Goal: Task Accomplishment & Management: Complete application form

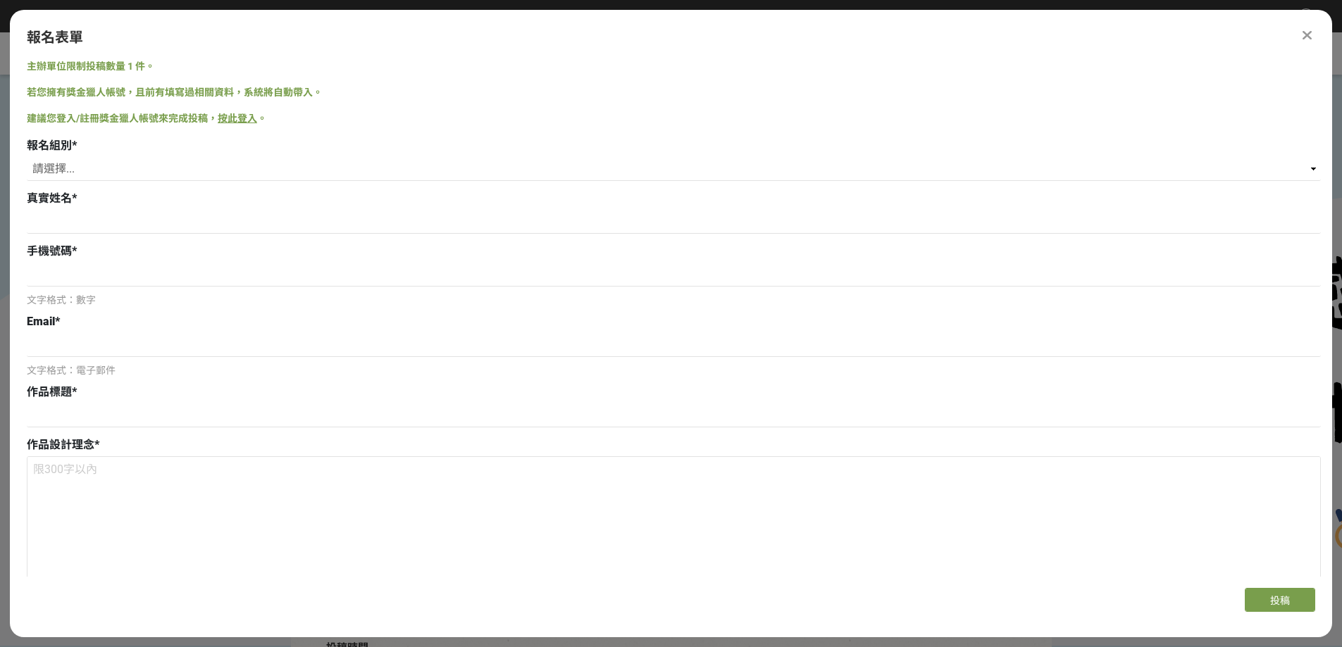
scroll to position [637, 0]
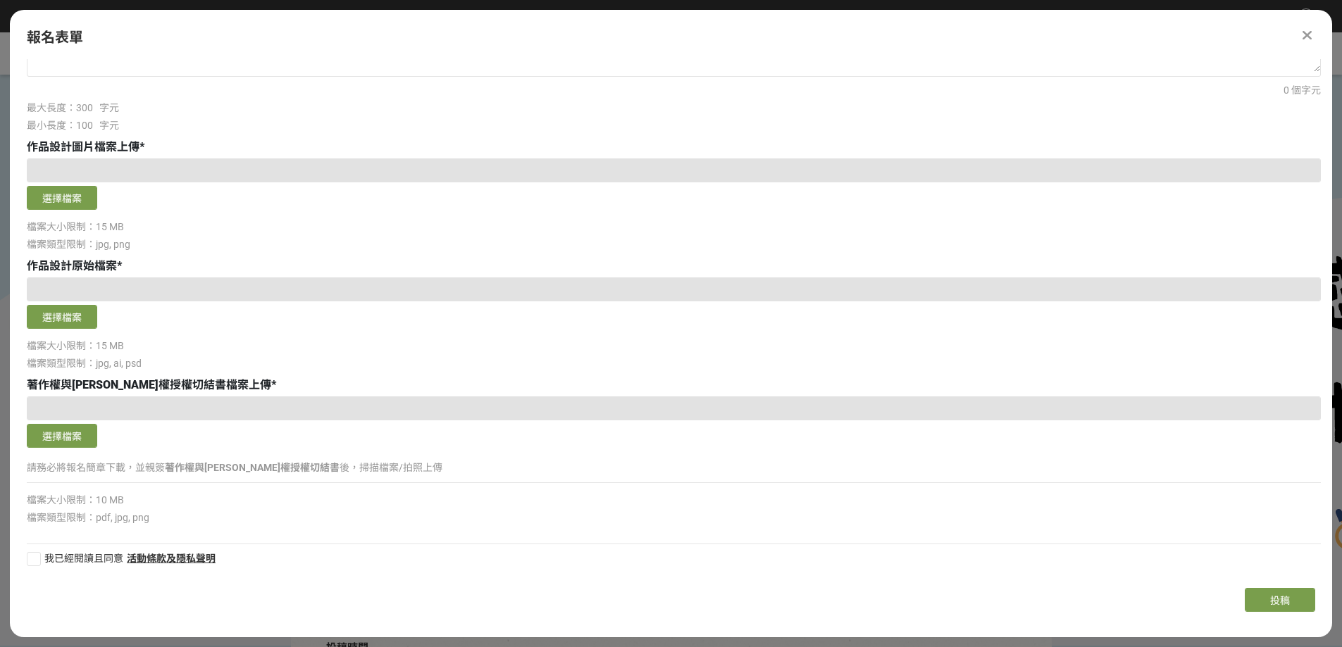
click at [81, 158] on div at bounding box center [674, 170] width 1294 height 24
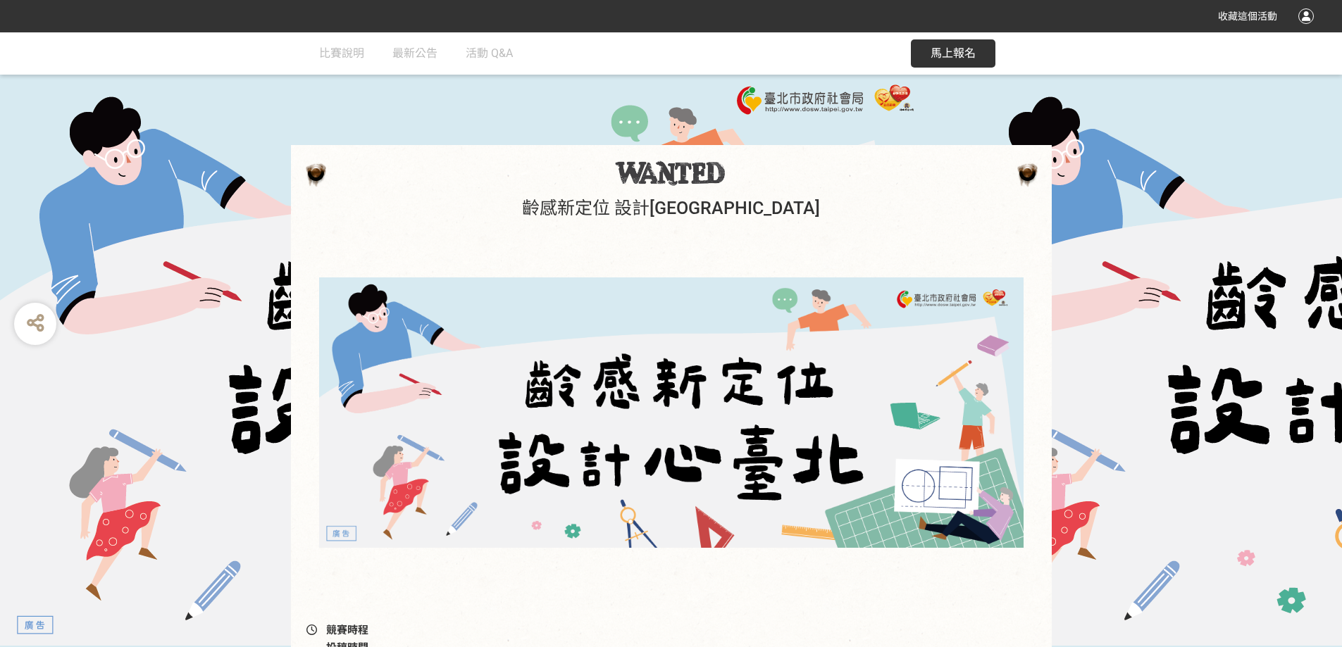
click at [1304, 23] on div at bounding box center [1305, 15] width 15 height 15
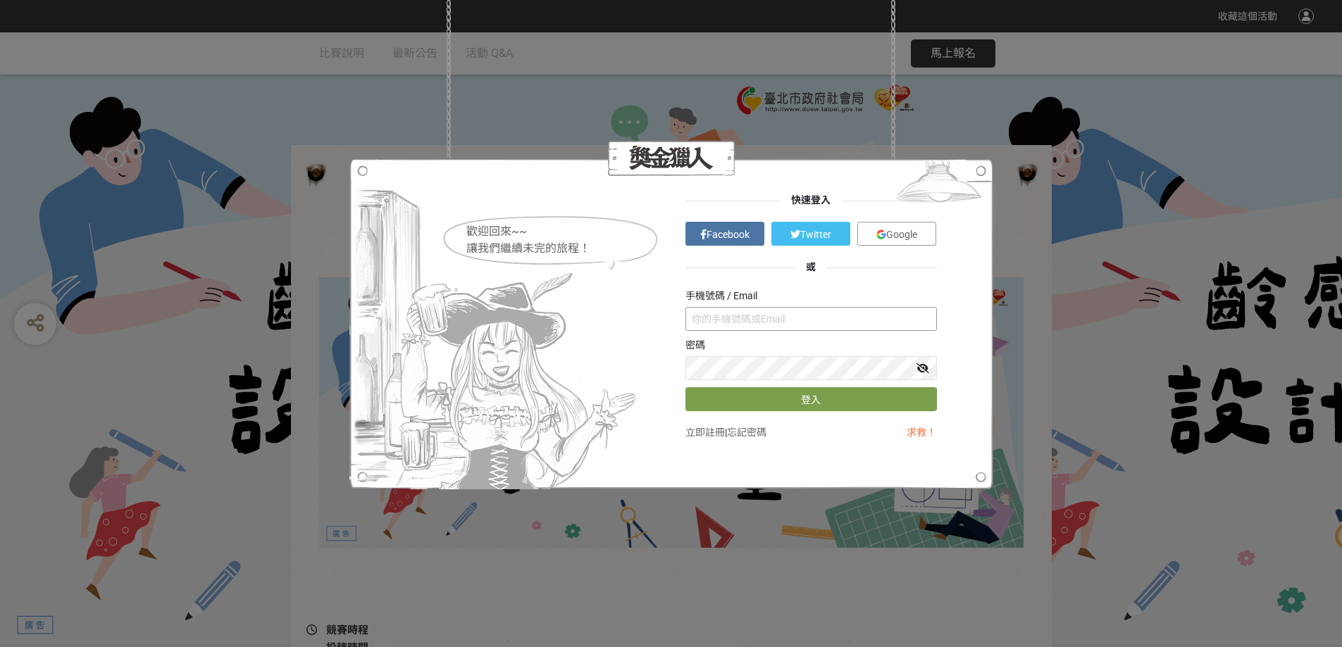
click at [798, 315] on input "text" at bounding box center [810, 319] width 251 height 24
type input "0983555035"
click at [766, 438] on link "忘記密碼" at bounding box center [746, 432] width 39 height 11
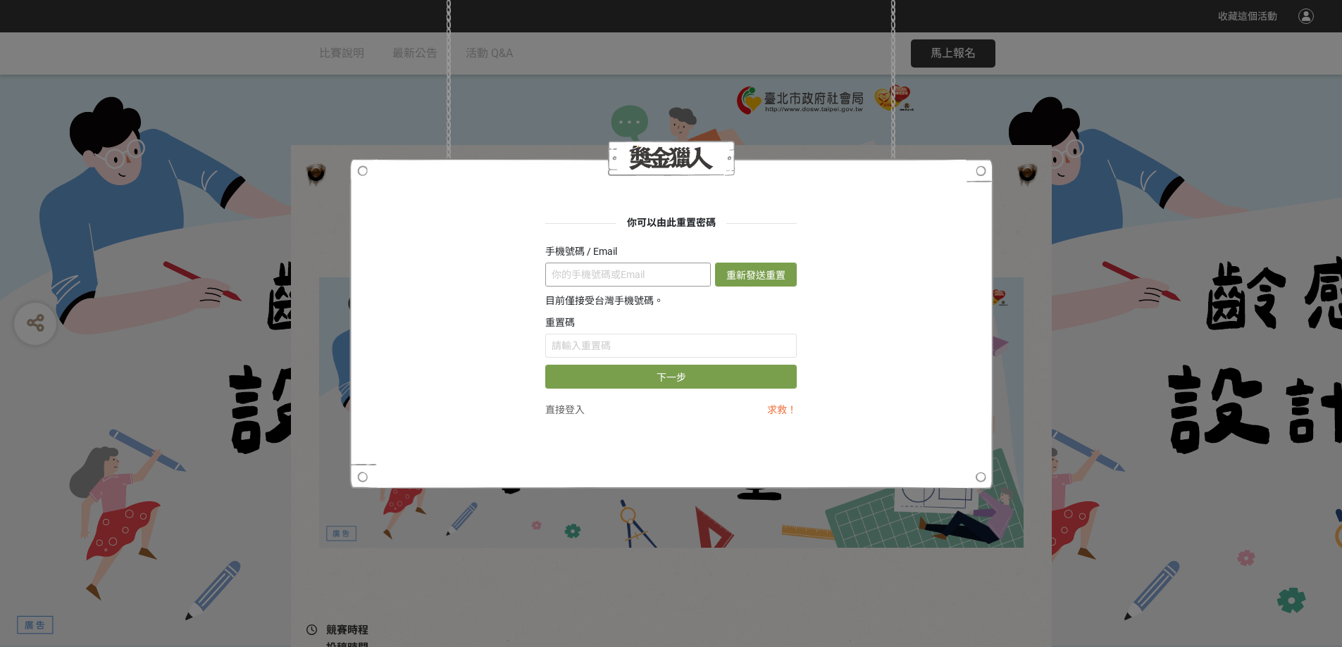
click at [612, 269] on input "text" at bounding box center [627, 275] width 165 height 24
type input "[EMAIL_ADDRESS][DOMAIN_NAME]"
click at [779, 277] on button "重新發送重置信" at bounding box center [756, 275] width 82 height 24
click at [625, 345] on input "text" at bounding box center [670, 346] width 251 height 24
type input "VVgrd2Zsank"
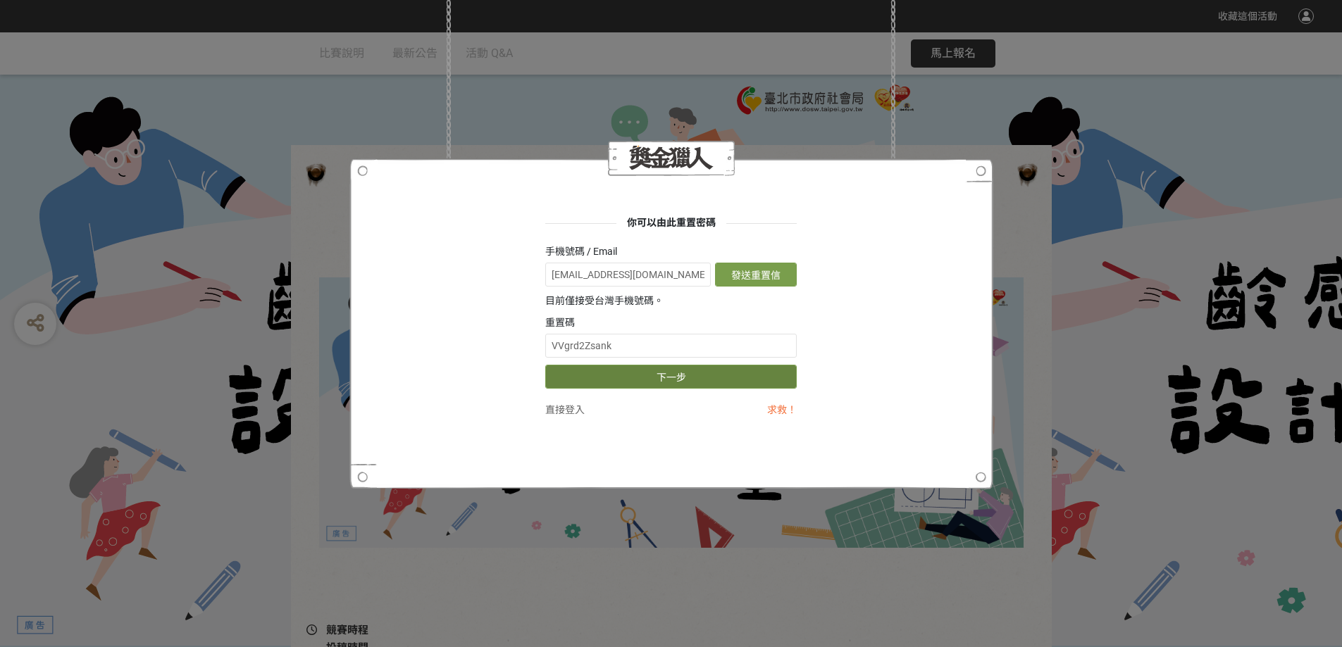
click at [658, 385] on button "下一步" at bounding box center [670, 377] width 251 height 24
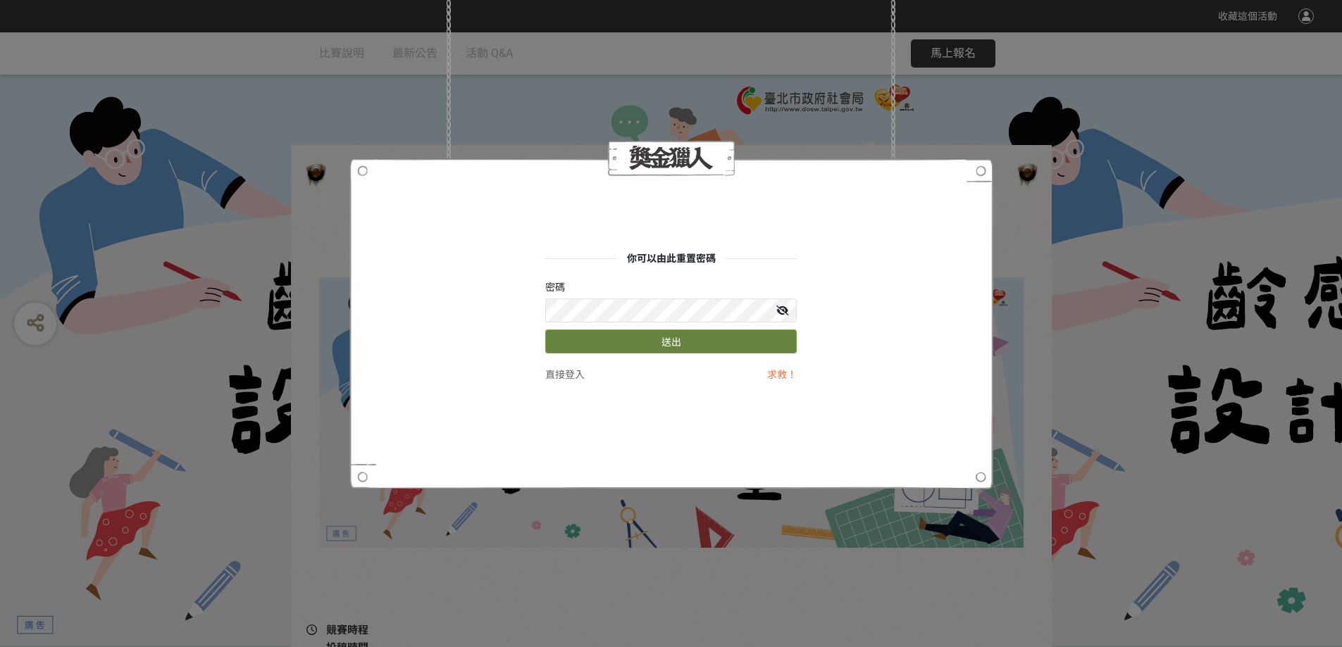
click at [730, 338] on button "送出" at bounding box center [670, 342] width 251 height 24
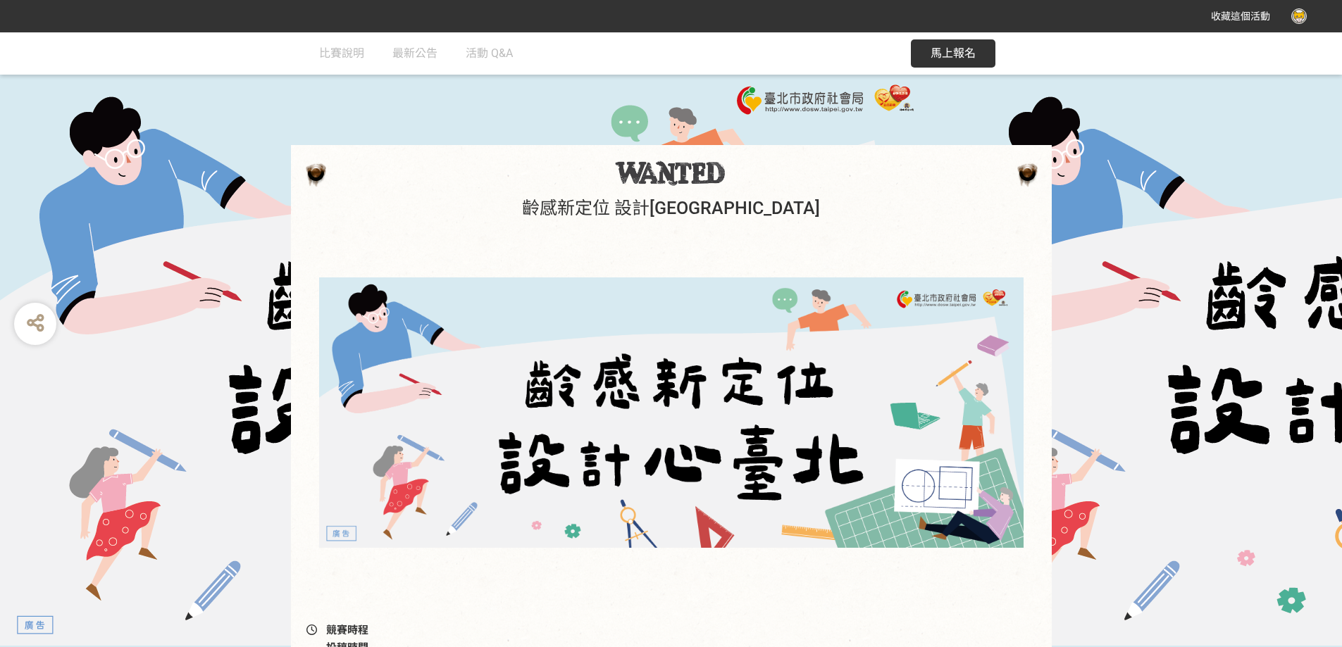
click at [963, 55] on span "馬上報名" at bounding box center [952, 52] width 45 height 13
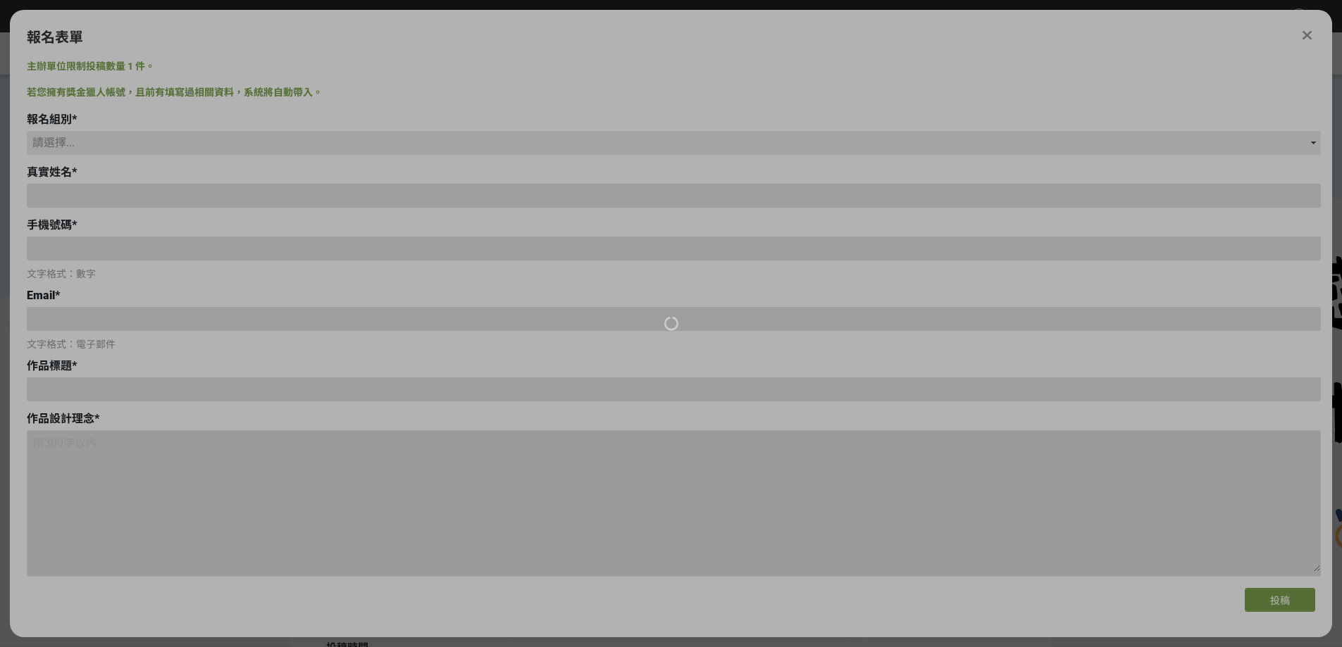
type input "aboll"
type input "[EMAIL_ADDRESS][DOMAIN_NAME]"
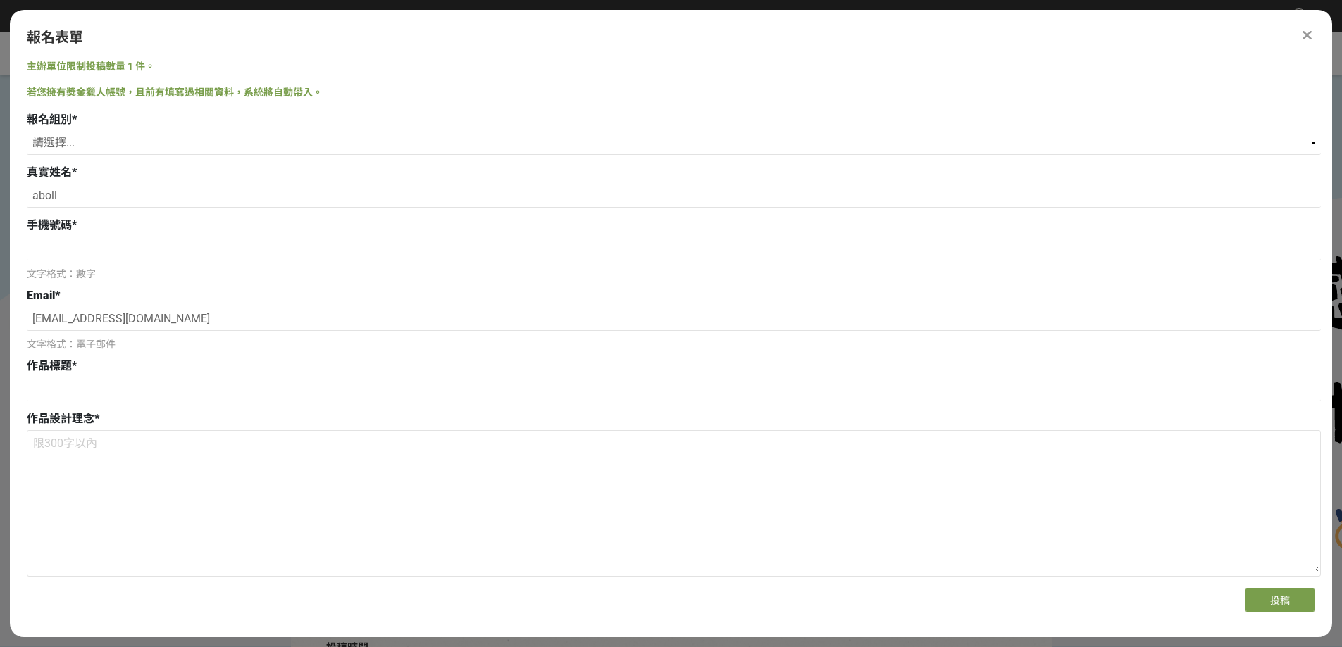
click at [1311, 40] on icon at bounding box center [1306, 35] width 9 height 14
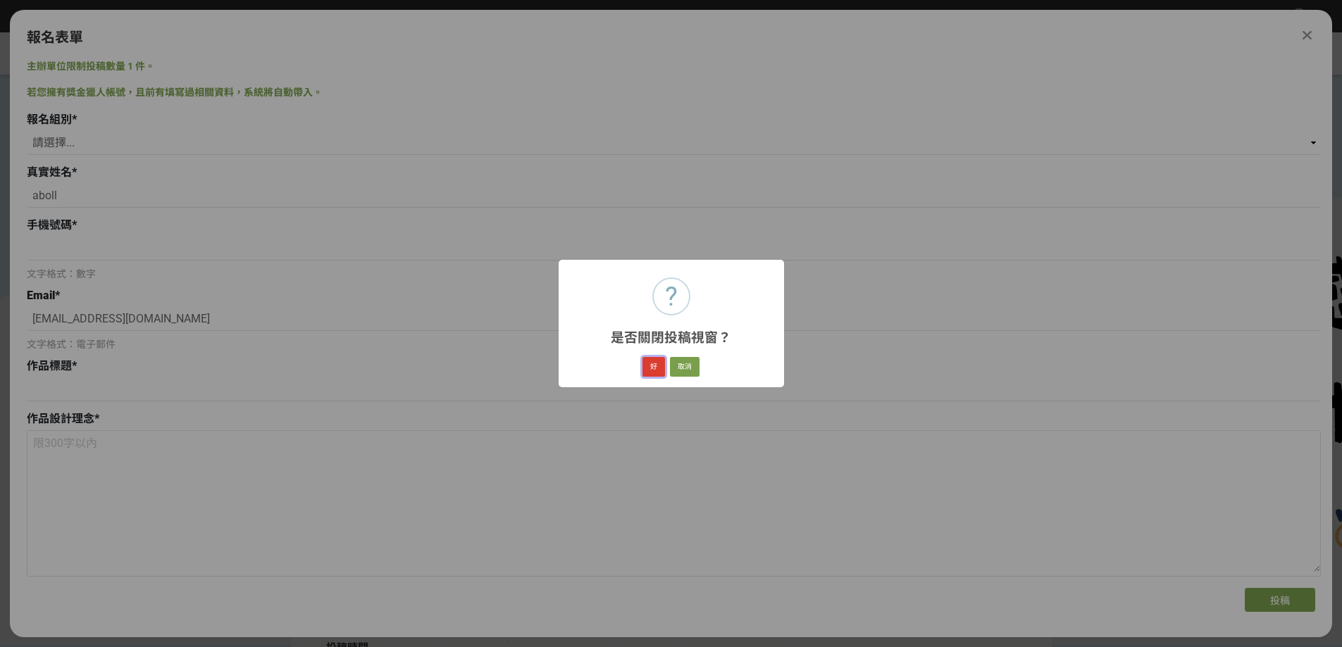
click at [652, 377] on button "好" at bounding box center [653, 367] width 23 height 20
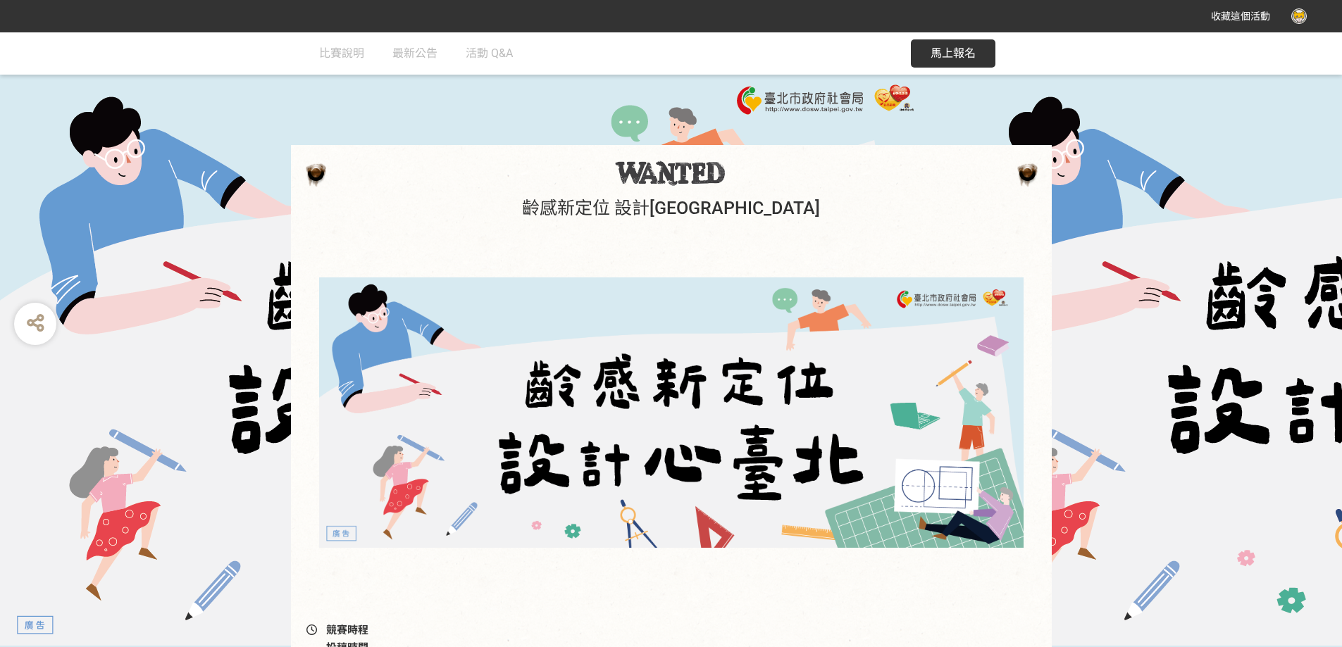
click at [1299, 18] on div at bounding box center [1302, 15] width 23 height 15
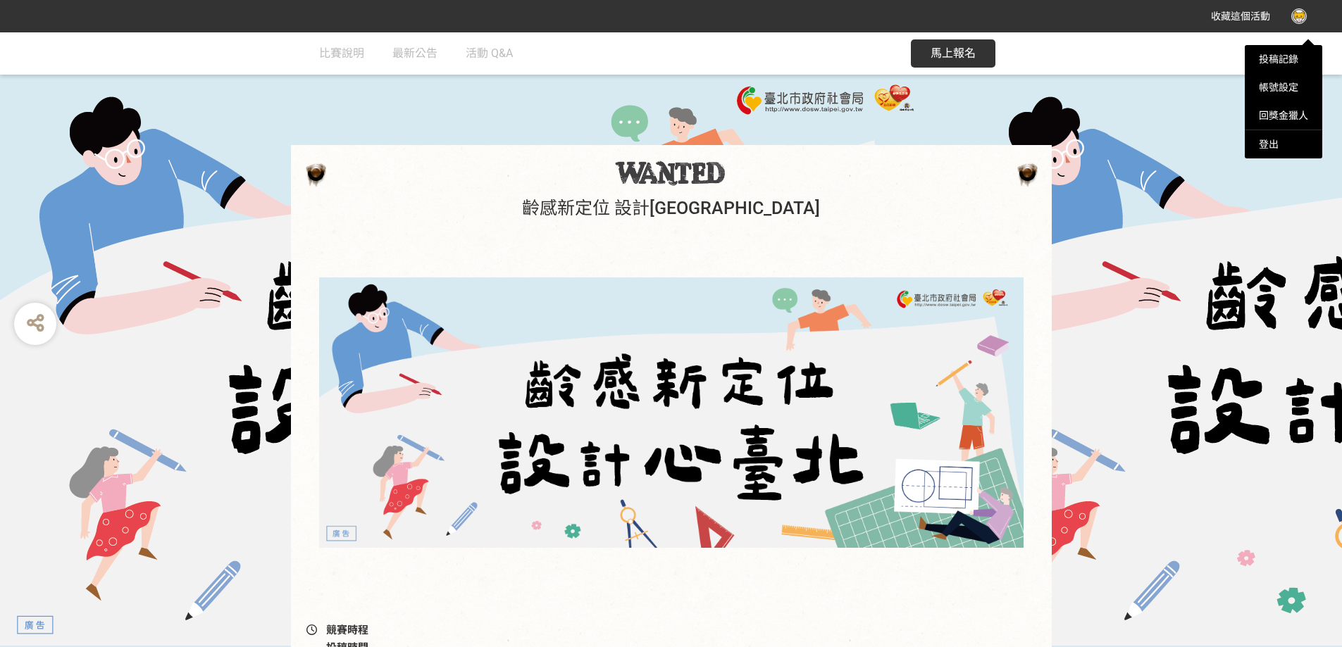
click at [1299, 18] on div at bounding box center [671, 323] width 1342 height 647
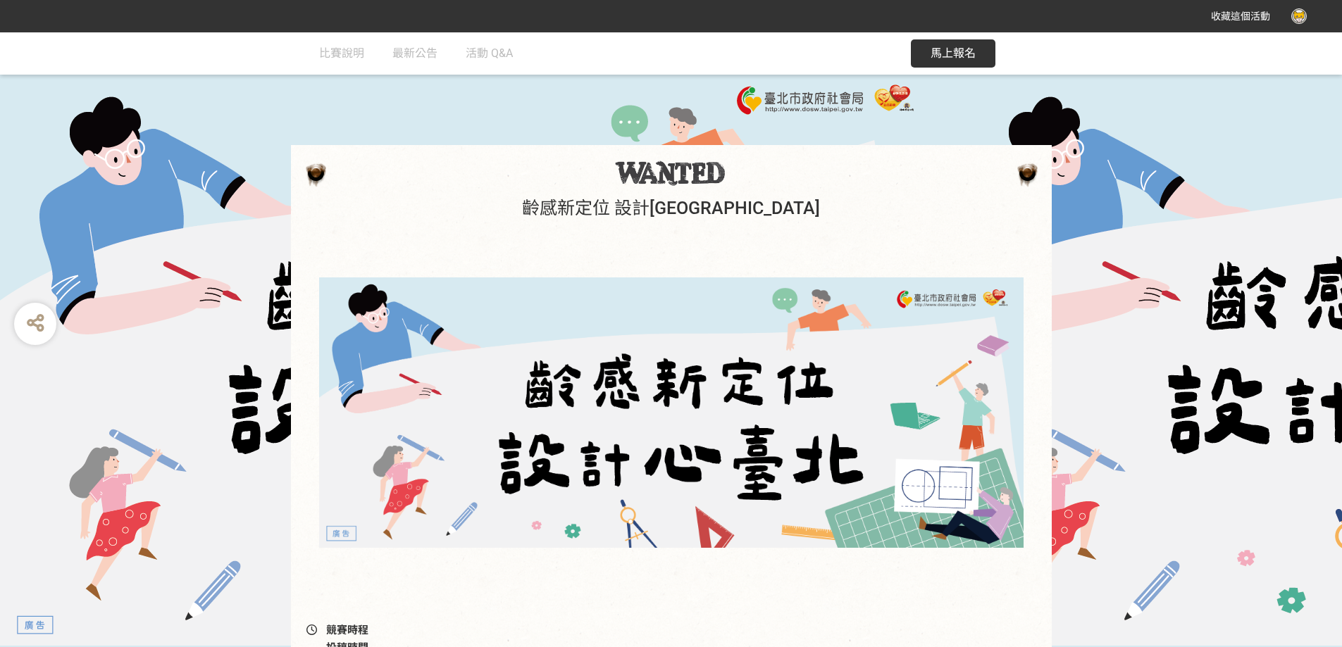
click at [944, 58] on span "馬上報名" at bounding box center [952, 52] width 45 height 13
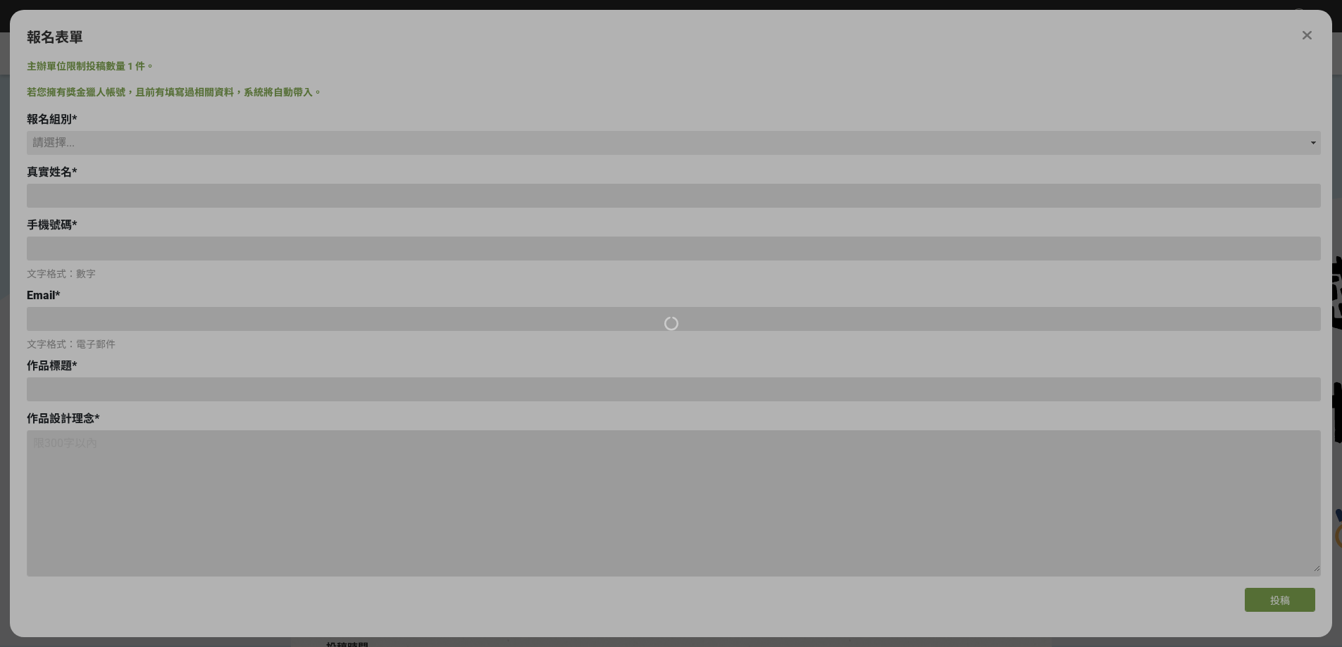
type input "aboll"
type input "[EMAIL_ADDRESS][DOMAIN_NAME]"
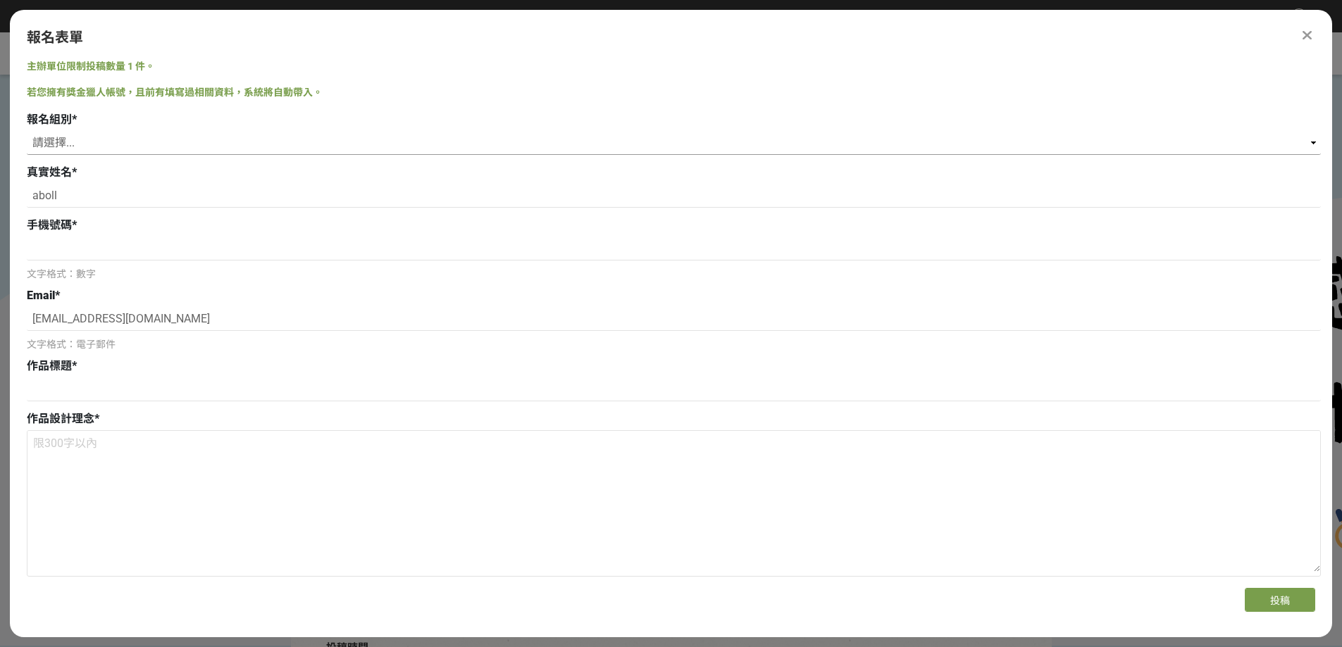
click at [106, 155] on select "請選擇... 學生組(限臺北市公私立高中職以上在學生) 社會組(年滿 18 歲以上社會大眾皆可參加)" at bounding box center [674, 143] width 1294 height 24
select select "社會組(年滿 18 歲以上社會大眾皆可參加)"
click at [27, 150] on select "請選擇... 學生組(限臺北市公私立高中職以上在學生) 社會組(年滿 18 歲以上社會大眾皆可參加)" at bounding box center [674, 143] width 1294 height 24
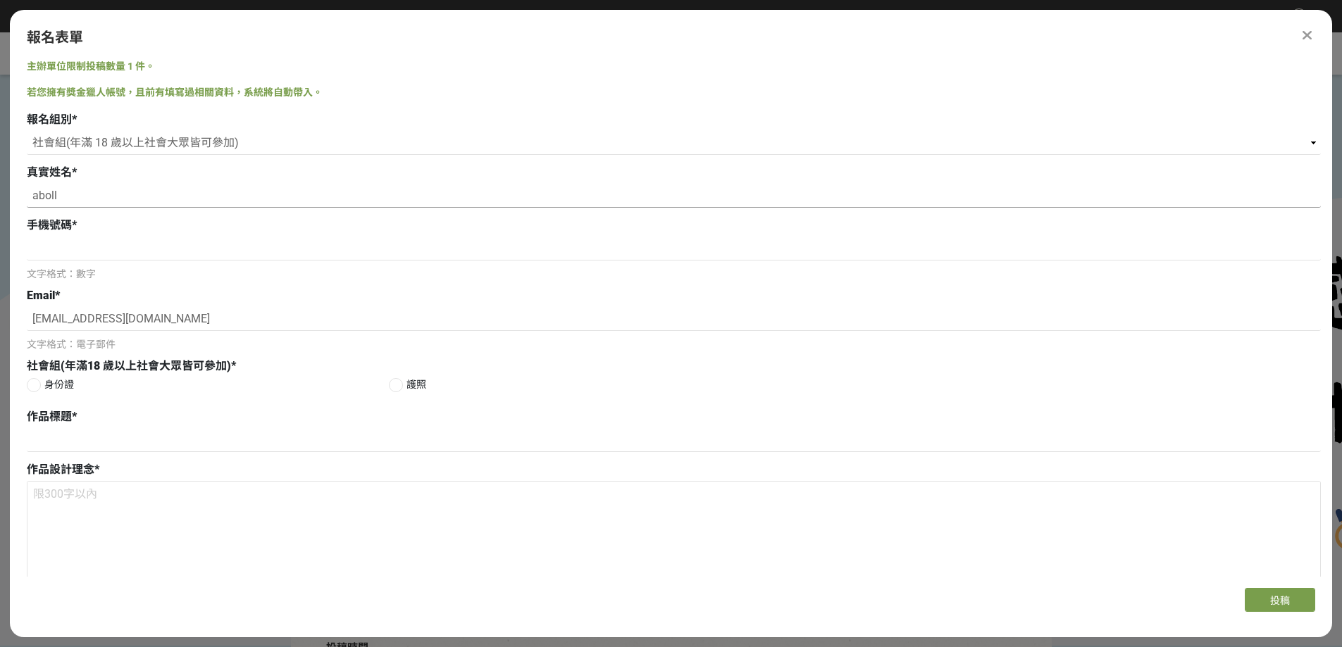
click at [88, 208] on input "aboll" at bounding box center [674, 196] width 1294 height 24
drag, startPoint x: 87, startPoint y: 217, endPoint x: 0, endPoint y: 237, distance: 89.5
type input "[PERSON_NAME]"
click at [44, 261] on input at bounding box center [674, 249] width 1294 height 24
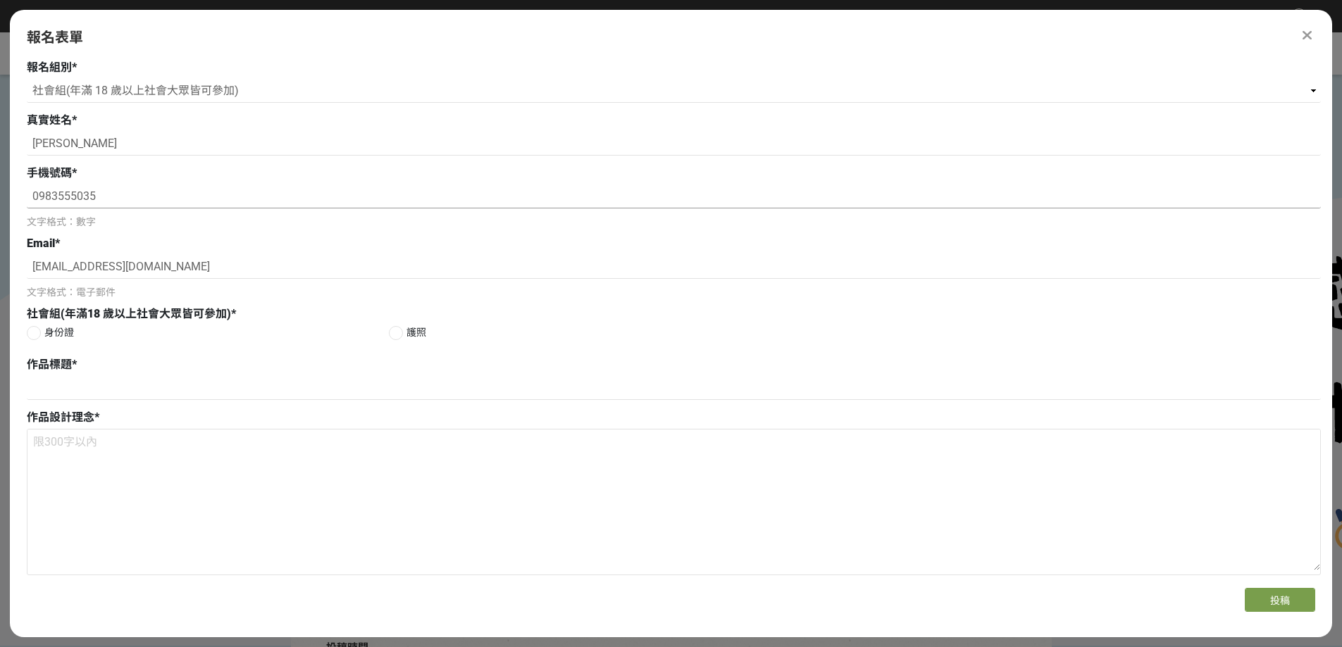
scroll to position [141, 0]
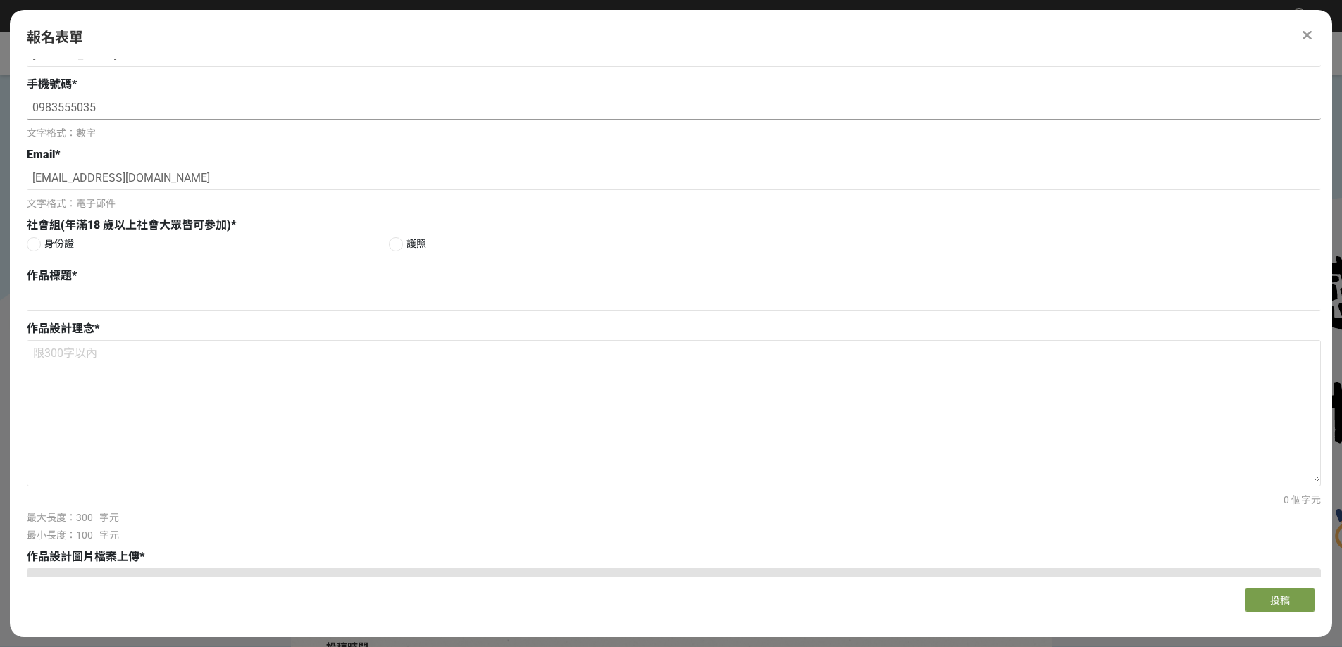
type input "0983555035"
click at [32, 251] on div at bounding box center [34, 244] width 14 height 14
radio input "true"
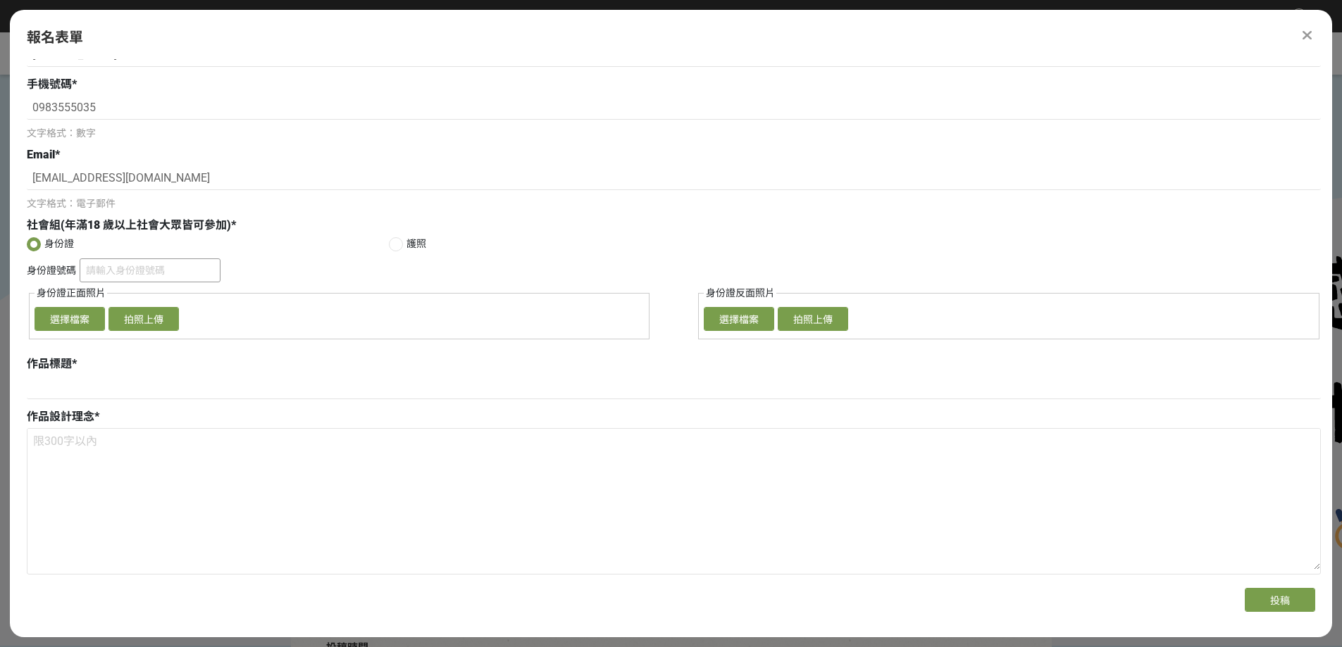
click at [123, 282] on input "身份證號碼" at bounding box center [150, 270] width 141 height 24
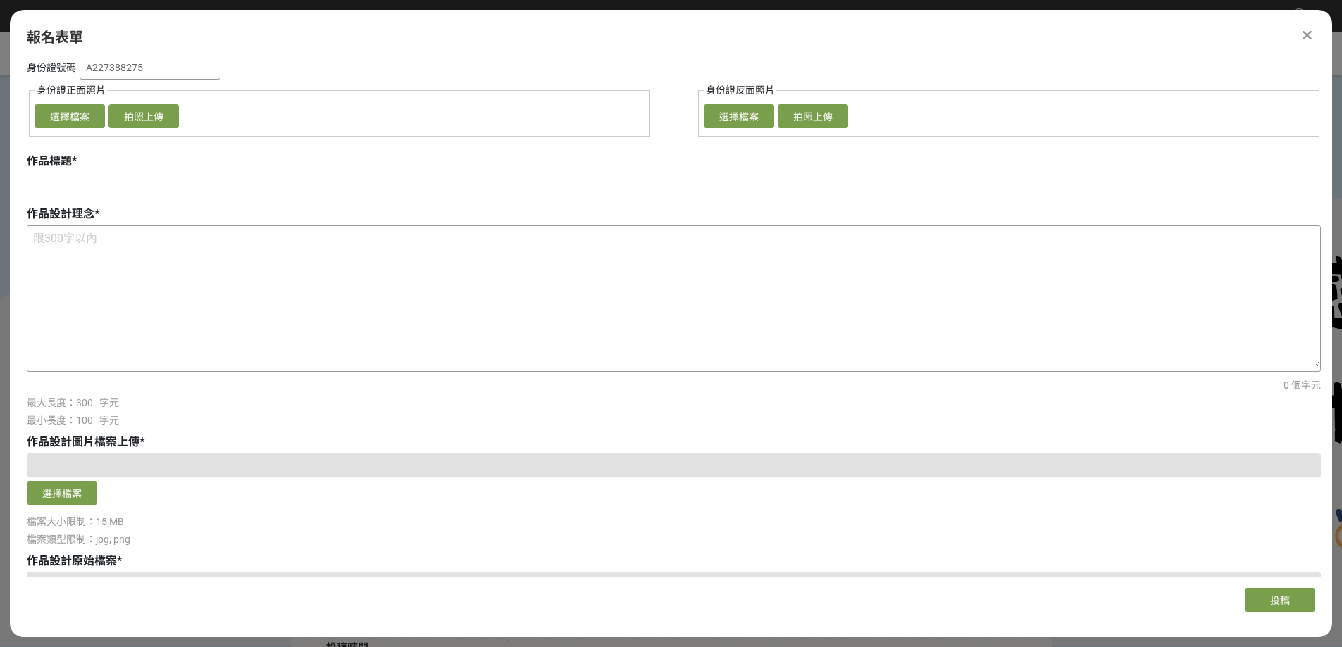
scroll to position [341, 0]
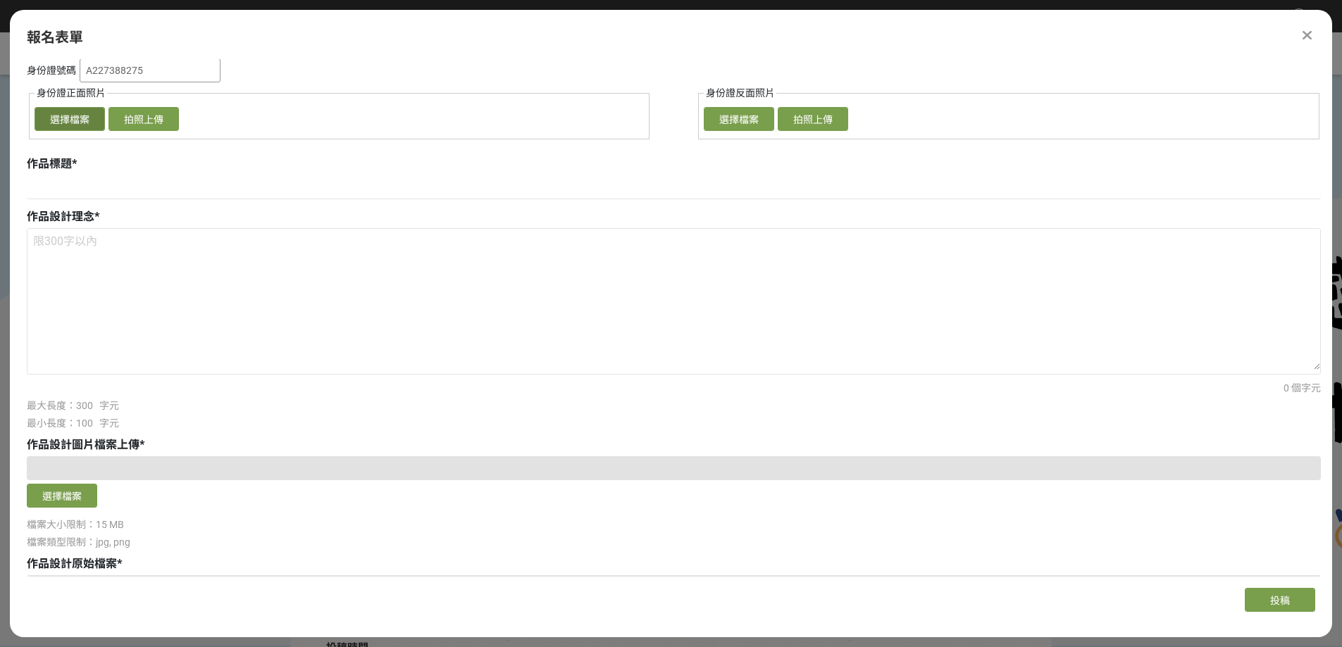
type input "A227388275"
click at [86, 131] on button "選擇檔案" at bounding box center [70, 119] width 70 height 24
click at [115, 340] on textarea at bounding box center [673, 299] width 1292 height 141
click at [85, 338] on textarea at bounding box center [673, 299] width 1292 height 141
type textarea "長"
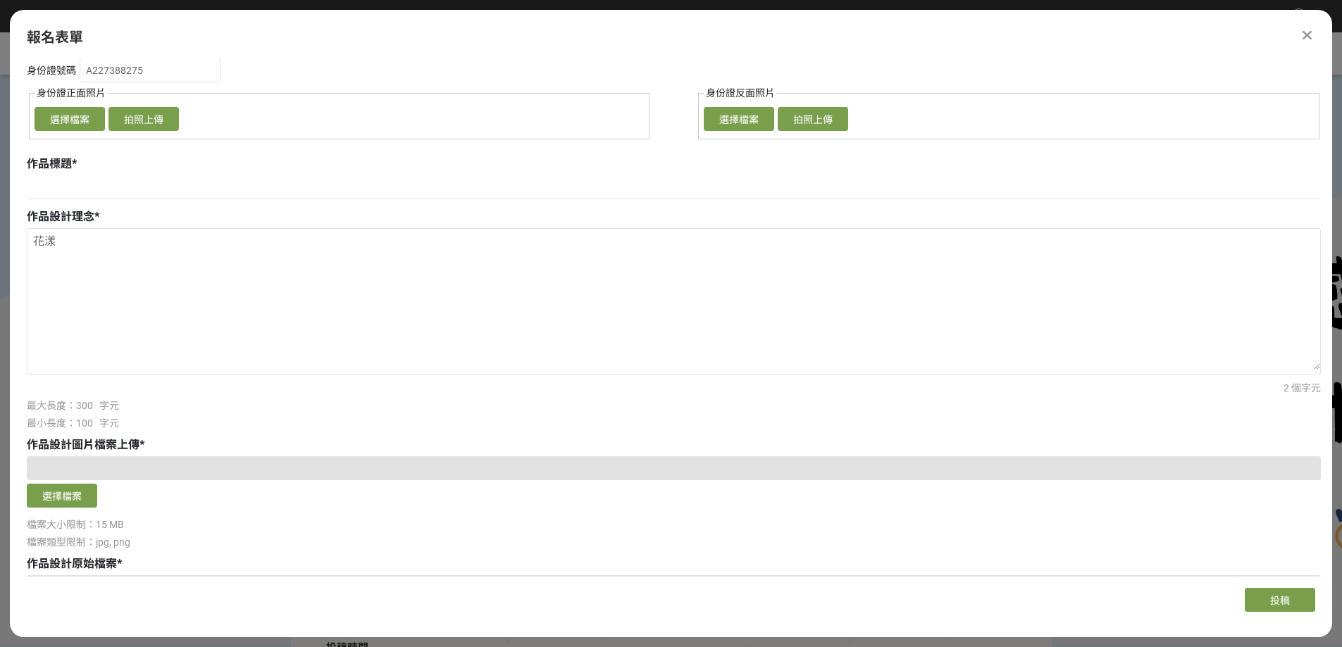
drag, startPoint x: 62, startPoint y: 311, endPoint x: 19, endPoint y: 318, distance: 43.7
click at [19, 318] on div "主辦單位限制投稿數量 1 件。 若您擁有獎金獵人帳號，且前有填寫過相關資料，系統將自動帶入。 報名組別 * 請選擇... 學生組(限臺北市公私立高中職以上在學…" at bounding box center [671, 318] width 1322 height 518
click at [112, 325] on textarea "花漾" at bounding box center [673, 299] width 1292 height 141
click at [104, 323] on textarea "花漾" at bounding box center [673, 299] width 1292 height 141
click at [270, 311] on textarea "穿梭於台灣城市與鄉村各景點的「花漾長者" at bounding box center [673, 299] width 1292 height 141
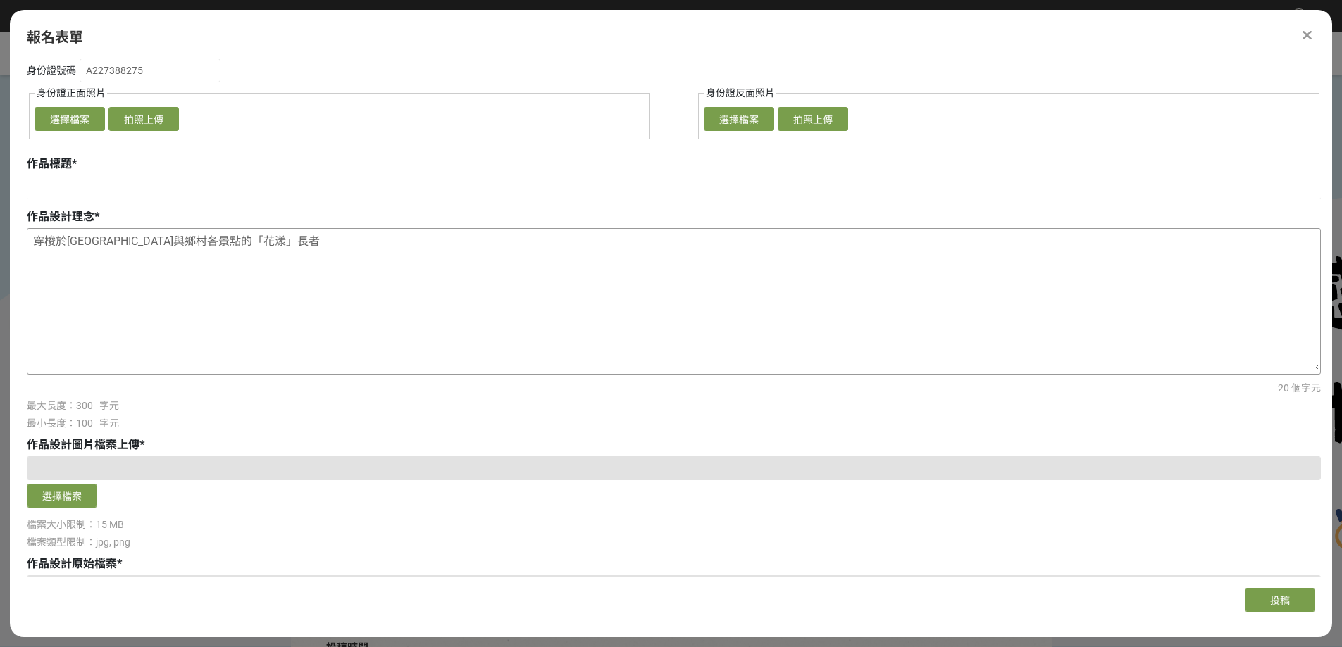
click at [337, 311] on textarea "穿梭於台灣城市與鄉村各景點的「花漾」長者" at bounding box center [673, 299] width 1292 height 141
click at [44, 316] on textarea "穿梭於台灣城市與鄉村各景點的「花漾」長者們，" at bounding box center [673, 299] width 1292 height 141
click at [112, 316] on textarea "穿梭於台灣城市與鄉村各景點的「花漾」長者們，" at bounding box center [673, 299] width 1292 height 141
click at [147, 312] on textarea "穿梭於台灣城市與鄉村各景點的「花漾」長者們，" at bounding box center [673, 299] width 1292 height 141
drag, startPoint x: 104, startPoint y: 307, endPoint x: 77, endPoint y: 315, distance: 27.9
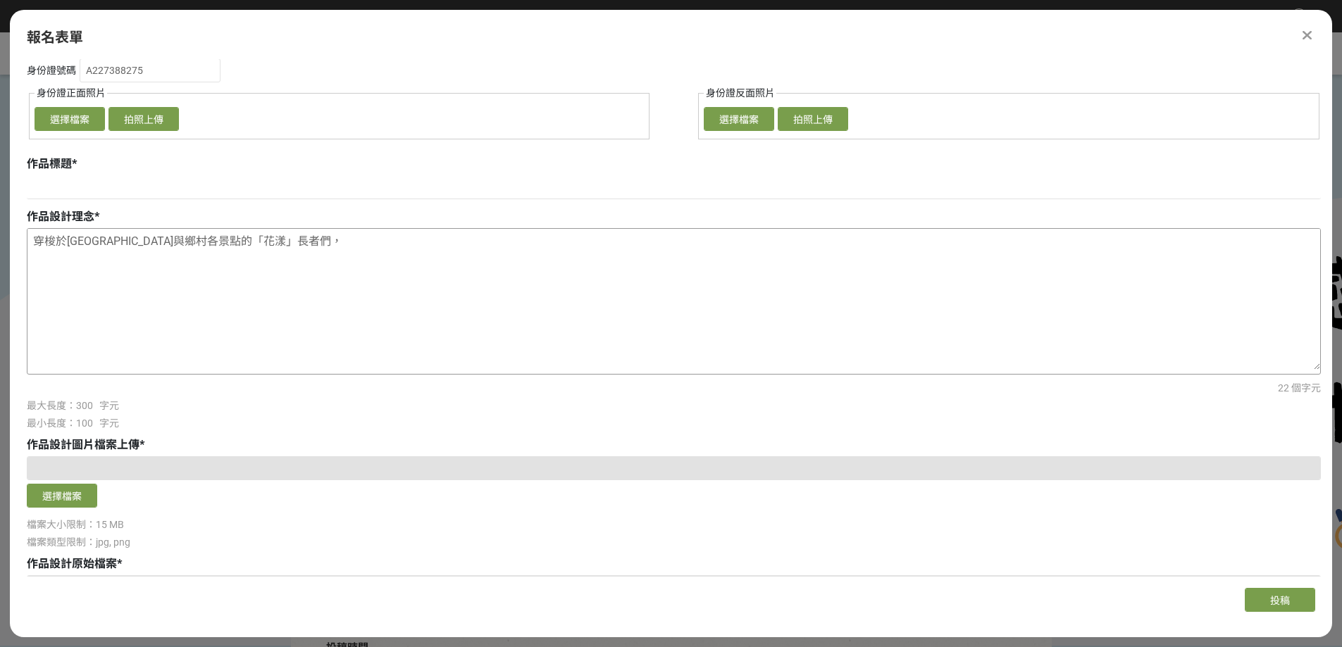
click at [77, 315] on textarea "穿梭於台灣城市與鄉村各景點的「花漾」長者們，" at bounding box center [673, 299] width 1292 height 141
click at [105, 323] on textarea "穿梭於城市與鄉村各景點的「花漾」長者們，" at bounding box center [673, 299] width 1292 height 141
click at [138, 332] on textarea "穿梭於城市與鄉村各景點的「花漾」長者們，" at bounding box center [673, 299] width 1292 height 141
drag, startPoint x: 77, startPoint y: 306, endPoint x: 141, endPoint y: 311, distance: 63.6
click at [141, 311] on textarea "穿梭於城市與鄉村各景點的「花漾」長者們，" at bounding box center [673, 299] width 1292 height 141
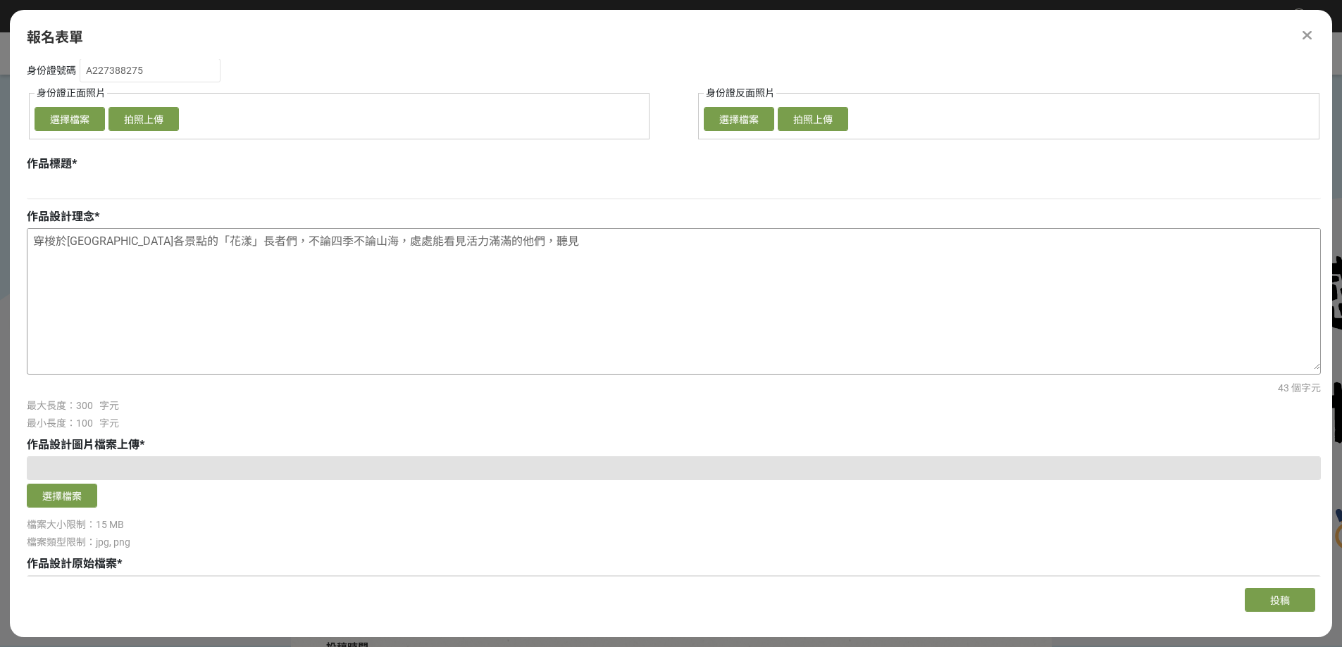
click at [493, 318] on textarea "穿梭於大城小巷各景點的「花漾」長者們，不論四季不論山海，處處能看見活力滿滿的他們，聽見" at bounding box center [673, 299] width 1292 height 141
click at [685, 318] on textarea "穿梭於大城小巷各景點的「花漾」長者們，不論四季不論山海，處處能看見活力滿滿的他們，聽見" at bounding box center [673, 299] width 1292 height 141
paste textarea "鏗鏘有力"
drag, startPoint x: 604, startPoint y: 312, endPoint x: 425, endPoint y: 320, distance: 179.7
click at [425, 320] on textarea "穿梭於大城小巷各景點的「花漾」長者們，不論四季不論山海，處處能看見活力滿滿的他們，遠遠能聽見鏗鏘有力的招呼聲" at bounding box center [673, 299] width 1292 height 141
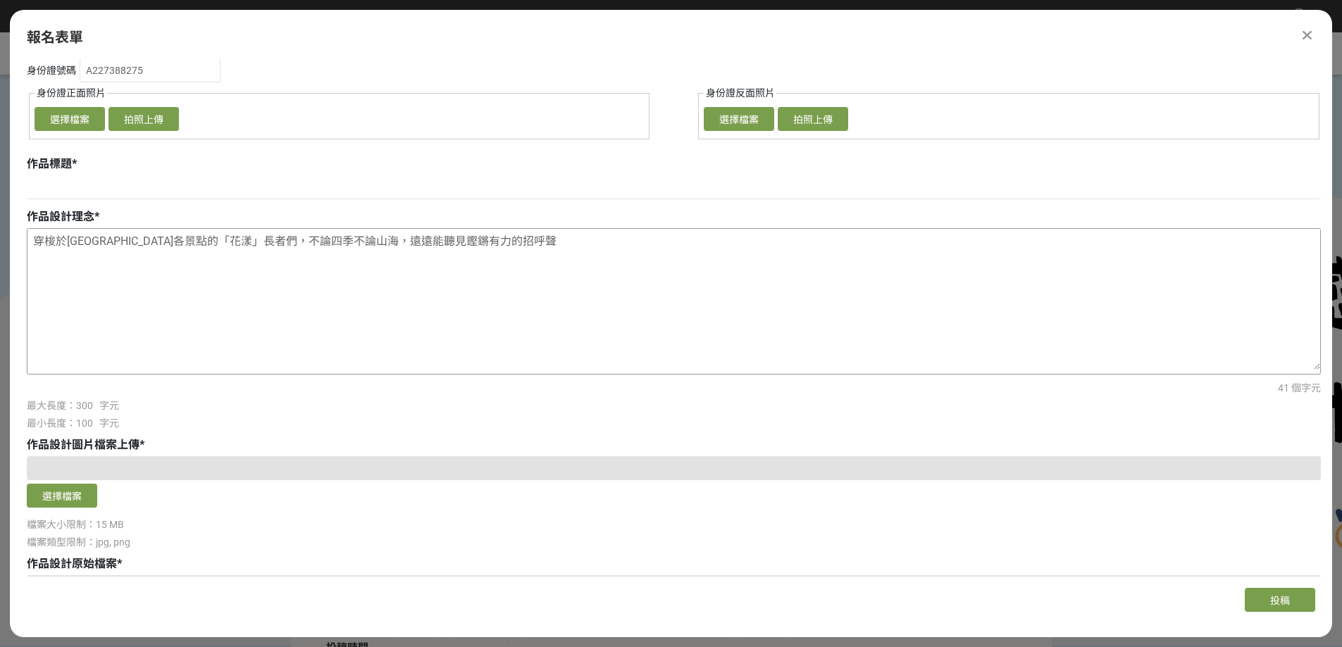
click at [629, 313] on textarea "穿梭於大城小巷各景點的「花漾」長者們，不論四季不論山海，遠遠能聽見鏗鏘有力的招呼聲" at bounding box center [673, 299] width 1292 height 141
paste textarea "處處能看見活力滿滿的他們，"
click at [606, 305] on textarea "穿梭於大城小巷各景點的「花漾」長者們，不論四季不論山海，遠遠能聽見鏗鏘有力的招呼聲處處能看見活力滿滿的他們，" at bounding box center [673, 299] width 1292 height 141
click at [856, 308] on textarea "穿梭於大城小巷各景點的「花漾」長者們，不論四季不論山海，遠遠能聽見鏗鏘有力的招呼聲，處處能看見活力滿滿的他們，" at bounding box center [673, 299] width 1292 height 141
drag, startPoint x: 776, startPoint y: 310, endPoint x: 817, endPoint y: 308, distance: 40.9
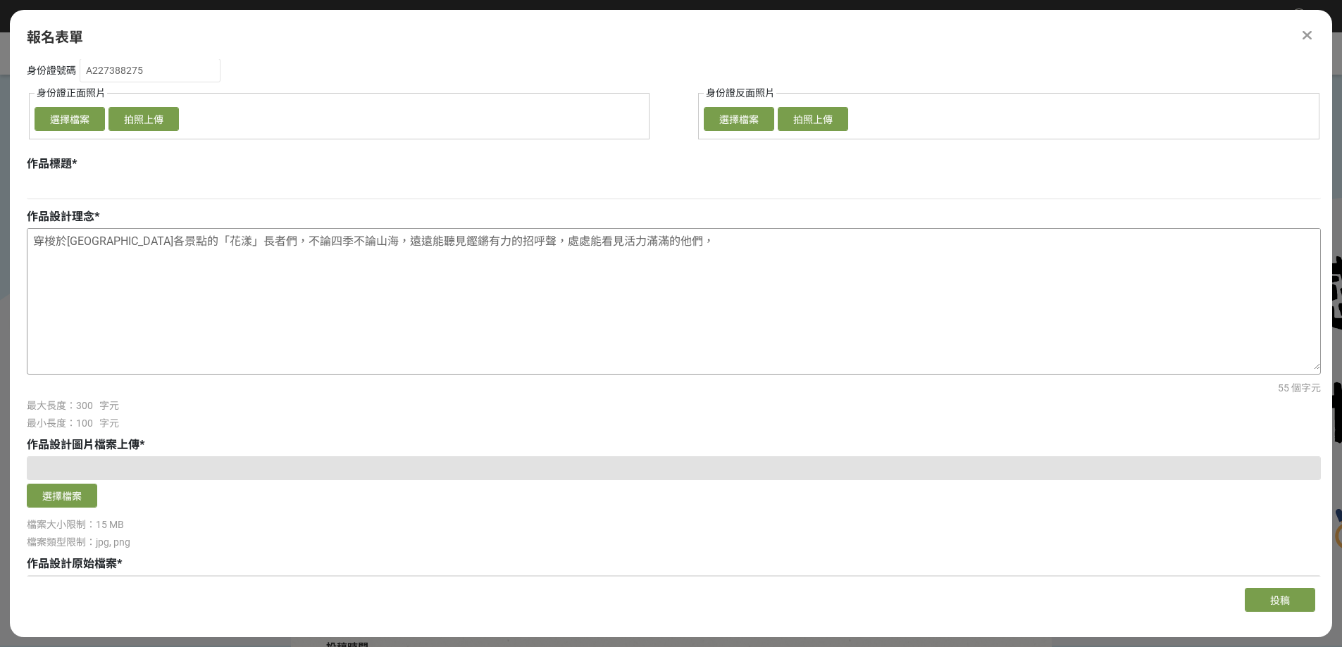
click at [817, 308] on textarea "穿梭於大城小巷各景點的「花漾」長者們，不論四季不論山海，遠遠能聽見鏗鏘有力的招呼聲，處處能看見活力滿滿的他們，" at bounding box center [673, 299] width 1292 height 141
click at [854, 304] on textarea "穿梭於大城小巷各景點的「花漾」長者們，不論四季不論山海，遠遠能聽見鏗鏘有力的招呼聲，處處能看見活力滿滿的他們，" at bounding box center [673, 299] width 1292 height 141
click at [818, 318] on textarea "穿梭於大城小巷各景點的「花漾」長者們，不論四季不論山海，遠遠能聽見鏗鏘有力的招呼聲，處處能看見活力滿滿的他們，" at bounding box center [673, 299] width 1292 height 141
click at [864, 306] on textarea "穿梭於大城小巷各景點的「花漾」長者們，不論四季不論山海，遠遠能聽見鏗鏘有力的招呼聲，處處能看見活力滿滿的他們，生活在" at bounding box center [673, 299] width 1292 height 141
drag, startPoint x: 285, startPoint y: 309, endPoint x: 192, endPoint y: 308, distance: 92.3
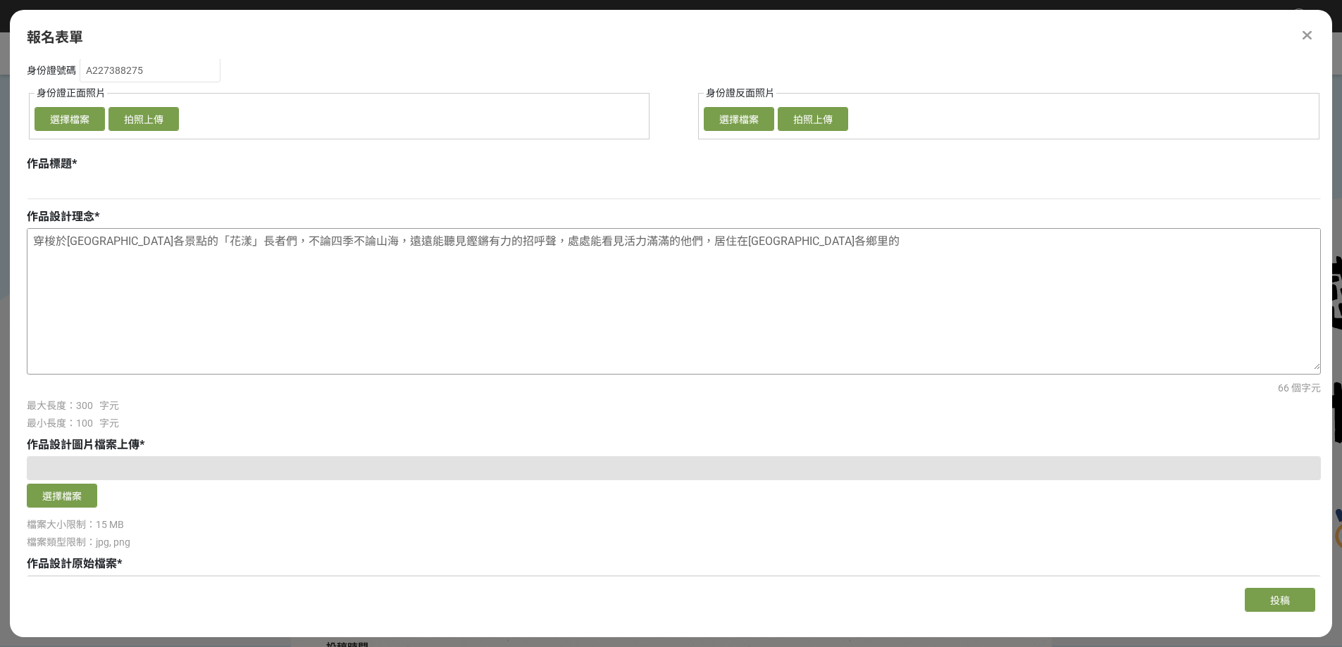
click at [192, 308] on textarea "穿梭於大城小巷各景點的「花漾」長者們，不論四季不論山海，遠遠能聽見鏗鏘有力的招呼聲，處處能看見活力滿滿的他們，居住在大街小巷各鄉里的" at bounding box center [673, 299] width 1292 height 141
click at [111, 342] on textarea "穿梭於大城小巷各景點的「花漾」長者們，不論四季不論山海，遠遠能聽見鏗鏘有力的招呼聲，處處能看見活力滿滿的他們，居住在大街小巷各鄉里的" at bounding box center [673, 299] width 1292 height 141
drag, startPoint x: 70, startPoint y: 311, endPoint x: 133, endPoint y: 309, distance: 62.7
click at [133, 309] on textarea "穿梭於大城小巷各景點的「花漾」長者們，不論四季不論山海，遠遠能聽見鏗鏘有力的招呼聲，處處能看見活力滿滿的他們，居住在大街小巷各鄉里的" at bounding box center [673, 299] width 1292 height 141
click at [816, 309] on textarea "穿梭於大城小巷各景點的「花漾」長者們，不論四季不論山海，遠遠能聽見鏗鏘有力的招呼聲，處處能看見活力滿滿的他們，居住在大街小巷各鄉里的" at bounding box center [673, 299] width 1292 height 141
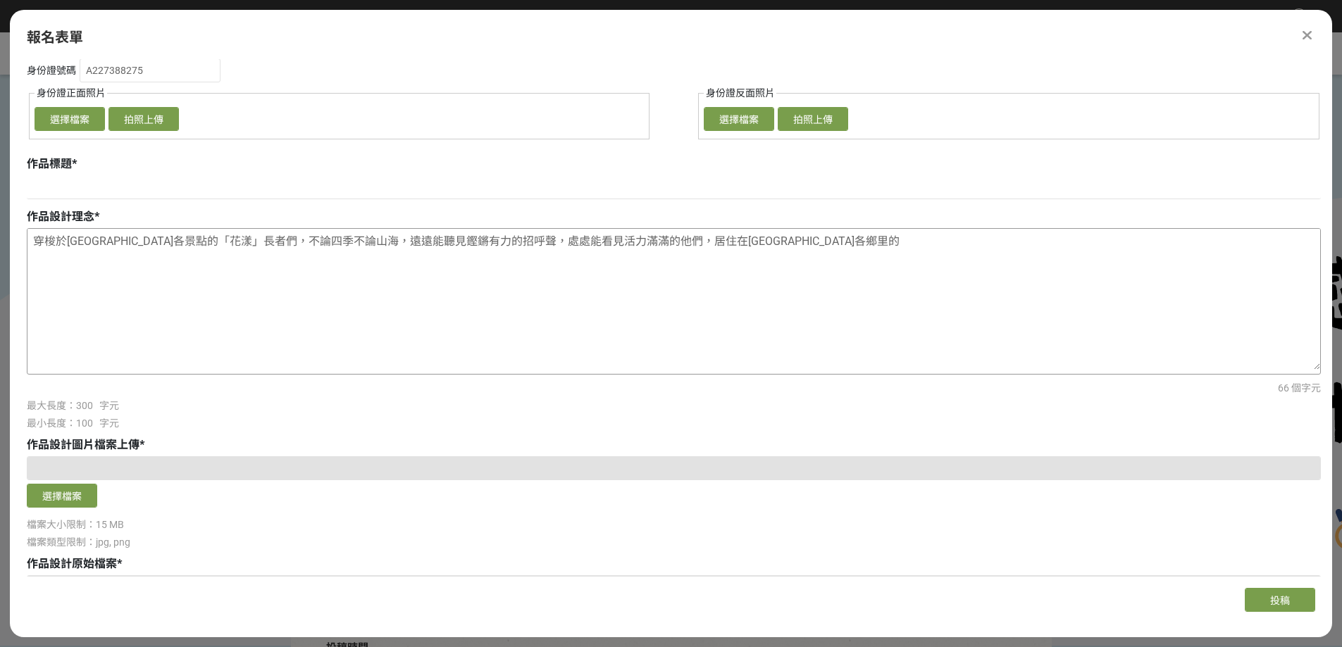
click at [971, 309] on textarea "穿梭於大城小巷各景點的「花漾」長者們，不論四季不論山海，遠遠能聽見鏗鏘有力的招呼聲，處處能看見活力滿滿的他們，居住在大街小巷各鄉里的" at bounding box center [673, 299] width 1292 height 141
paste textarea "處處能看見活力滿滿的他們，"
drag, startPoint x: 284, startPoint y: 313, endPoint x: 189, endPoint y: 294, distance: 96.4
click at [189, 294] on textarea "穿梭於大城小巷各景點的「花漾」長者們，不論四季不論山海，遠遠能聽見鏗鏘有力的招呼聲，處處能看見活力滿滿的他們，居住在大街小巷各鄉里的" at bounding box center [673, 299] width 1292 height 141
click at [987, 313] on textarea "穿梭於大城小巷各景點的「花漾」長者們，不論四季不論山海，遠遠能聽見鏗鏘有力的招呼聲，處處能看見活力滿滿的他們，居住在大街小巷各鄉里的" at bounding box center [673, 299] width 1292 height 141
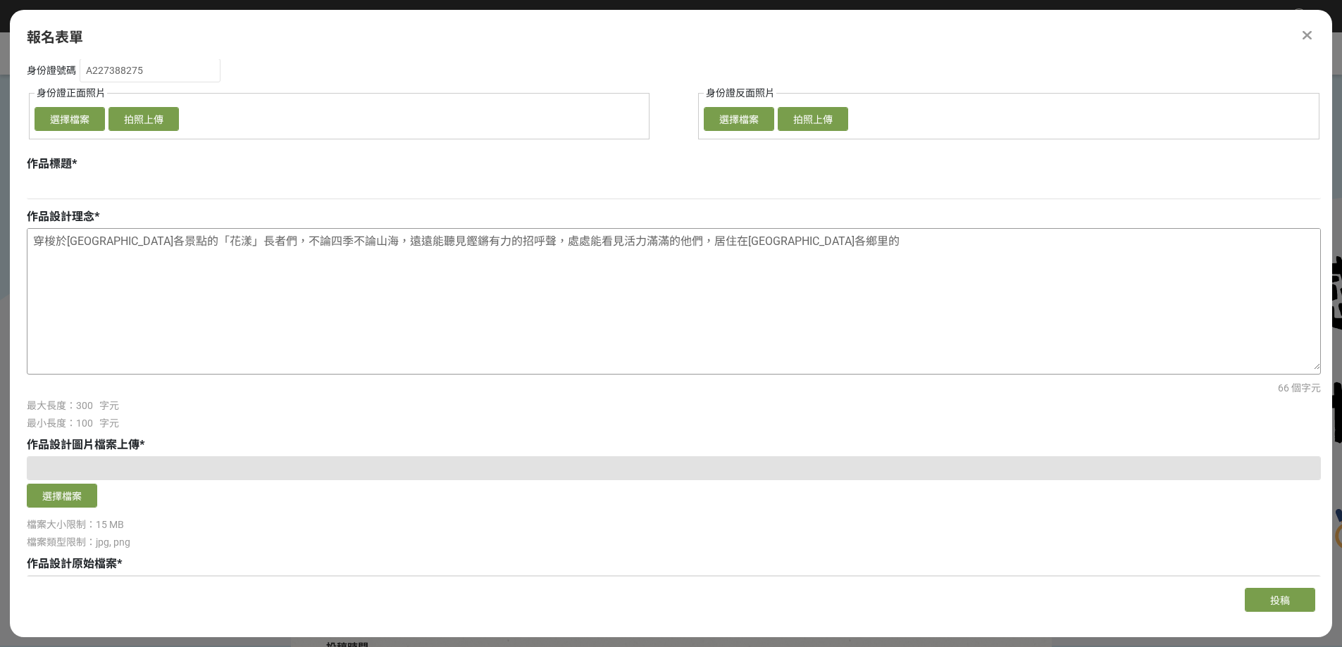
paste textarea "「花漾」長者們"
click at [805, 306] on textarea "穿梭於大城小巷各景點的「花漾」長者們，不論四季不論山海，遠遠能聽見鏗鏘有力的招呼聲，處處能看見活力滿滿的他們，居住在大街小巷各鄉里的「花漾」智者們，常常能聽見…" at bounding box center [673, 299] width 1292 height 141
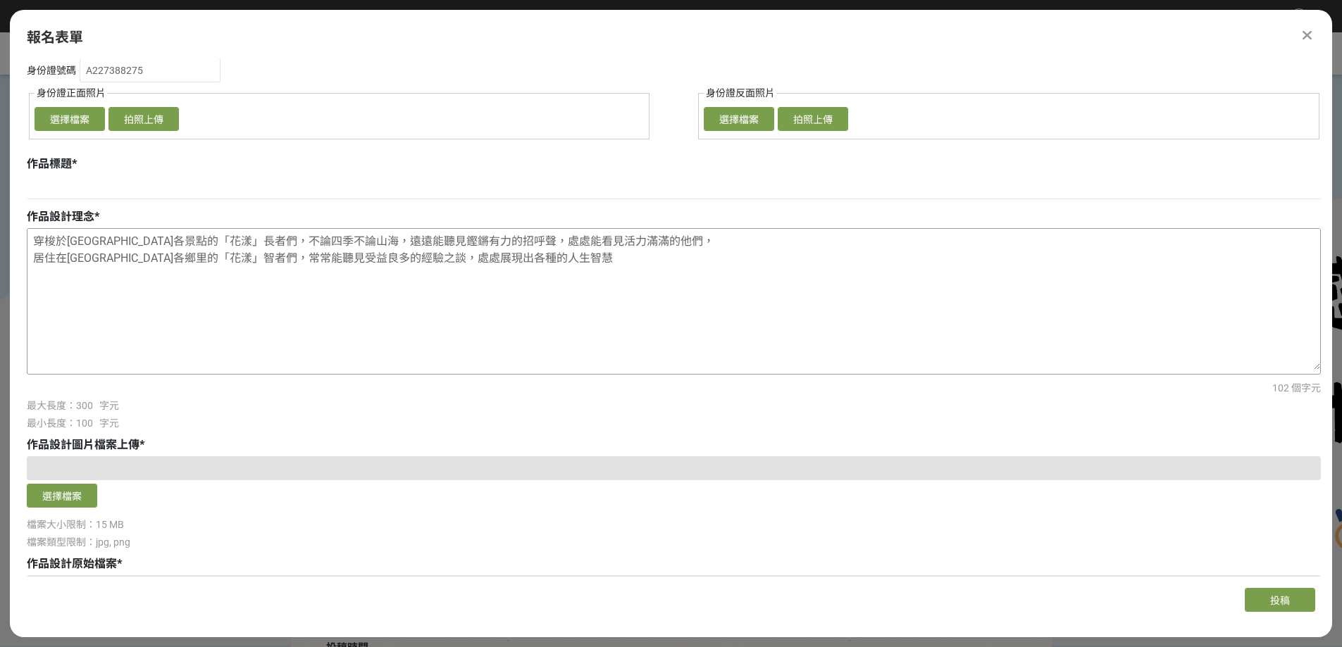
drag, startPoint x: 609, startPoint y: 328, endPoint x: 593, endPoint y: 330, distance: 16.3
click at [593, 330] on textarea "穿梭於大城小巷各景點的「花漾」長者們，不論四季不論山海，遠遠能聽見鏗鏘有力的招呼聲，處處能看見活力滿滿的他們， 居住在大街小巷各鄉里的「花漾」智者們，常常能聽…" at bounding box center [673, 299] width 1292 height 141
click at [700, 339] on textarea "穿梭於大城小巷各景點的「花漾」長者們，不論四季不論山海，遠遠能聽見鏗鏘有力的招呼聲，處處能看見活力滿滿的他們， 居住在大街小巷各鄉里的「花漾」智者們，常常能聽…" at bounding box center [673, 299] width 1292 height 141
click at [711, 332] on textarea "穿梭於大城小巷各景點的「花漾」長者們，不論四季不論山海，遠遠能聽見鏗鏘有力的招呼聲，處處能看見活力滿滿的他們， 居住在大街小巷各鄉里的「花漾」智者們，常常能聽…" at bounding box center [673, 299] width 1292 height 141
click at [299, 339] on textarea "穿梭於大城小巷各景點的「花漾」長者們，不論四季不論山海，遠遠能聽見鏗鏘有力的招呼聲，處處能看見活力滿滿的他們， 居住在大街小巷各鄉里的「花漾」智者們，常常能聽…" at bounding box center [673, 299] width 1292 height 141
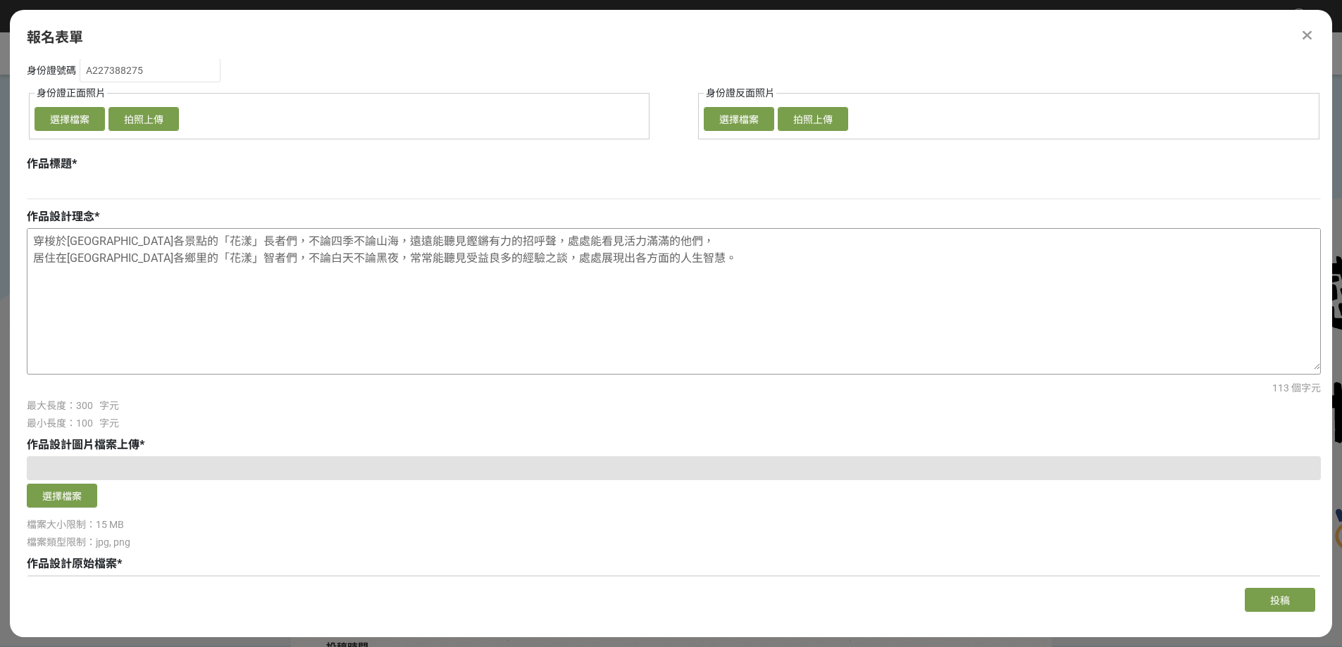
drag, startPoint x: 611, startPoint y: 330, endPoint x: 592, endPoint y: 328, distance: 19.1
click at [592, 328] on textarea "穿梭於大城小巷各景點的「花漾」長者們，不論四季不論山海，遠遠能聽見鏗鏘有力的招呼聲，處處能看見活力滿滿的他們， 居住在大街小巷各鄉里的「花漾」智者們，不論白天…" at bounding box center [673, 299] width 1292 height 141
click at [661, 334] on textarea "穿梭於大城小巷各景點的「花漾」長者們，不論四季不論山海，遠遠能聽見鏗鏘有力的招呼聲，處處能看見活力滿滿的他們， 居住在大街小巷各鄉里的「花漾」智者們，不論白天…" at bounding box center [673, 299] width 1292 height 141
drag, startPoint x: 618, startPoint y: 332, endPoint x: 607, endPoint y: 330, distance: 10.8
click at [607, 330] on textarea "穿梭於大城小巷各景點的「花漾」長者們，不論四季不論山海，遠遠能聽見鏗鏘有力的招呼聲，處處能看見活力滿滿的他們， 居住在大街小巷各鄉里的「花漾」智者們，不論白天…" at bounding box center [673, 299] width 1292 height 141
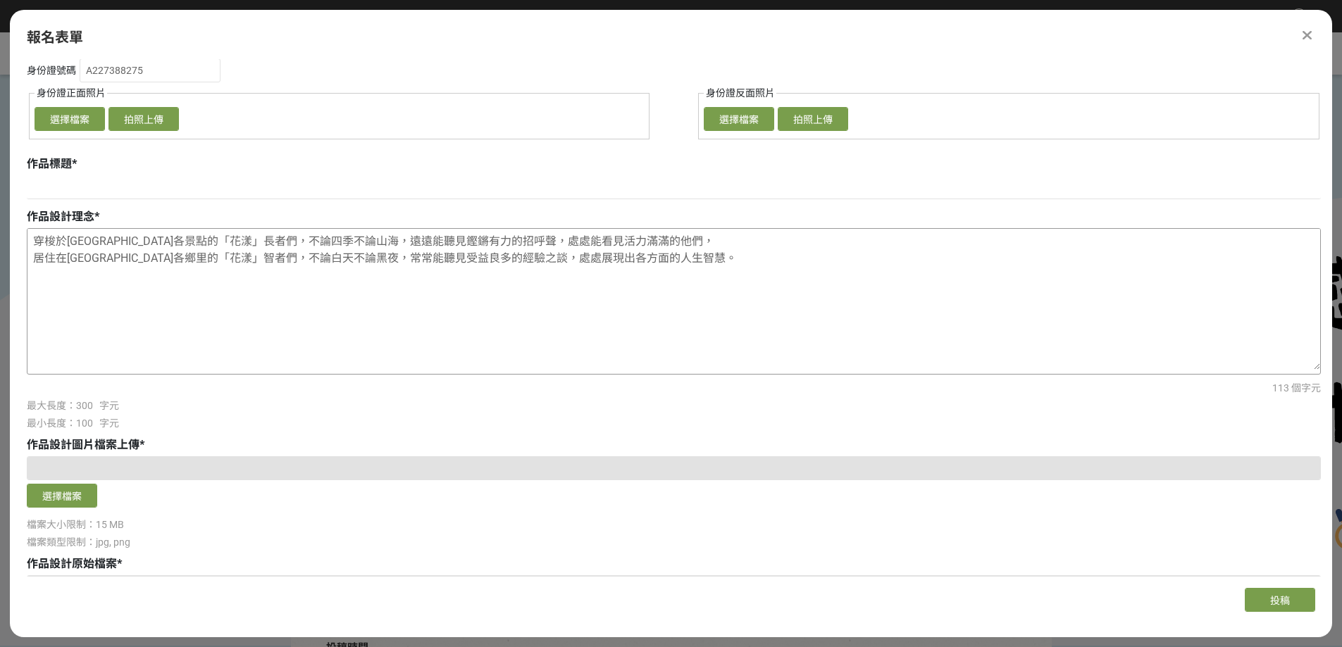
click at [673, 335] on textarea "穿梭於大城小巷各景點的「花漾」長者們，不論四季不論山海，遠遠能聽見鏗鏘有力的招呼聲，處處能看見活力滿滿的他們， 居住在大街小巷各鄉里的「花漾」智者們，不論白天…" at bounding box center [673, 299] width 1292 height 141
drag, startPoint x: 606, startPoint y: 331, endPoint x: 596, endPoint y: 328, distance: 10.3
click at [596, 328] on textarea "穿梭於大城小巷各景點的「花漾」長者們，不論四季不論山海，遠遠能聽見鏗鏘有力的招呼聲，處處能看見活力滿滿的他們， 居住在大街小巷各鄉里的「花漾」智者們，不論白天…" at bounding box center [673, 299] width 1292 height 141
click at [764, 345] on textarea "穿梭於大城小巷各景點的「花漾」長者們，不論四季不論山海，遠遠能聽見鏗鏘有力的招呼聲，處處能看見活力滿滿的他們， 居住在大街小巷各鄉里的「花漾」智者們，不論白天…" at bounding box center [673, 299] width 1292 height 141
click at [649, 351] on textarea "穿梭於大城小巷各景點的「花漾」長者們，不論四季不論山海，遠遠能聽見鏗鏘有力的招呼聲，處處能看見活力滿滿的他們， 居住在大街小巷各鄉里的「花漾」智者們，不論白天…" at bounding box center [673, 299] width 1292 height 141
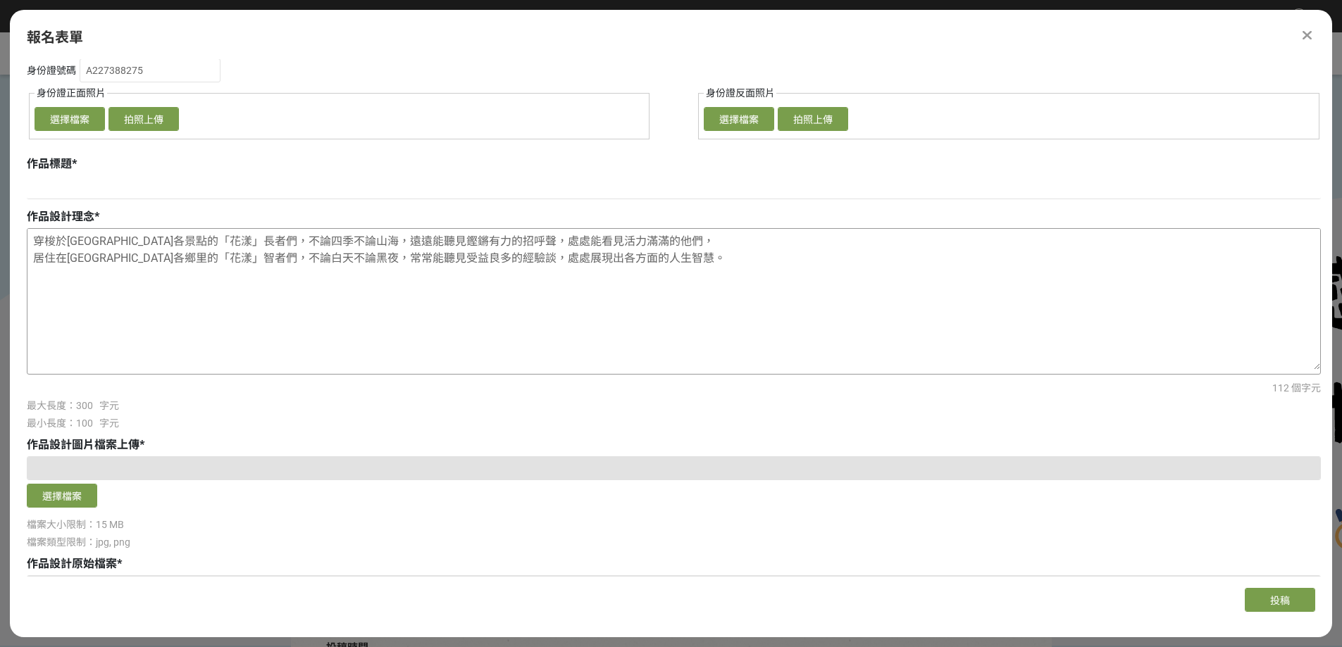
drag, startPoint x: 604, startPoint y: 330, endPoint x: 592, endPoint y: 330, distance: 11.3
click at [592, 330] on textarea "穿梭於大城小巷各景點的「花漾」長者們，不論四季不論山海，遠遠能聽見鏗鏘有力的招呼聲，處處能看見活力滿滿的他們， 居住在大街小巷各鄉里的「花漾」智者們，不論白天…" at bounding box center [673, 299] width 1292 height 141
click at [583, 339] on textarea "穿梭於大城小巷各景點的「花漾」長者們，不論四季不論山海，遠遠能聽見鏗鏘有力的招呼聲，處處能看見活力滿滿的他們， 居住在大街小巷各鄉里的「花漾」智者們，不論白天…" at bounding box center [673, 299] width 1292 height 141
drag, startPoint x: 566, startPoint y: 332, endPoint x: 593, endPoint y: 332, distance: 27.5
click at [593, 332] on textarea "穿梭於大城小巷各景點的「花漾」長者們，不論四季不論山海，遠遠能聽見鏗鏘有力的招呼聲，處處能看見活力滿滿的他們， 居住在大街小巷各鄉里的「花漾」智者們，不論白天…" at bounding box center [673, 299] width 1292 height 141
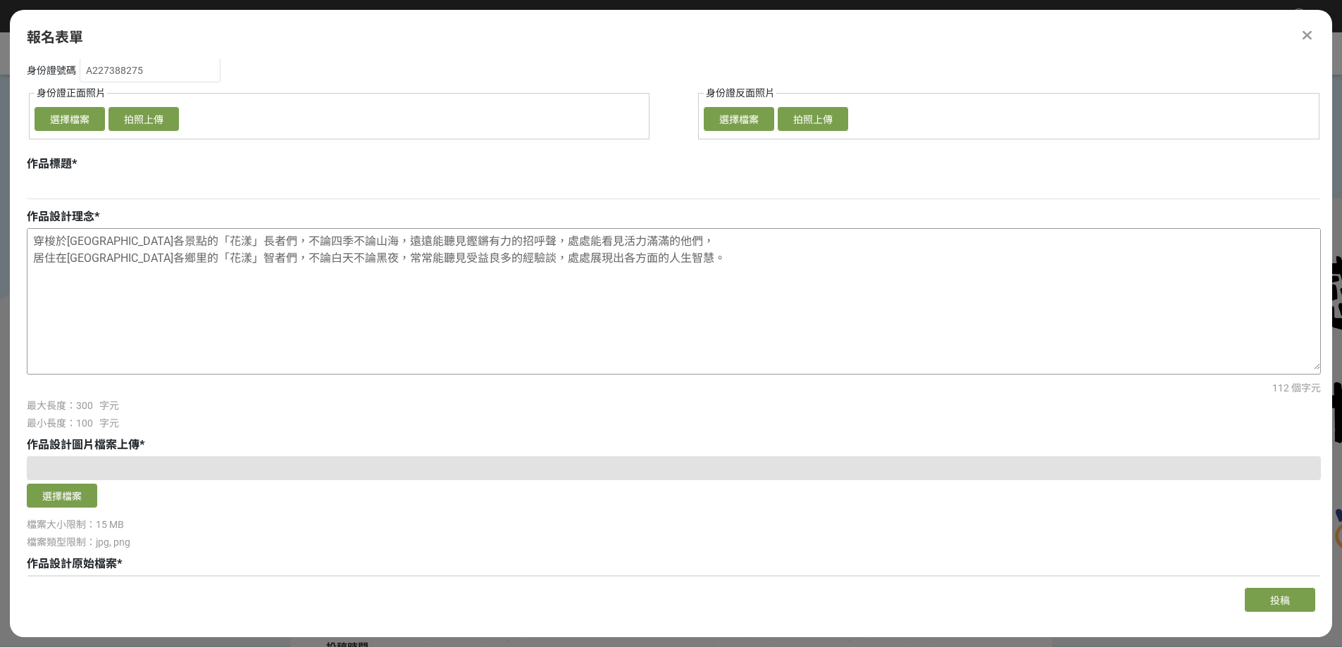
click at [607, 332] on textarea "穿梭於大城小巷各景點的「花漾」長者們，不論四季不論山海，遠遠能聽見鏗鏘有力的招呼聲，處處能看見活力滿滿的他們， 居住在大街小巷各鄉里的「花漾」智者們，不論白天…" at bounding box center [673, 299] width 1292 height 141
click at [592, 307] on textarea "穿梭於大城小巷各景點的「花漾」長者們，不論四季不論山海，遠遠能聽見鏗鏘有力的招呼聲，處處能看見活力滿滿的他們， 居住在大街小巷各鄉里的「花漾」智者們，不論白天…" at bounding box center [673, 299] width 1292 height 141
click at [654, 335] on textarea "穿梭於大城小巷各景點的「花漾」長者們，不論四季不論山海，遠遠能聽見鏗鏘有力的招呼聲，處處能看見活力滿滿的他們， 居住在大街小巷各鄉里的「花漾」智者們，不論白天…" at bounding box center [673, 299] width 1292 height 141
drag, startPoint x: 747, startPoint y: 308, endPoint x: 735, endPoint y: 310, distance: 11.4
click at [735, 310] on textarea "穿梭於大城小巷各景點的「花漾」長者們，不論四季不論山海，遠遠能聽見鏗鏘有力的招呼聲，處處能看見活力滿滿的他們， 居住在大街小巷各鄉里的「花漾」智者們，不論白天…" at bounding box center [673, 299] width 1292 height 141
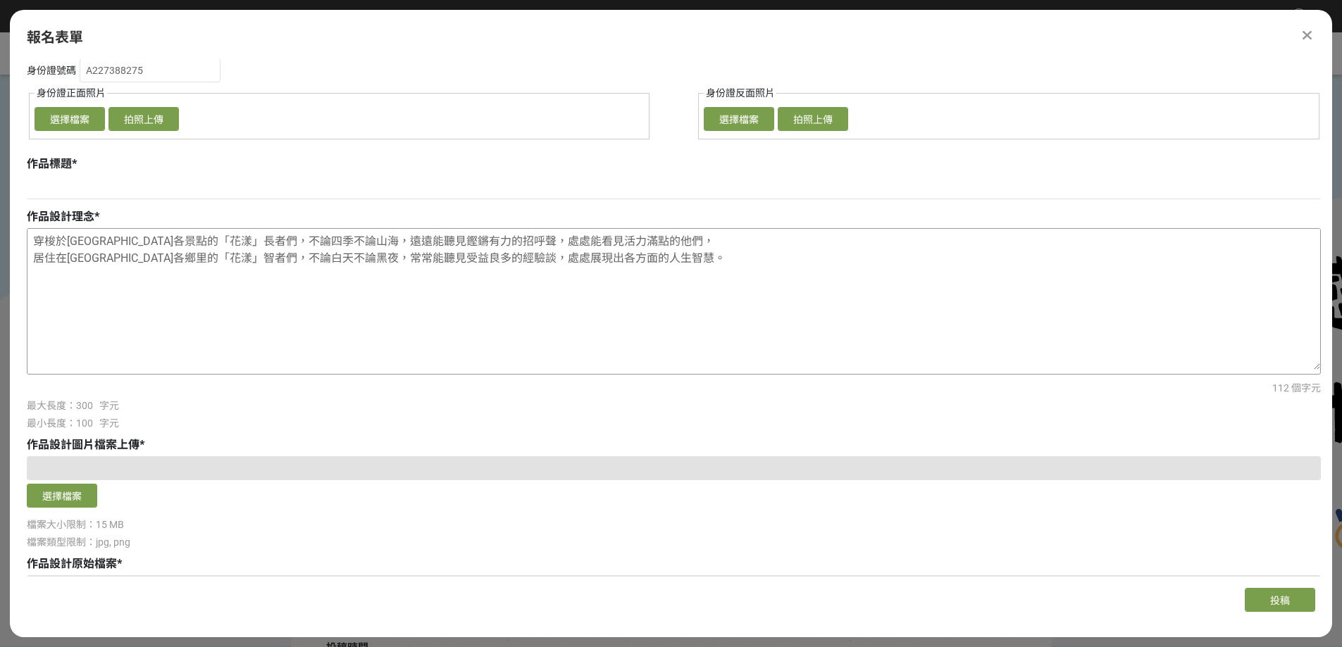
drag, startPoint x: 126, startPoint y: 312, endPoint x: 73, endPoint y: 316, distance: 53.7
click at [73, 316] on textarea "穿梭於大城小巷各景點的「花漾」長者們，不論四季不論山海，遠遠能聽見鏗鏘有力的招呼聲，處處能看見活力滿點的他們， 居住在大街小巷各鄉里的「花漾」智者們，不論白天…" at bounding box center [673, 299] width 1292 height 141
drag, startPoint x: 284, startPoint y: 311, endPoint x: 272, endPoint y: 311, distance: 12.0
click at [272, 311] on textarea "穿梭於景色秀麗各景點的「花漾」長者們，不論四季不論山海，遠遠能聽見鏗鏘有力的招呼聲，處處能看見活力滿點的他們， 居住在大街小巷各鄉里的「花漾」智者們，不論白天…" at bounding box center [673, 299] width 1292 height 141
drag, startPoint x: 280, startPoint y: 325, endPoint x: 268, endPoint y: 327, distance: 11.6
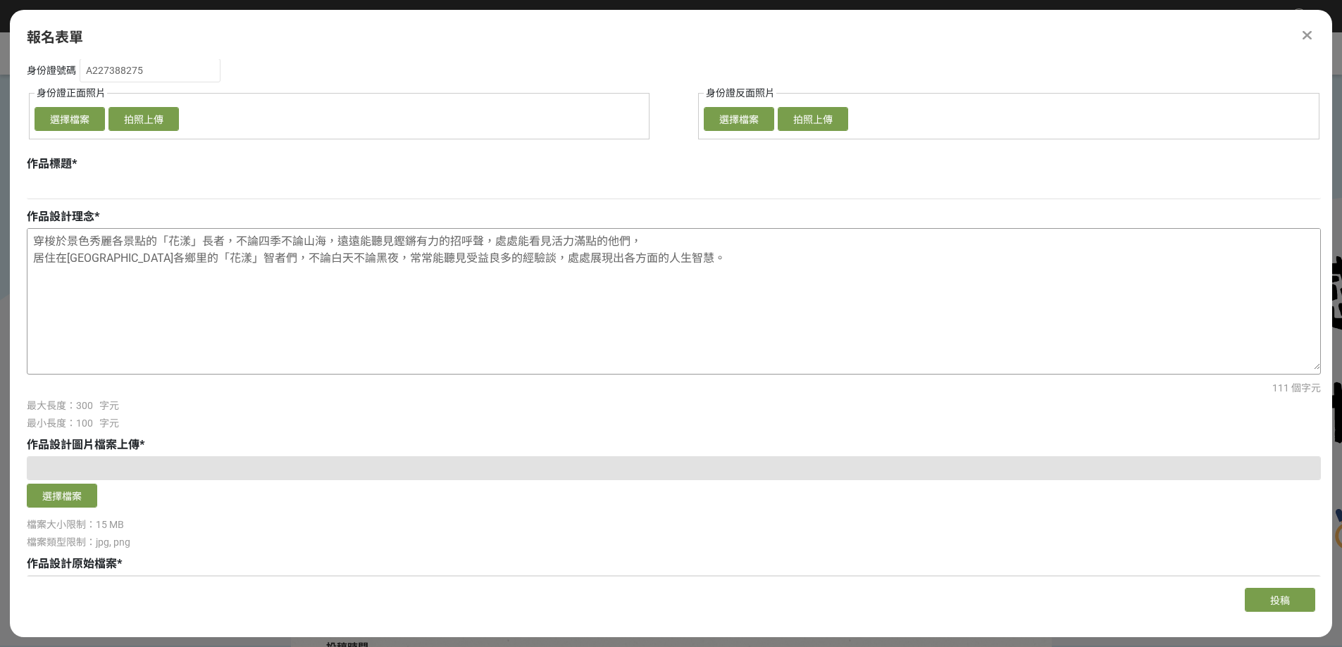
click at [268, 327] on textarea "穿梭於景色秀麗各景點的「花漾」長者，不論四季不論山海，遠遠能聽見鏗鏘有力的招呼聲，處處能看見活力滿點的他們， 居住在大街小巷各鄉里的「花漾」智者們，不論白天不…" at bounding box center [673, 299] width 1292 height 141
click at [301, 370] on textarea "穿梭於景色秀麗各景點的「花漾」長者，不論四季不論山海，遠遠能聽見鏗鏘有力的招呼聲，處處能看見活力滿點的他們， 居住在大街小巷各鄉里的「花漾」智者，不論白天不論…" at bounding box center [673, 299] width 1292 height 141
drag, startPoint x: 377, startPoint y: 415, endPoint x: 198, endPoint y: 381, distance: 182.0
click at [198, 370] on textarea "穿梭於景色秀麗各景點的「花漾」長者，不論四季不論山海，遠遠能聽見鏗鏘有力的招呼聲，處處能看見活力滿點的他們， 居住在大街小巷各鄉里的「花漾」智者，不論白天不論…" at bounding box center [673, 299] width 1292 height 141
drag, startPoint x: 651, startPoint y: 325, endPoint x: 583, endPoint y: 322, distance: 67.7
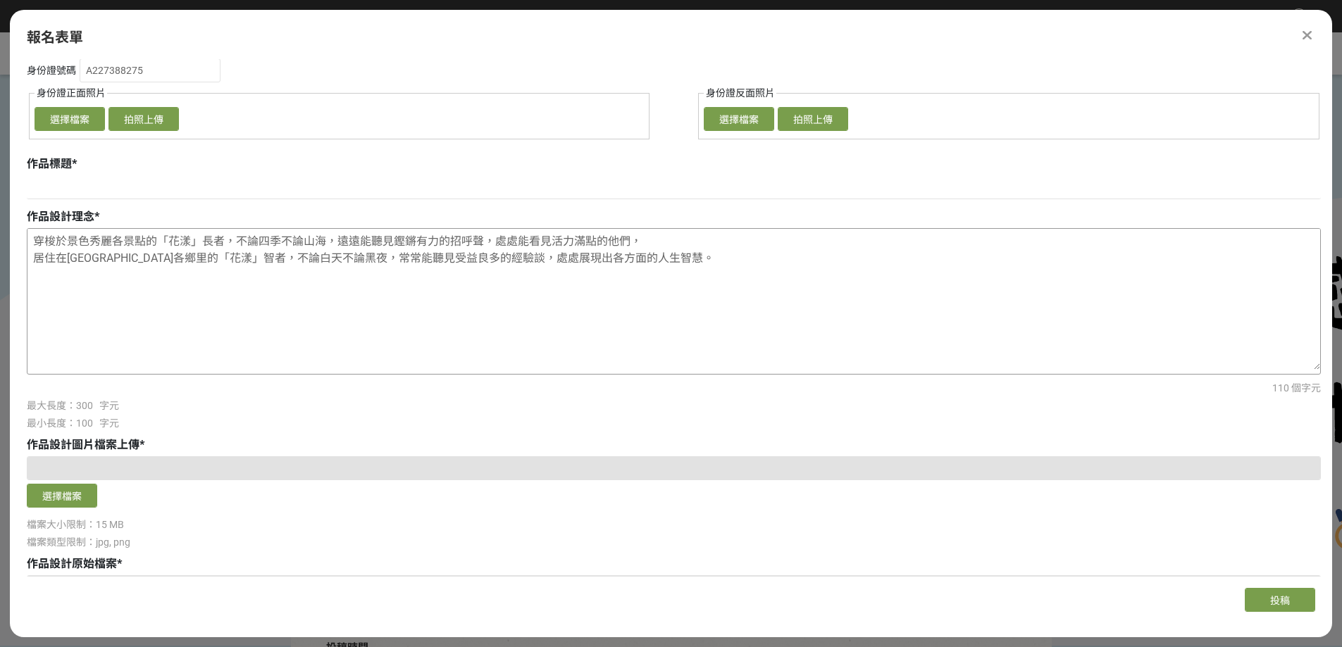
click at [583, 322] on textarea "穿梭於景色秀麗各景點的「花漾」長者，不論四季不論山海，遠遠能聽見鏗鏘有力的招呼聲，處處能看見活力滿點的他們， 居住在大街小巷各鄉里的「花漾」智者，不論白天不論…" at bounding box center [673, 299] width 1292 height 141
drag, startPoint x: 140, startPoint y: 308, endPoint x: 77, endPoint y: 308, distance: 63.4
click at [77, 308] on textarea "穿梭於景色秀麗各景點的「花漾」長者，不論四季不論山海，遠遠能聽見鏗鏘有力的招呼聲，處處能看見活力滿點的他們， 居住在大街小巷各鄉里的「花漾」智者，不論白天不論…" at bounding box center [673, 299] width 1292 height 141
click at [142, 311] on textarea "穿梭於景色秀麗各景點的「花漾」長者，不論四季不論山海，遠遠能聽見鏗鏘有力的招呼聲，處處能看見活力滿點的他們， 居住在大街小巷各鄉里的「花漾」智者，不論白天不論…" at bounding box center [673, 299] width 1292 height 141
drag, startPoint x: 127, startPoint y: 313, endPoint x: 77, endPoint y: 312, distance: 50.7
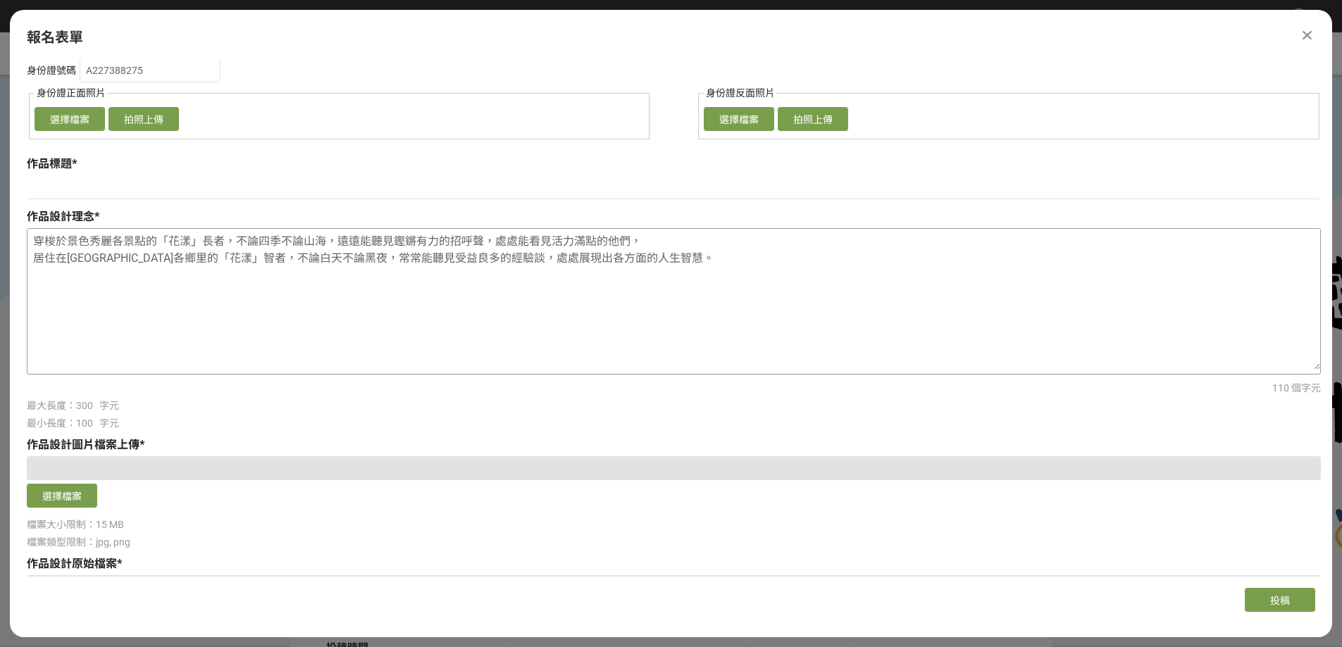
click at [77, 312] on textarea "穿梭於景色秀麗各景點的「花漾」長者，不論四季不論山海，遠遠能聽見鏗鏘有力的招呼聲，處處能看見活力滿點的他們， 居住在大街小巷各鄉里的「花漾」智者，不論白天不論…" at bounding box center [673, 299] width 1292 height 141
paste textarea "風光明媚"
click at [304, 370] on textarea "穿梭於風光明媚各景點的「花漾」長者，不論四季不論山海，遠遠能聽見鏗鏘有力的招呼聲，處處能看見活力滿點的他們， 居住在大街小巷各鄉里的「花漾」智者，不論白天不論…" at bounding box center [673, 299] width 1292 height 141
drag, startPoint x: 776, startPoint y: 308, endPoint x: 749, endPoint y: 312, distance: 27.7
click at [749, 312] on textarea "穿梭於風光明媚各景點的「花漾」長者，不論四季不論山海，遠遠能聽見鏗鏘有力的招呼聲，處處能看見活力滿點的他們， 居住在大街小巷各鄉里的「花漾」智者，不論白天不論…" at bounding box center [673, 299] width 1292 height 141
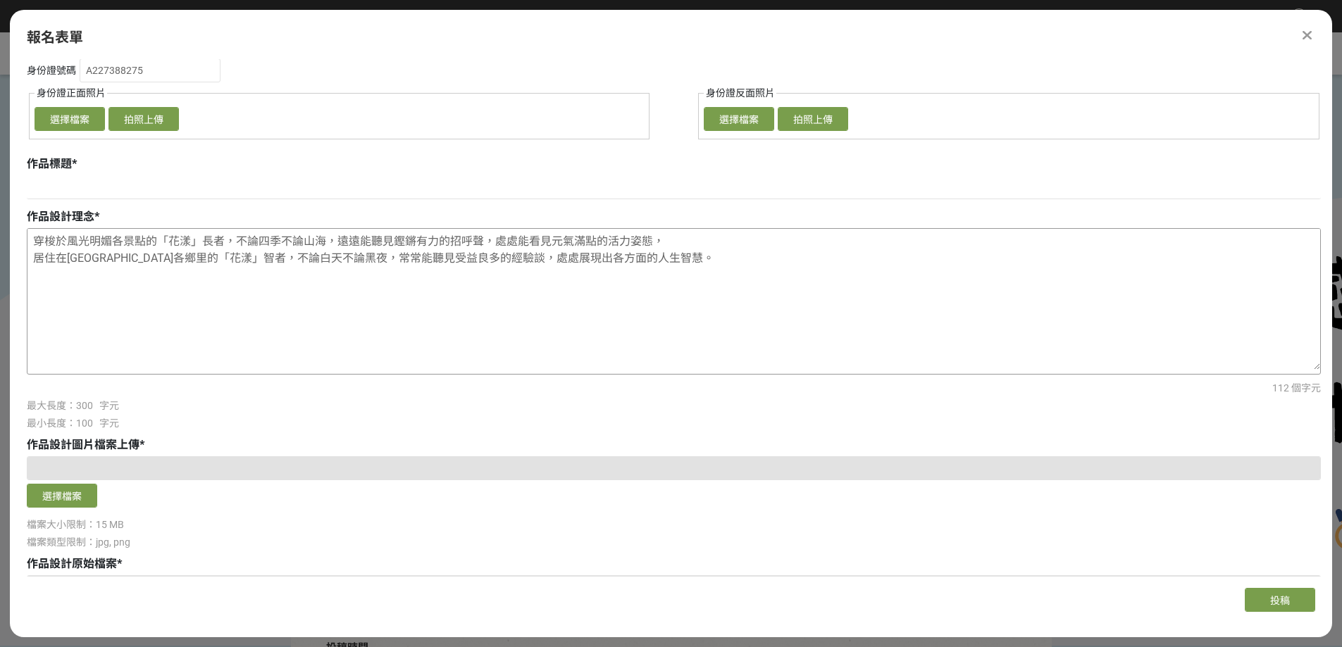
click at [637, 328] on textarea "穿梭於風光明媚各景點的「花漾」長者，不論四季不論山海，遠遠能聽見鏗鏘有力的招呼聲，處處能看見元氣滿點的活力姿態， 居住在大街小巷各鄉里的「花漾」智者，不論白天…" at bounding box center [673, 299] width 1292 height 141
click at [841, 326] on textarea "穿梭於風光明媚各景點的「花漾」長者，不論四季不論山海，遠遠能聽見鏗鏘有力的招呼聲，處處能看見元氣滿點的活力姿態， 居住在大街小巷各鄉里的「花漾」智者，不論白天…" at bounding box center [673, 299] width 1292 height 141
click at [45, 351] on textarea "穿梭於風光明媚各景點的「花漾」長者，不論四季不論山海，遠遠能聽見鏗鏘有力的招呼聲，處處能看見元氣滿點的活力姿態， 居住在大街小巷各鄉里的「花漾」智者，不論白天…" at bounding box center [673, 299] width 1292 height 141
click at [39, 365] on textarea "穿梭於風光明媚各景點的「花漾」長者，不論四季不論山海，遠遠能聽見鏗鏘有力的招呼聲，處處能看見元氣滿點的活力姿態， 居住在大街小巷各鄉里的「花漾」智者，不論白天…" at bounding box center [673, 299] width 1292 height 141
drag, startPoint x: 832, startPoint y: 328, endPoint x: 0, endPoint y: 292, distance: 833.2
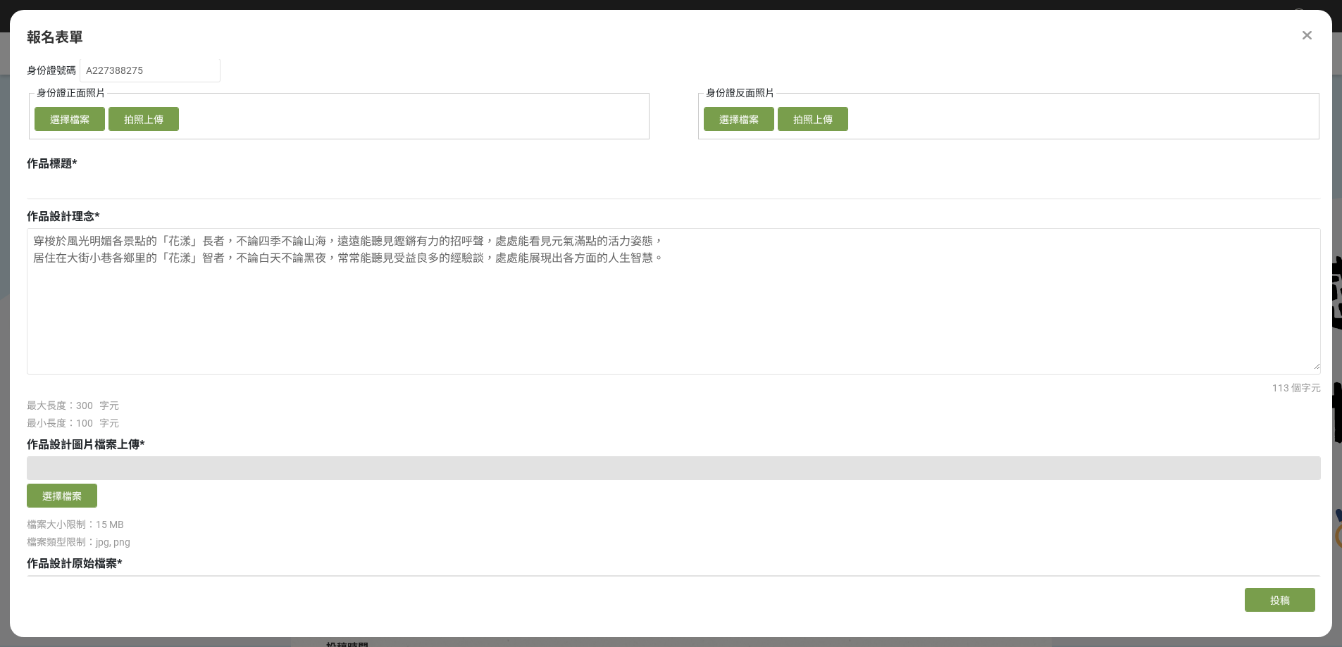
click at [65, 370] on textarea "穿梭於風光明媚各景點的「花漾」長者，不論四季不論山海，遠遠能聽見鏗鏘有力的招呼聲，處處能看見元氣滿點的活力姿態， 居住在大街小巷各鄉里的「花漾」智者，不論白天…" at bounding box center [673, 299] width 1292 height 141
click at [77, 358] on textarea "穿梭於風光明媚各景點的「花漾」長者，不論四季不論山海，遠遠能聽見鏗鏘有力的招呼聲，處處能看見元氣滿點的活力姿態， 居住在大街小巷各鄉里的「花漾」智者，不論白天…" at bounding box center [673, 299] width 1292 height 141
click at [44, 368] on textarea "穿梭於風光明媚各景點的「花漾」長者，不論四季不論山海，遠遠能聽見鏗鏘有力的招呼聲，處處能看見元氣滿點的活力姿態， 居住在大街小巷各鄉里的「花漾」智者，不論白天…" at bounding box center [673, 299] width 1292 height 141
click at [851, 337] on textarea "穿梭於風光明媚各景點的「花漾」長者，不論四季不論山海，遠遠能聽見鏗鏘有力的招呼聲，處處能看見元氣滿點的活力姿態， 居住在大街小巷各鄉里的「花漾」智者，不論白天…" at bounding box center [673, 299] width 1292 height 141
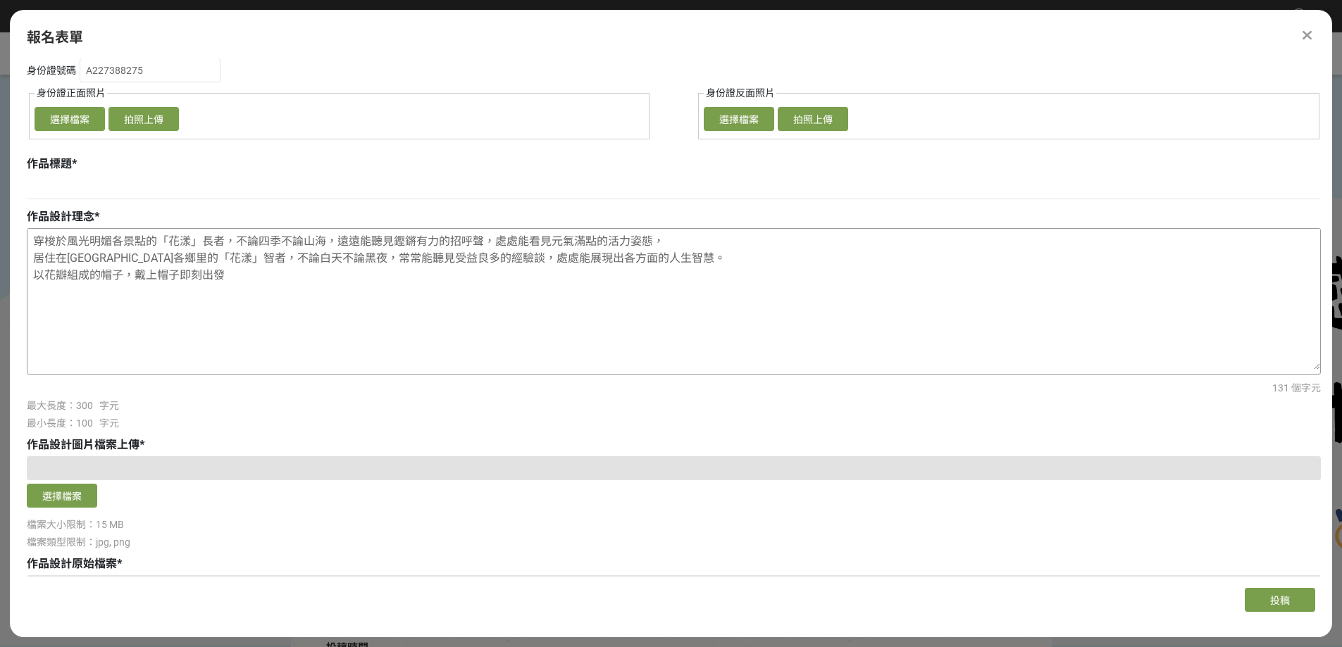
click at [152, 347] on textarea "穿梭於風光明媚各景點的「花漾」長者，不論四季不論山海，遠遠能聽見鏗鏘有力的招呼聲，處處能看見元氣滿點的活力姿態， 居住在大街小巷各鄉里的「花漾」智者，不論白天…" at bounding box center [673, 299] width 1292 height 141
click at [137, 355] on textarea "穿梭於風光明媚各景點的「花漾」長者，不論四季不論山海，遠遠能聽見鏗鏘有力的招呼聲，處處能看見元氣滿點的活力姿態， 居住在大街小巷各鄉里的「花漾」智者，不論白天…" at bounding box center [673, 299] width 1292 height 141
click at [380, 351] on textarea "穿梭於風光明媚各景點的「花漾」長者，不論四季不論山海，遠遠能聽見鏗鏘有力的招呼聲，處處能看見元氣滿點的活力姿態， 居住在大街小巷各鄉里的「花漾」智者，不論白天…" at bounding box center [673, 299] width 1292 height 141
click at [269, 354] on textarea "穿梭於風光明媚各景點的「花漾」長者，不論四季不論山海，遠遠能聽見鏗鏘有力的招呼聲，處處能看見元氣滿點的活力姿態， 居住在大街小巷各鄉里的「花漾」智者，不論白天…" at bounding box center [673, 299] width 1292 height 141
click at [293, 354] on textarea "穿梭於風光明媚各景點的「花漾」長者，不論四季不論山海，遠遠能聽見鏗鏘有力的招呼聲，處處能看見元氣滿點的活力姿態， 居住在大街小巷各鄉里的「花漾」智者，不論白天…" at bounding box center [673, 299] width 1292 height 141
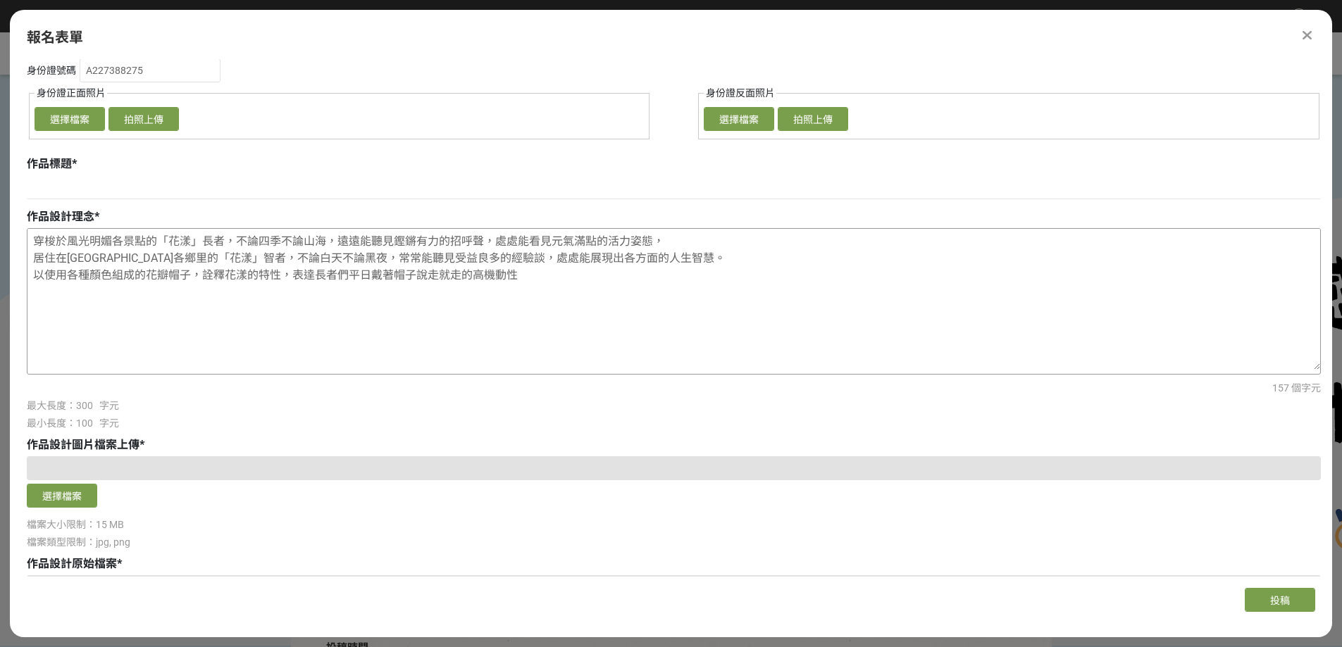
click at [295, 352] on textarea "穿梭於風光明媚各景點的「花漾」長者，不論四季不論山海，遠遠能聽見鏗鏘有力的招呼聲，處處能看見元氣滿點的活力姿態， 居住在大街小巷各鄉里的「花漾」智者，不論白天…" at bounding box center [673, 299] width 1292 height 141
drag, startPoint x: 342, startPoint y: 350, endPoint x: 381, endPoint y: 348, distance: 38.8
click at [381, 348] on textarea "穿梭於風光明媚各景點的「花漾」長者，不論四季不論山海，遠遠能聽見鏗鏘有力的招呼聲，處處能看見元氣滿點的活力姿態， 居住在大街小巷各鄉里的「花漾」智者，不論白天…" at bounding box center [673, 299] width 1292 height 141
click at [30, 306] on textarea "穿梭於風光明媚各景點的「花漾」長者，不論四季不論山海，遠遠能聽見鏗鏘有力的招呼聲，處處能看見元氣滿點的活力姿態， 居住在大街小巷各鄉里的「花漾」智者，不論白天…" at bounding box center [673, 299] width 1292 height 141
drag, startPoint x: 663, startPoint y: 371, endPoint x: 775, endPoint y: 380, distance: 111.6
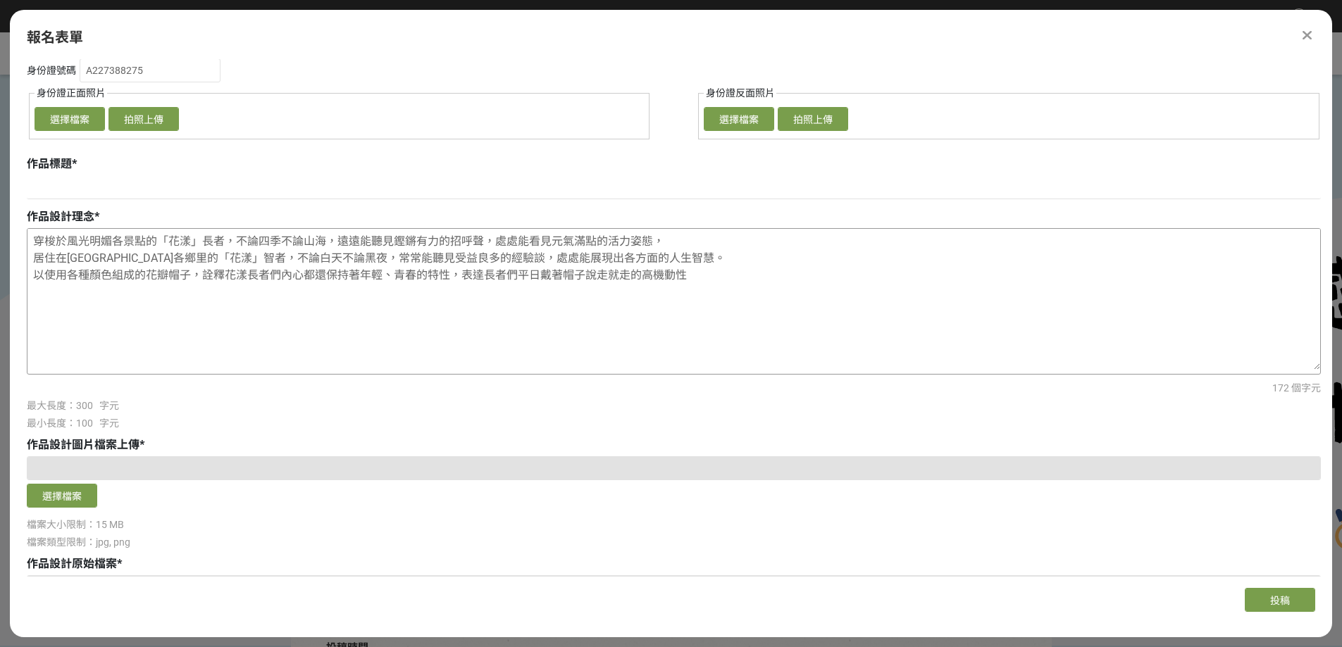
click at [775, 370] on textarea "穿梭於風光明媚各景點的「花漾」長者，不論四季不論山海，遠遠能聽見鏗鏘有力的招呼聲，處處能看見元氣滿點的活力姿態， 居住在大街小巷各鄉里的「花漾」智者，不論白天…" at bounding box center [673, 299] width 1292 height 141
click at [47, 306] on textarea "穿梭於風光明媚各景點的「花漾」長者，不論四季不論山海，遠遠能聽見鏗鏘有力的招呼聲，處處能看見元氣滿點的活力姿態， 居住在大街小巷各鄉里的「花漾」智者，不論白天…" at bounding box center [673, 299] width 1292 height 141
paste textarea "戴著帽子說走就走"
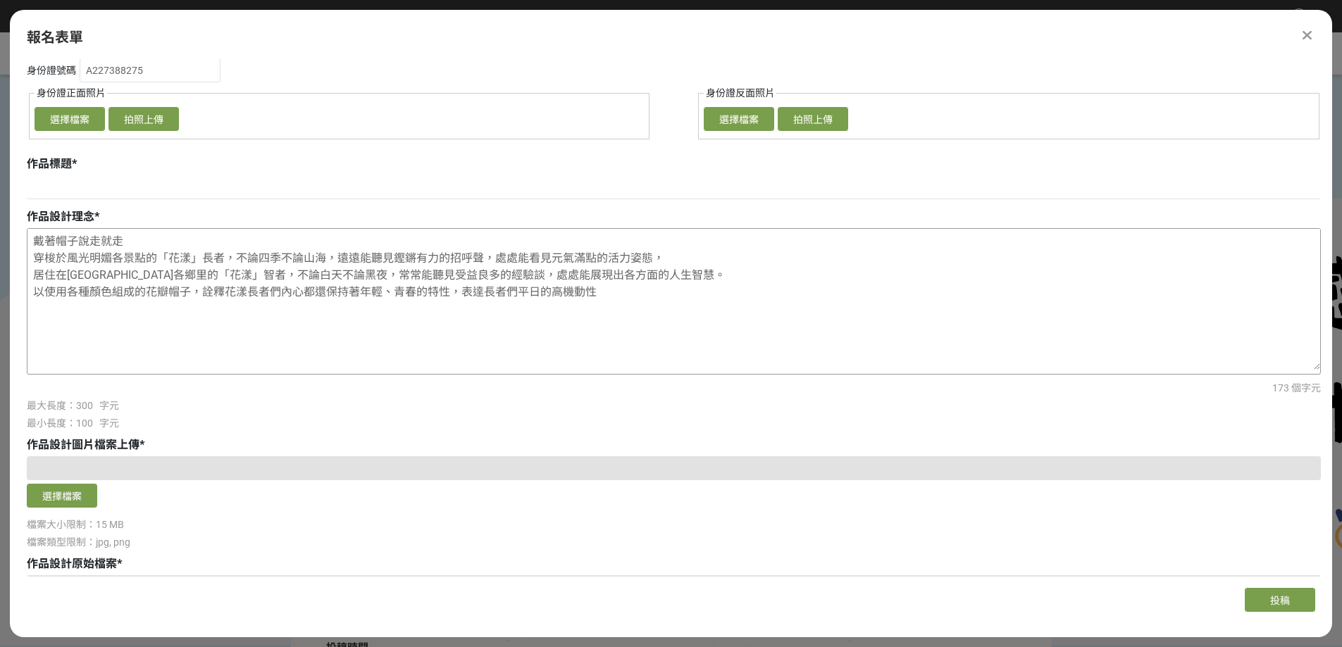
click at [32, 308] on textarea "戴著帽子說走就走 穿梭於風光明媚各景點的「花漾」長者，不論四季不論山海，遠遠能聽見鏗鏘有力的招呼聲，處處能看見元氣滿點的活力姿態， 居住在大街小巷各鄉里的「花…" at bounding box center [673, 299] width 1292 height 141
click at [133, 307] on textarea "戴著「花漾帽子說走就走 穿梭於風光明媚各景點的「花漾」長者，不論四季不論山海，遠遠能聽見鏗鏘有力的招呼聲，處處能看見元氣滿點的活力姿態， 居住在大街小巷各鄉里…" at bounding box center [673, 299] width 1292 height 141
click at [370, 340] on textarea "戴著「花漾帽子」說走就走 穿梭於風光明媚各景點的「花漾」長者，不論四季不論山海，遠遠能聽見鏗鏘有力的招呼聲，處處能看見元氣滿點的活力姿態， 居住在大街小巷各鄉…" at bounding box center [673, 299] width 1292 height 141
click at [191, 337] on textarea "戴著「花漾帽子」說走就走 穿梭於風光明媚各景點的「花漾」長者，不論四季不論山海，遠遠能聽見鏗鏘有力的招呼聲，處處能看見元氣滿點的活力姿態， 居住在大街小巷各鄉…" at bounding box center [673, 299] width 1292 height 141
click at [217, 306] on textarea "戴著「花漾帽子」說走就走 穿梭於風光明媚各景點的「花漾」長者，不論四季不論山海，遠遠能聽見鏗鏘有力的招呼聲，處處能看見元氣滿點的活力姿態， 居住在大街小巷各鄉…" at bounding box center [673, 299] width 1292 height 141
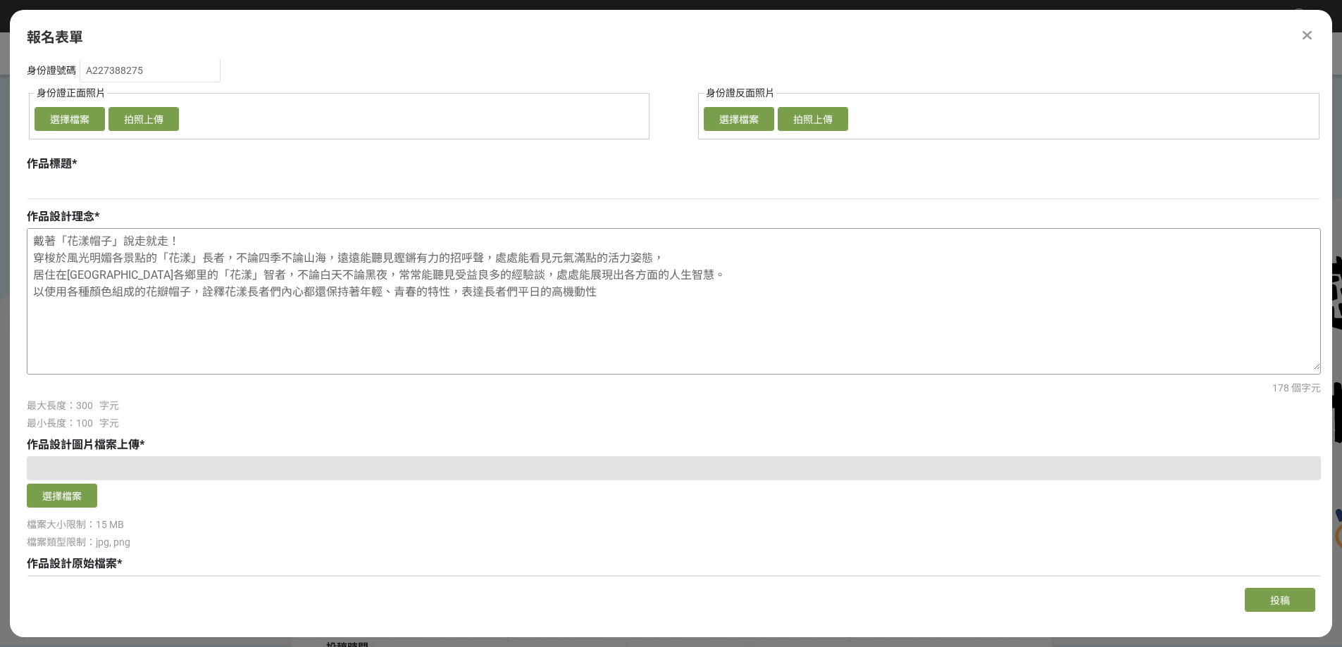
click at [269, 332] on textarea "戴著「花漾帽子」說走就走！ 穿梭於風光明媚各景點的「花漾」長者，不論四季不論山海，遠遠能聽見鏗鏘有力的招呼聲，處處能看見元氣滿點的活力姿態， 居住在大街小巷各…" at bounding box center [673, 299] width 1292 height 141
click at [267, 356] on textarea "戴著「花漾帽子」說走就走！ 穿梭於風光明媚各景點的「花漾」長者們，不論四季不論山海，遠遠能聽見鏗鏘有力的招呼聲，處處能看見元氣滿點的活力姿態， 居住在大街小巷…" at bounding box center [673, 299] width 1292 height 141
click at [357, 361] on textarea "戴著「花漾帽子」說走就走！ 穿梭於風光明媚各景點的「花漾」長者們，不論四季不論山海，遠遠能聽見鏗鏘有力的招呼聲，處處能看見元氣滿點的活力姿態， 居住在大街小巷…" at bounding box center [673, 299] width 1292 height 141
drag, startPoint x: 556, startPoint y: 378, endPoint x: 863, endPoint y: 376, distance: 307.8
click at [863, 370] on textarea "戴著「花漾帽子」說走就走！ 穿梭於風光明媚各景點的「花漾」長者們，不論四季不論山海，遠遠能聽見鏗鏘有力的招呼聲，處處能看見元氣滿點的活力姿態， 居住在大街小巷…" at bounding box center [673, 299] width 1292 height 141
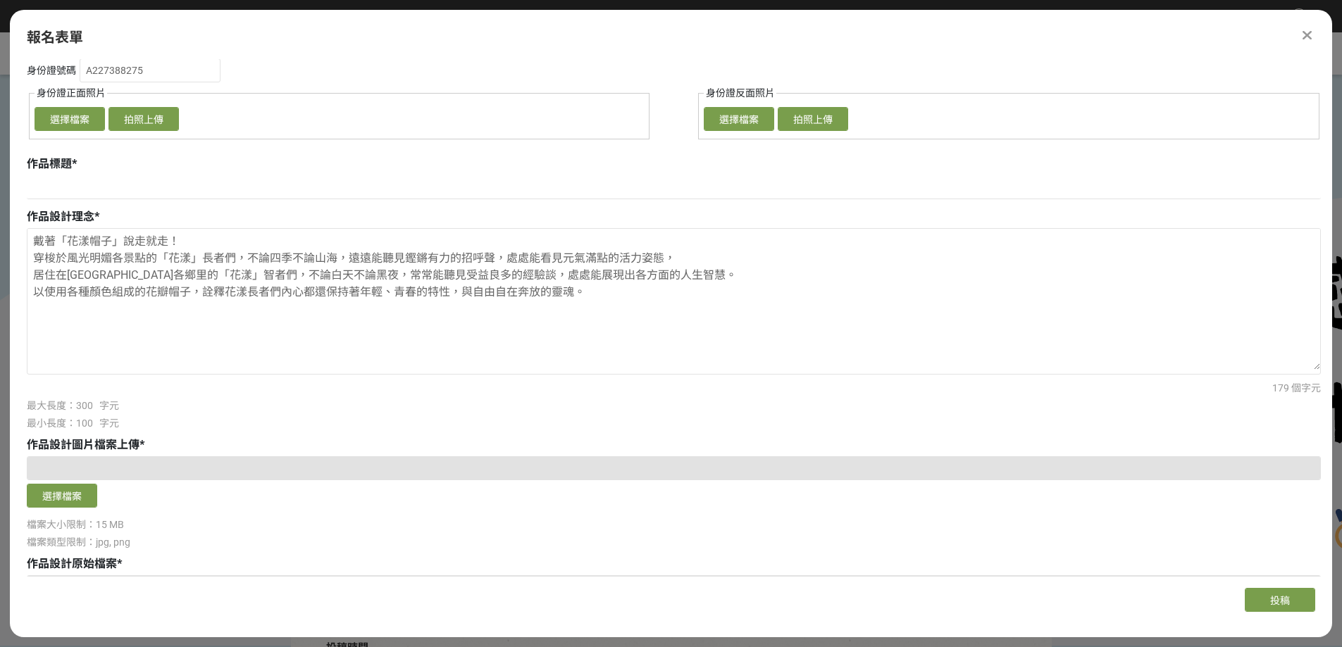
drag, startPoint x: 758, startPoint y: 374, endPoint x: 0, endPoint y: 287, distance: 762.8
type textarea "戴著「花漾帽子」說走就走！ 穿梭於風光明媚各景點的「花漾」長者們，不論四季不論山海，遠遠能聽見鏗鏘有力的招呼聲，處處能看見元氣滿點的活力姿態， 居住在大街小巷…"
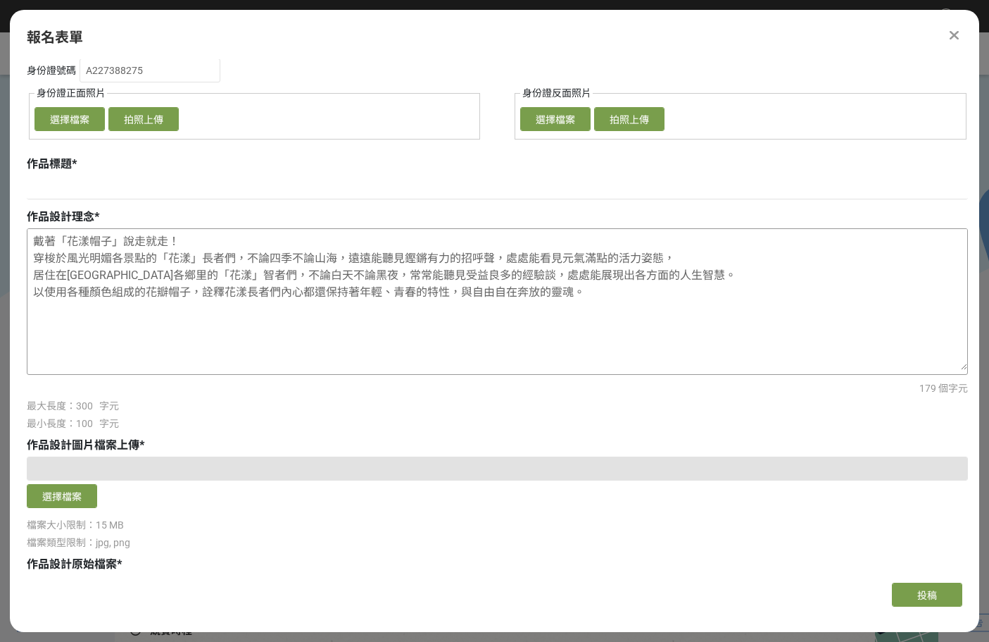
click at [378, 331] on textarea "戴著「花漾帽子」說走就走！ 穿梭於風光明媚各景點的「花漾」長者們，不論四季不論山海，遠遠能聽見鏗鏘有力的招呼聲，處處能看見元氣滿點的活力姿態， 居住在大街小巷…" at bounding box center [497, 299] width 940 height 141
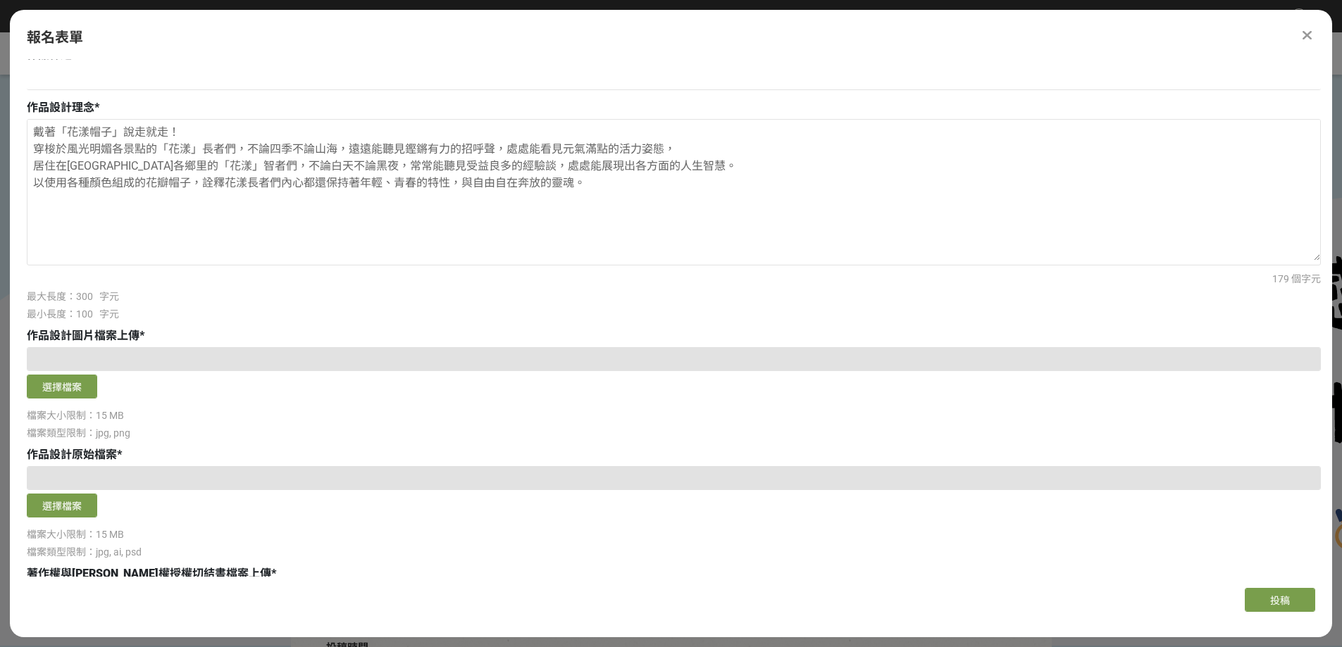
scroll to position [552, 0]
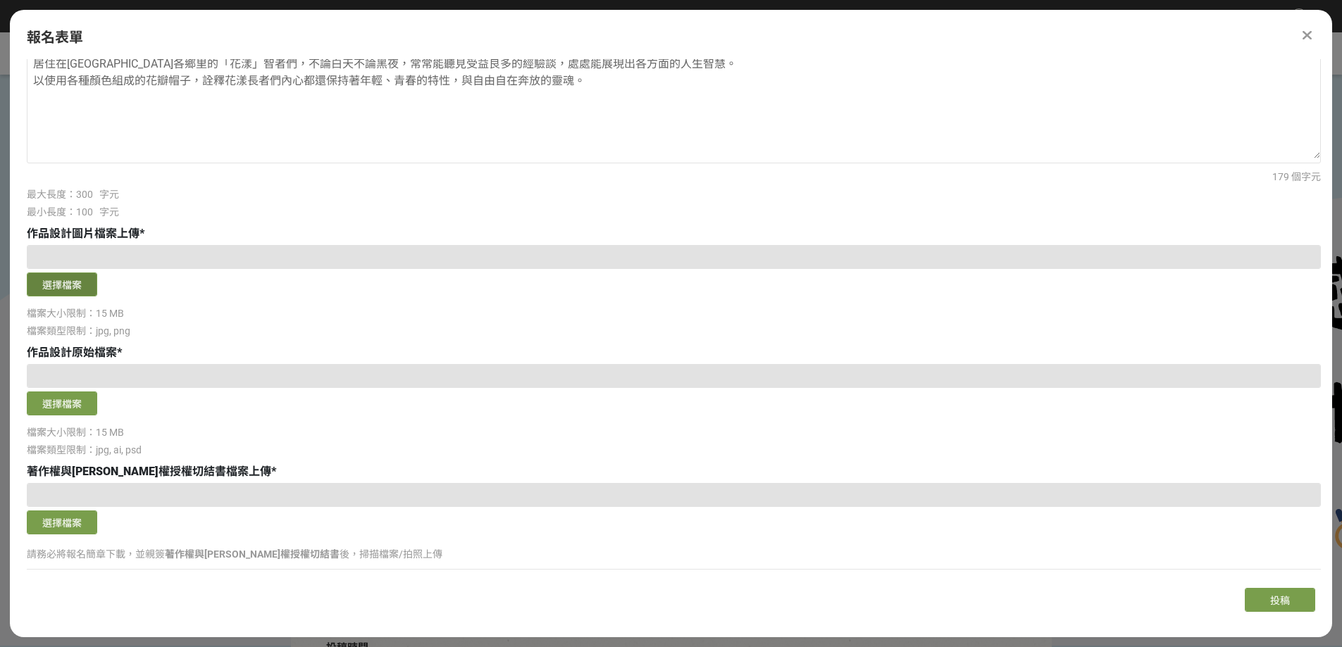
click at [68, 296] on button "選擇檔案" at bounding box center [62, 285] width 70 height 24
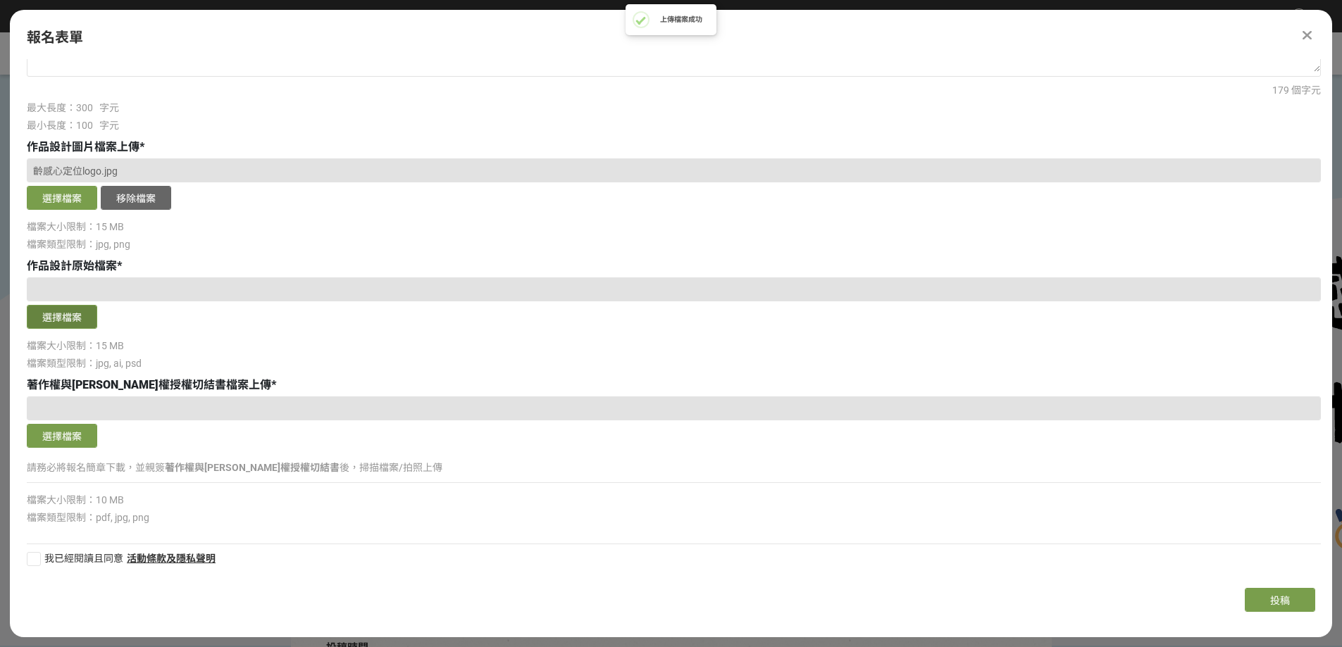
click at [69, 305] on button "選擇檔案" at bounding box center [62, 317] width 70 height 24
drag, startPoint x: 109, startPoint y: 338, endPoint x: 198, endPoint y: 344, distance: 88.9
click at [198, 356] on div "檔案類型限制：jpg, ai, psd" at bounding box center [674, 363] width 1294 height 15
click at [212, 356] on div "檔案類型限制：jpg, ai, psd" at bounding box center [674, 363] width 1294 height 15
drag, startPoint x: 73, startPoint y: 209, endPoint x: 185, endPoint y: 215, distance: 112.2
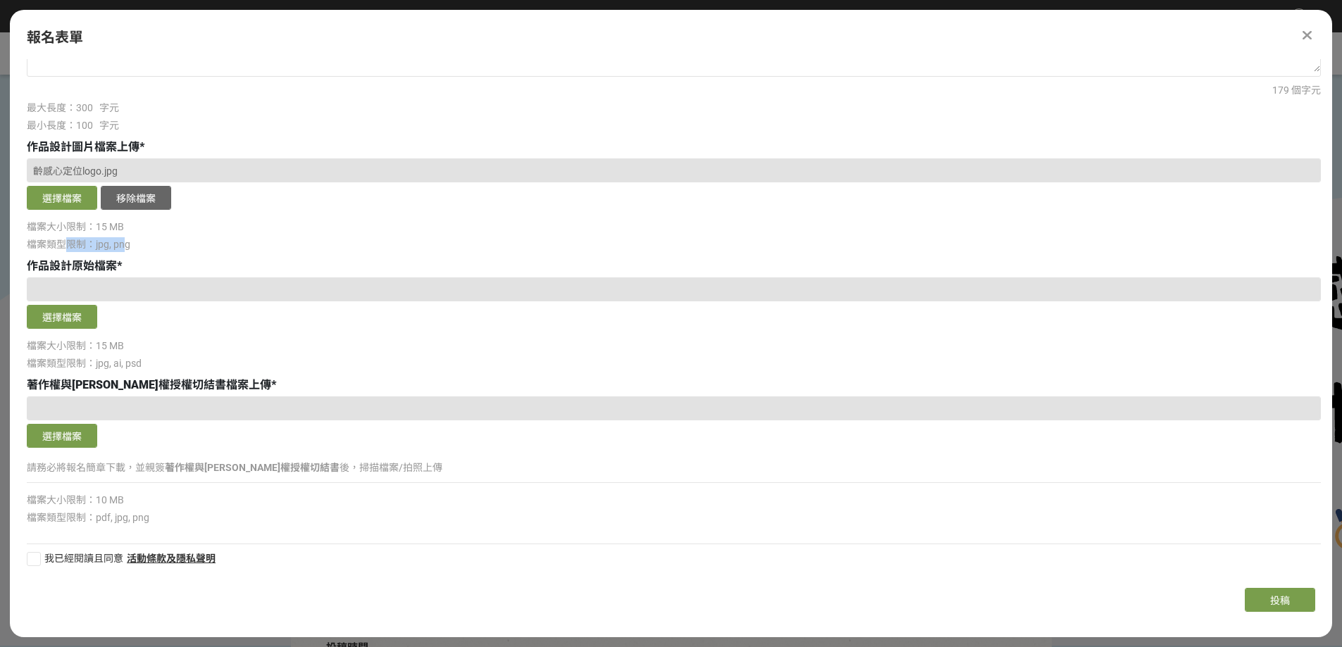
click at [130, 239] on span "檔案類型限制：jpg, png" at bounding box center [79, 244] width 104 height 11
click at [185, 237] on div "檔案類型限制：jpg, png" at bounding box center [674, 244] width 1294 height 15
click at [79, 305] on button "選擇檔案" at bounding box center [62, 317] width 70 height 24
click at [135, 305] on button "移除檔案" at bounding box center [136, 317] width 70 height 24
click at [66, 305] on button "選擇檔案" at bounding box center [62, 317] width 70 height 24
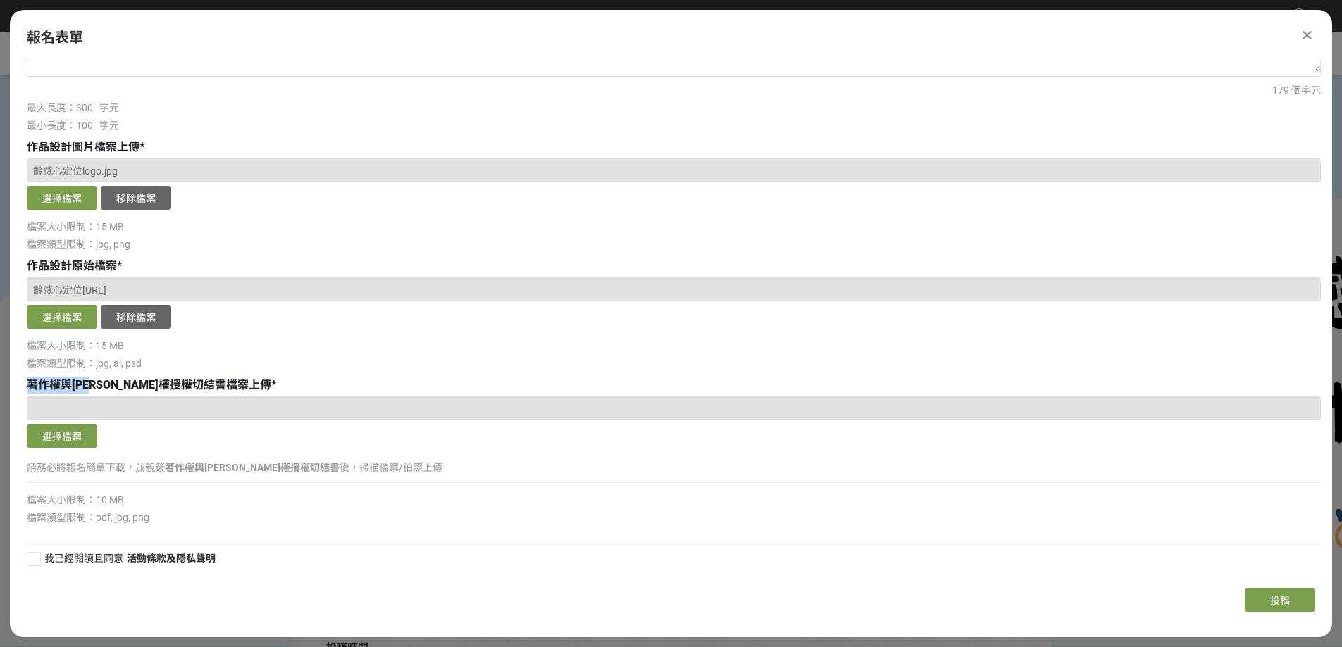
drag, startPoint x: 25, startPoint y: 362, endPoint x: 120, endPoint y: 365, distance: 95.1
click at [120, 378] on span "著作權與[PERSON_NAME]權授權切結書檔案上傳" at bounding box center [149, 384] width 244 height 13
click at [171, 378] on span "著作權與[PERSON_NAME]權授權切結書檔案上傳" at bounding box center [149, 384] width 244 height 13
drag, startPoint x: 192, startPoint y: 361, endPoint x: 151, endPoint y: 364, distance: 40.9
click at [151, 378] on span "著作權與[PERSON_NAME]權授權切結書檔案上傳" at bounding box center [149, 384] width 244 height 13
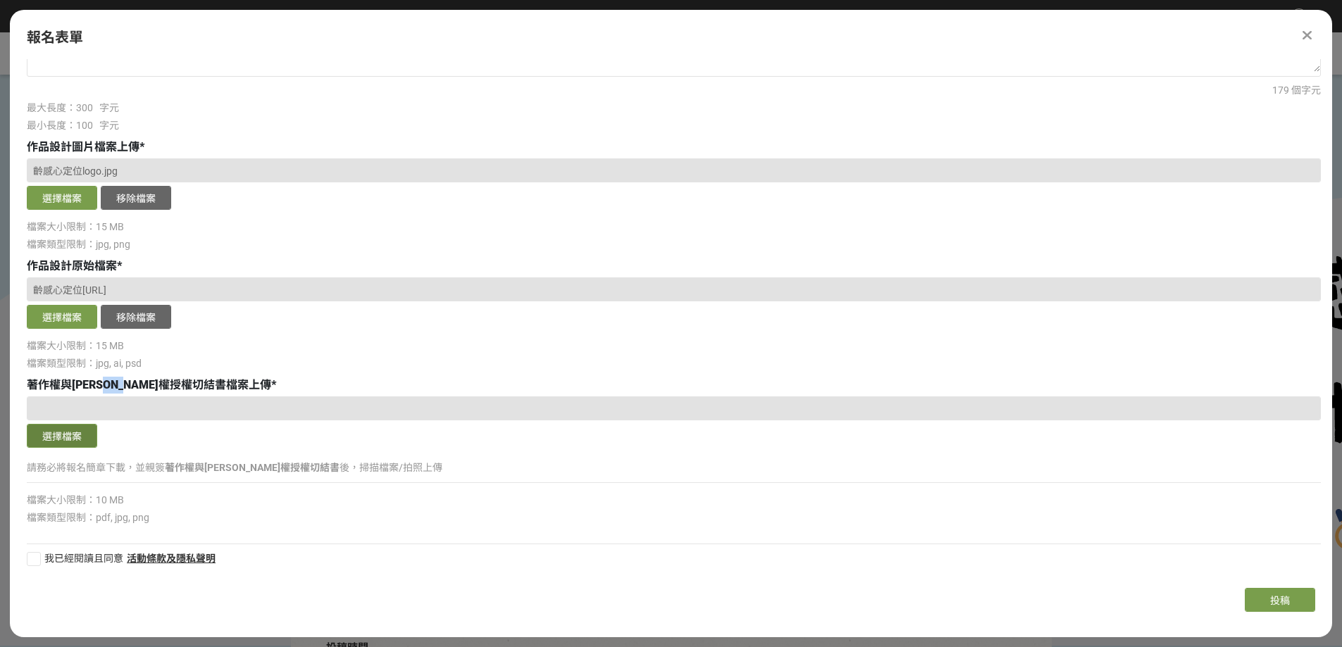
click at [43, 424] on button "選擇檔案" at bounding box center [62, 436] width 70 height 24
click at [145, 424] on button "移除檔案" at bounding box center [136, 436] width 70 height 24
click at [56, 424] on button "選擇檔案" at bounding box center [62, 436] width 70 height 24
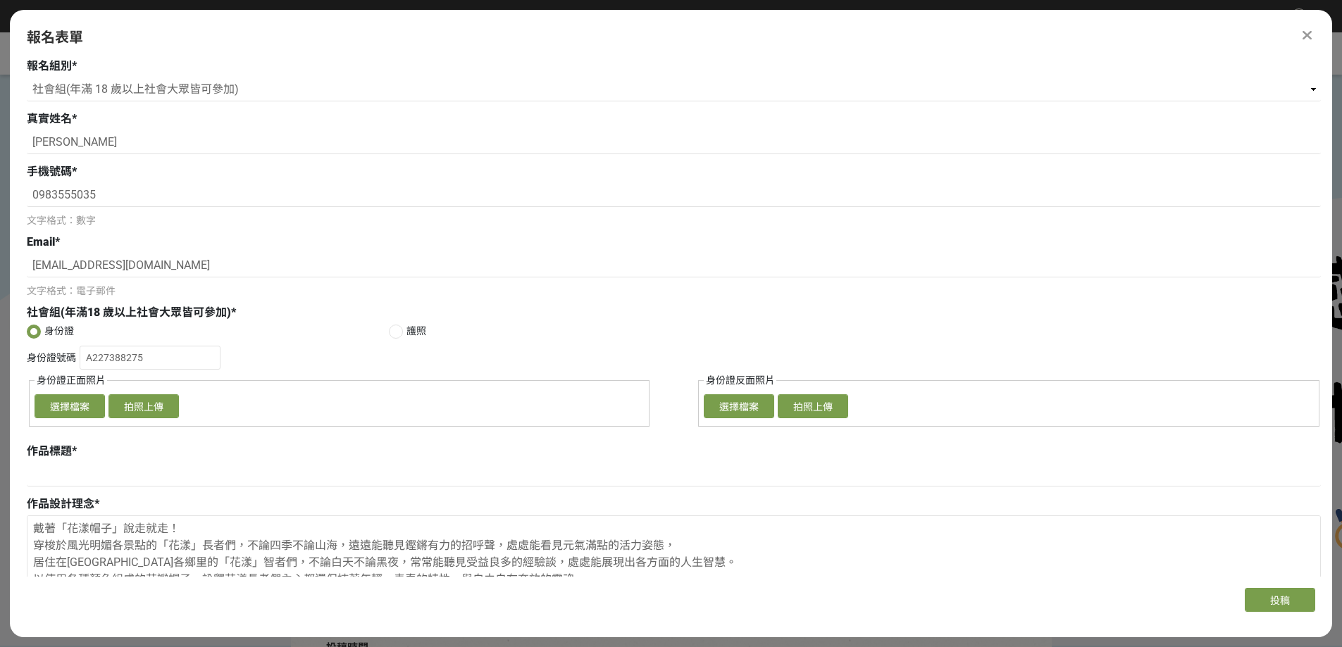
scroll to position [141, 0]
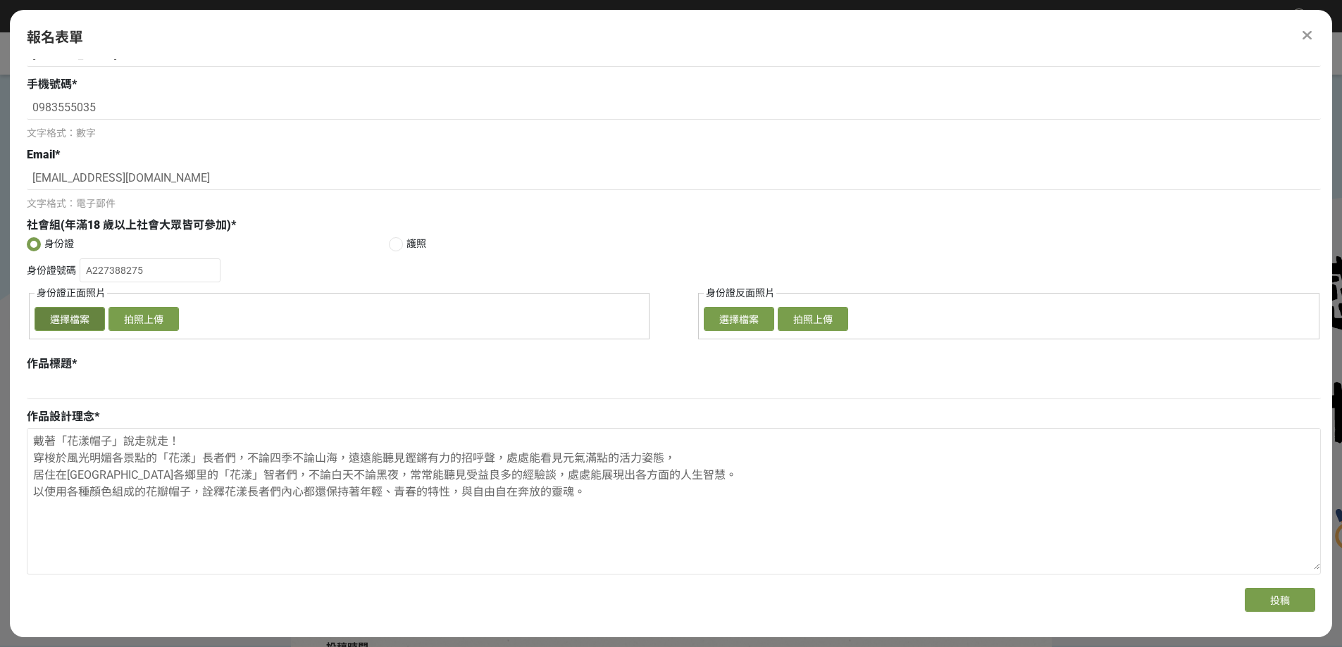
click at [77, 331] on button "選擇檔案" at bounding box center [70, 319] width 70 height 24
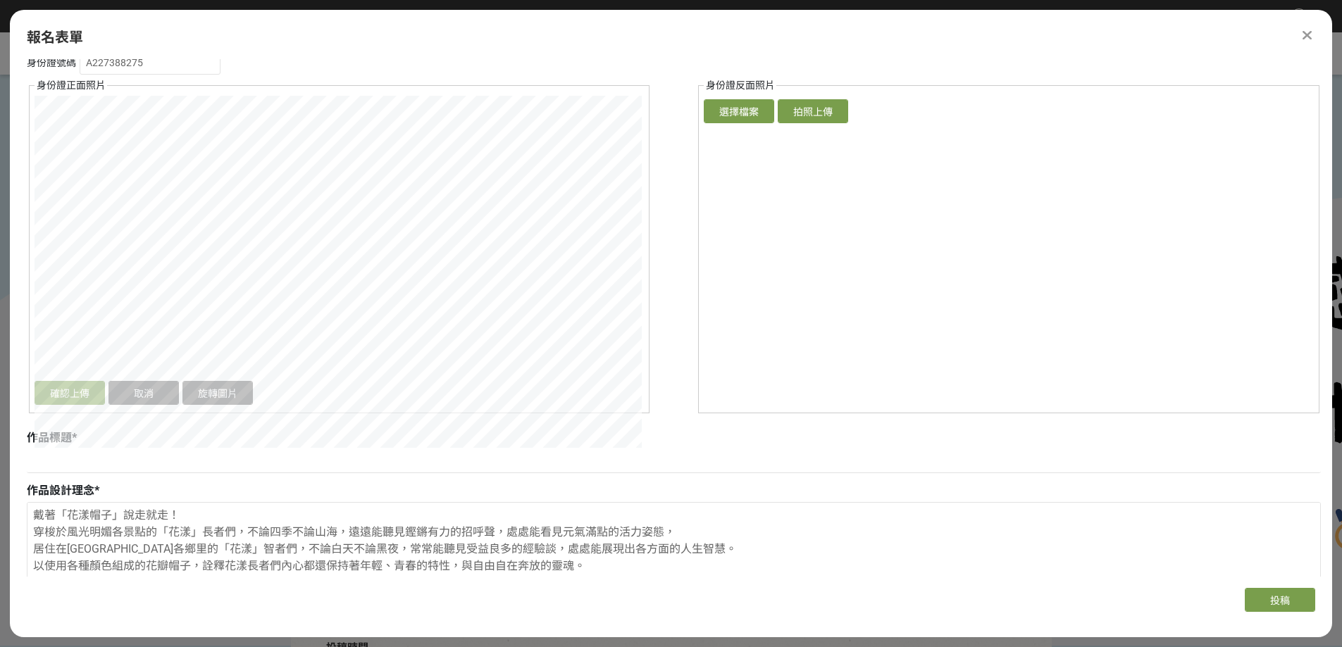
scroll to position [352, 0]
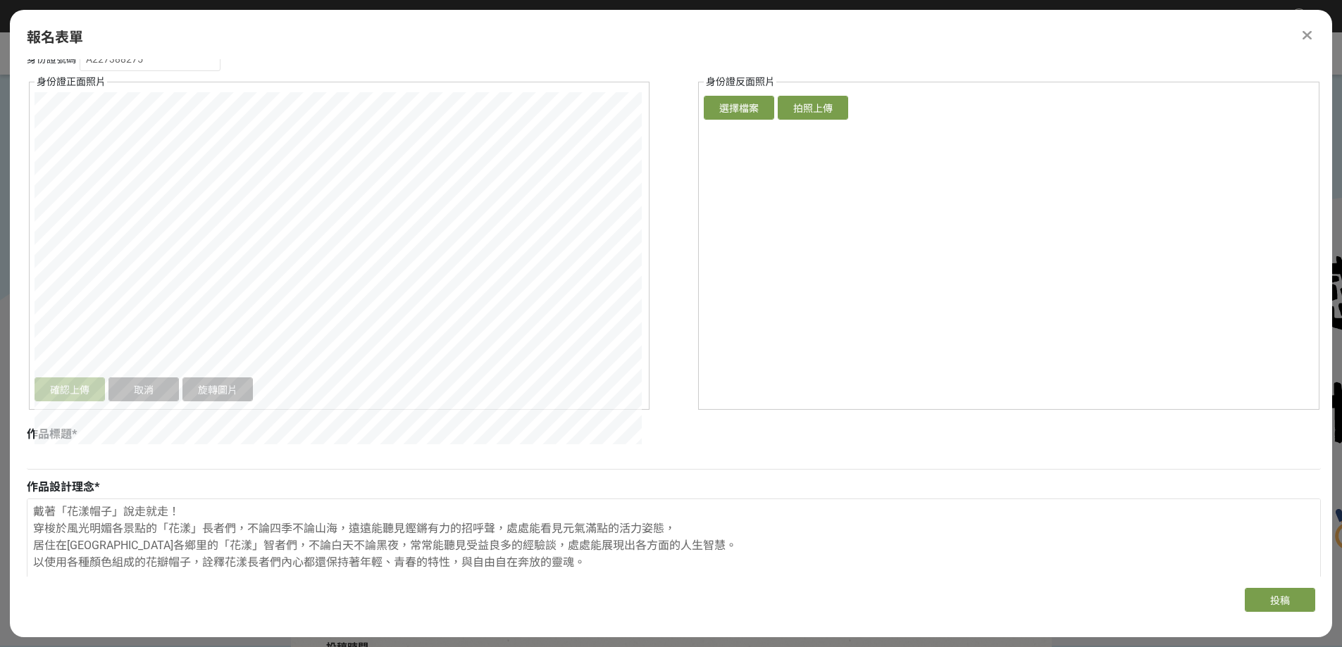
click at [686, 410] on div "身份證號碼 A227388275 身份證正面照片 確認上傳 取消 旋轉圖片 選擇檔案 拍照上傳 身份證反面照片 確認上傳 取消 旋轉圖片 選擇檔案 拍照上傳" at bounding box center [674, 228] width 1294 height 363
click at [65, 401] on button "確認上傳" at bounding box center [70, 389] width 70 height 24
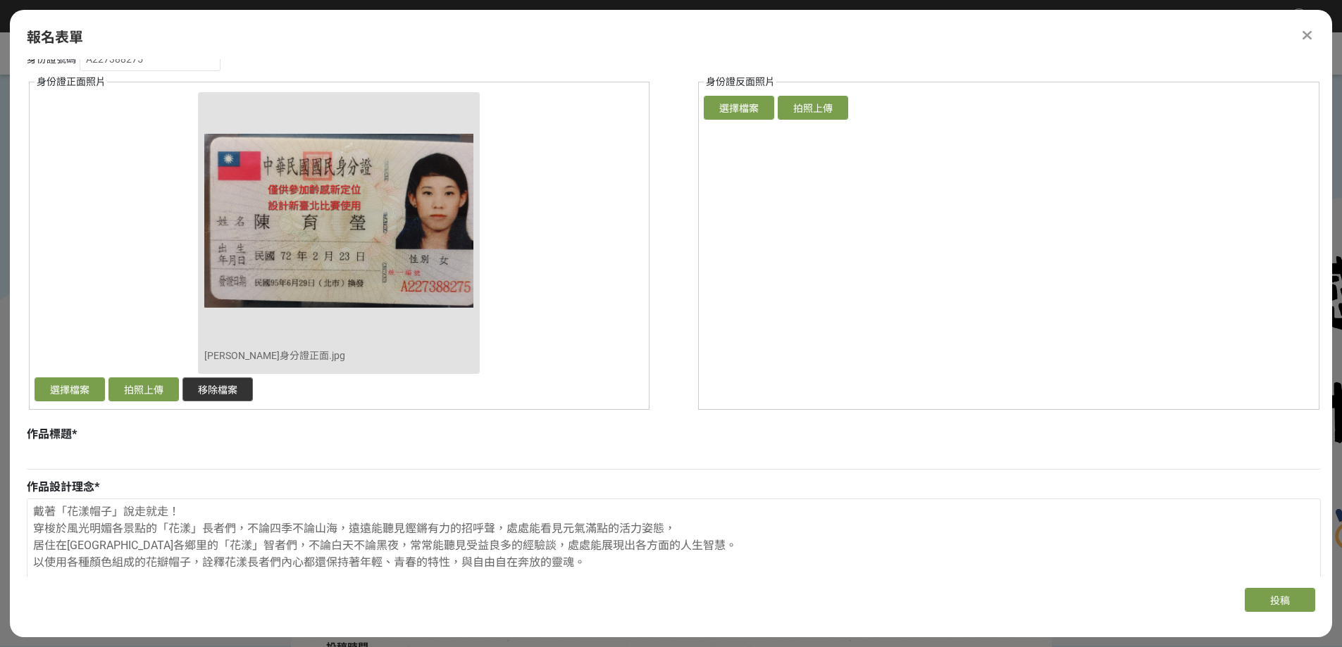
click at [227, 401] on button "移除檔案" at bounding box center [217, 389] width 70 height 24
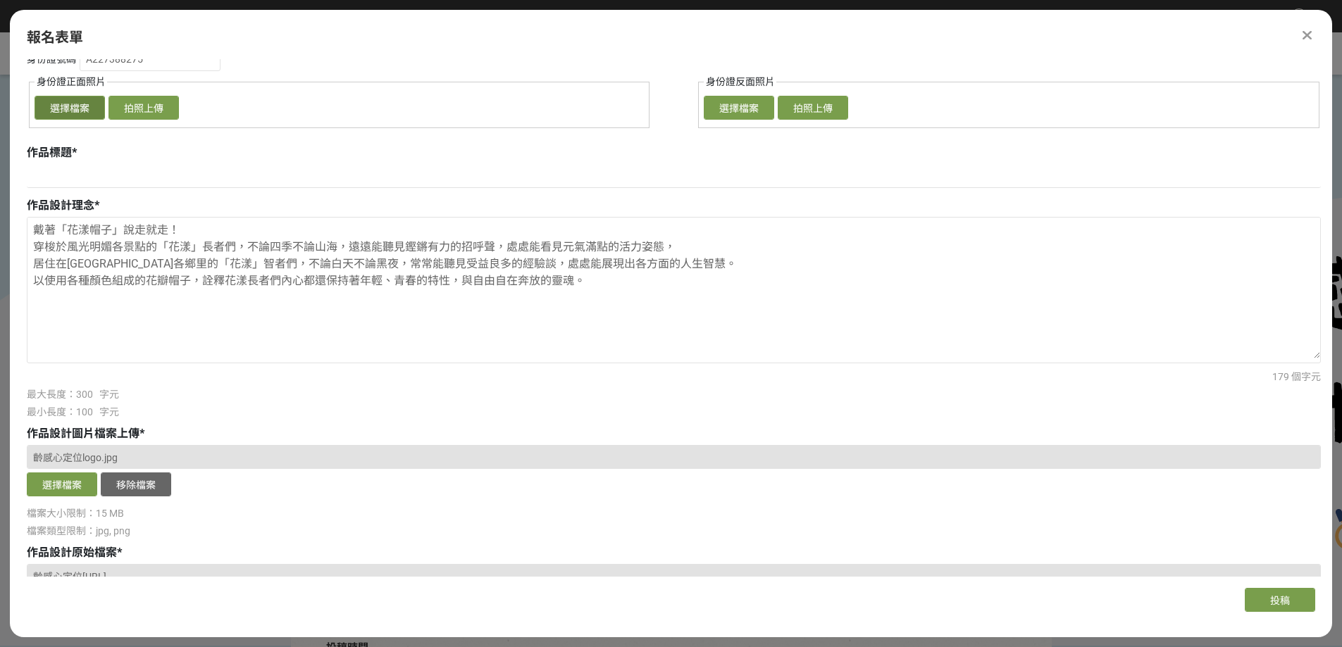
click at [82, 120] on button "選擇檔案" at bounding box center [70, 108] width 70 height 24
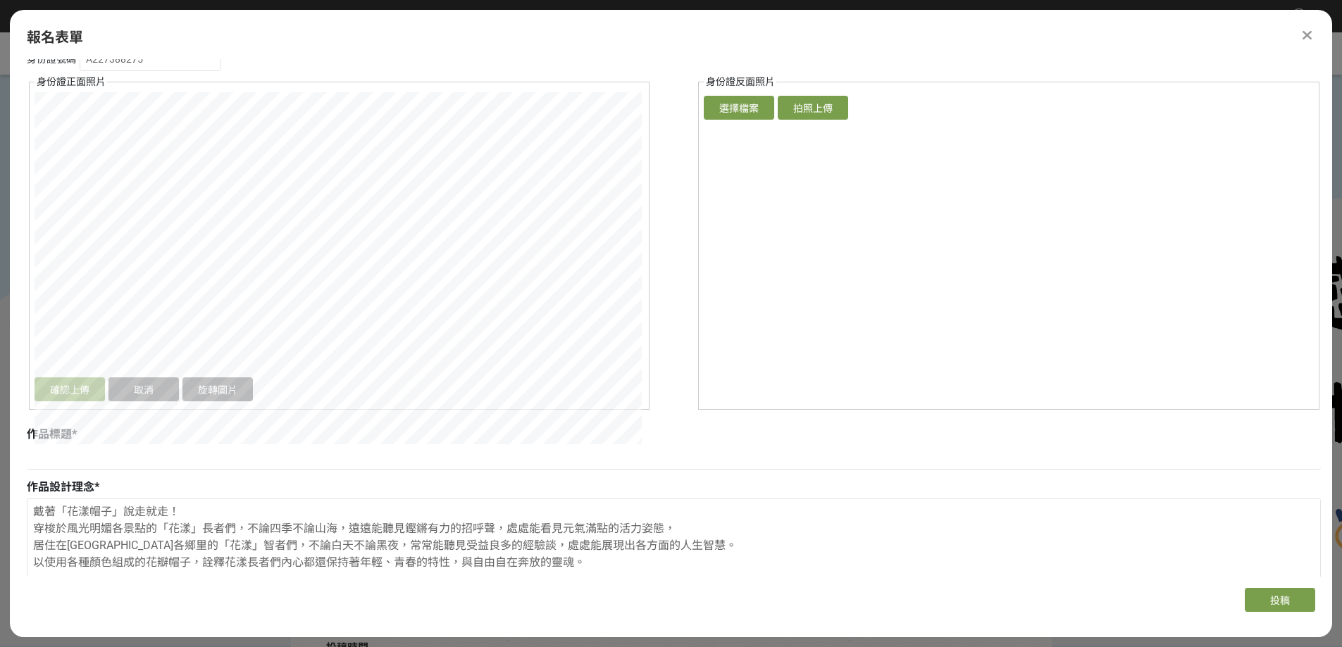
click at [772, 410] on div "身份證號碼 A227388275 身份證正面照片 確認上傳 取消 旋轉圖片 選擇檔案 拍照上傳 身份證反面照片 確認上傳 取消 旋轉圖片 選擇檔案 拍照上傳" at bounding box center [674, 228] width 1294 height 363
click at [72, 401] on button "確認上傳" at bounding box center [70, 389] width 70 height 24
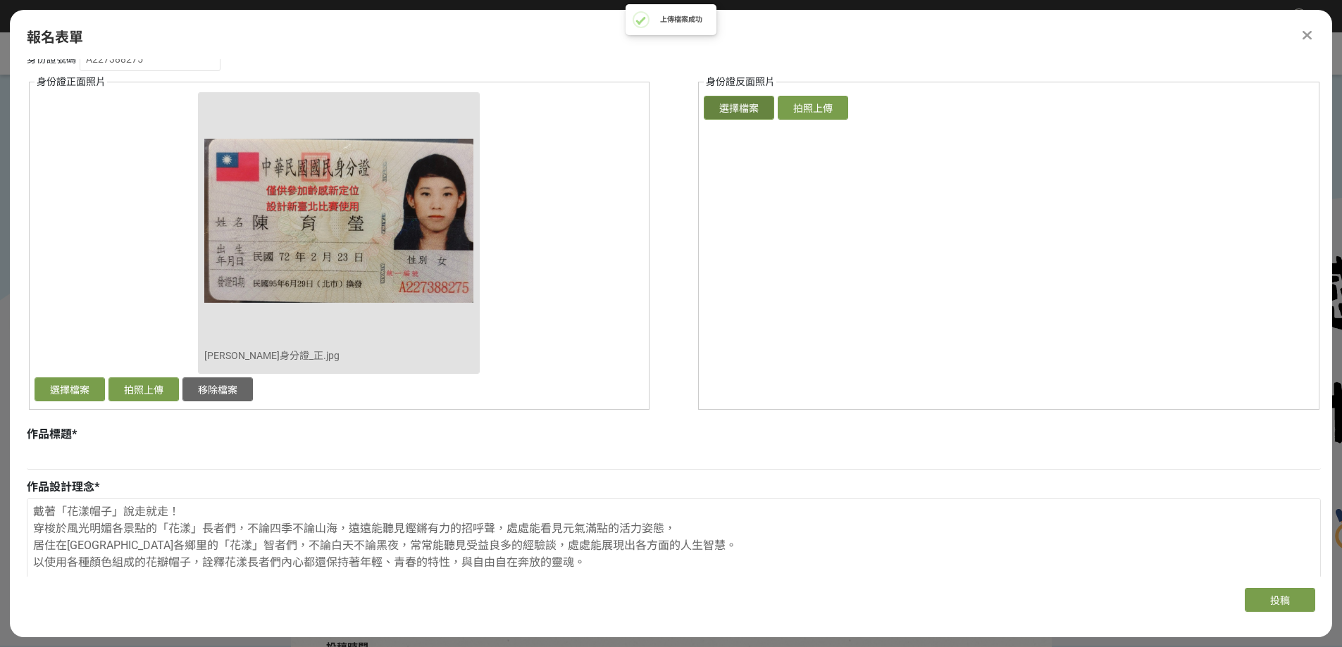
click at [751, 120] on button "選擇檔案" at bounding box center [739, 108] width 70 height 24
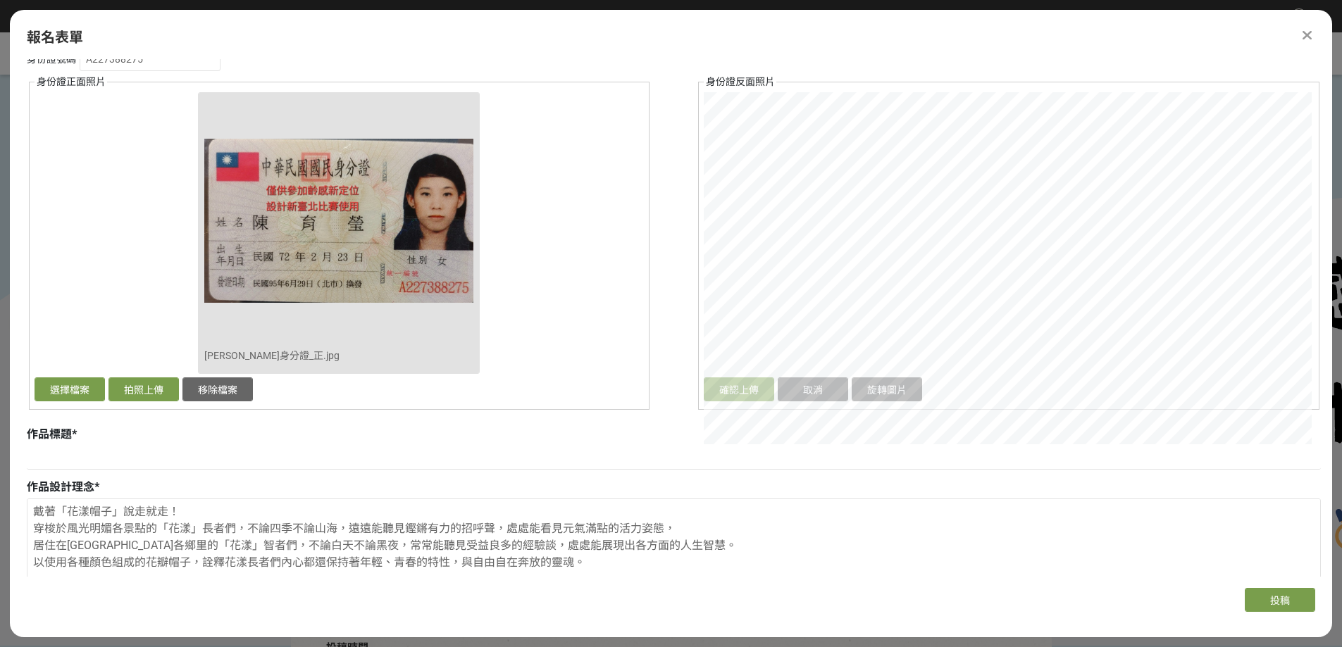
click at [1320, 519] on div "主辦單位限制投稿數量 1 件。 若您擁有獎金獵人帳號，且前有填寫過相關資料，系統將自動帶入。 報名組別 * 請選擇... 學生組(限臺北市公私立高中職以上在學…" at bounding box center [671, 318] width 1322 height 518
click at [752, 401] on button "確認上傳" at bounding box center [739, 389] width 70 height 24
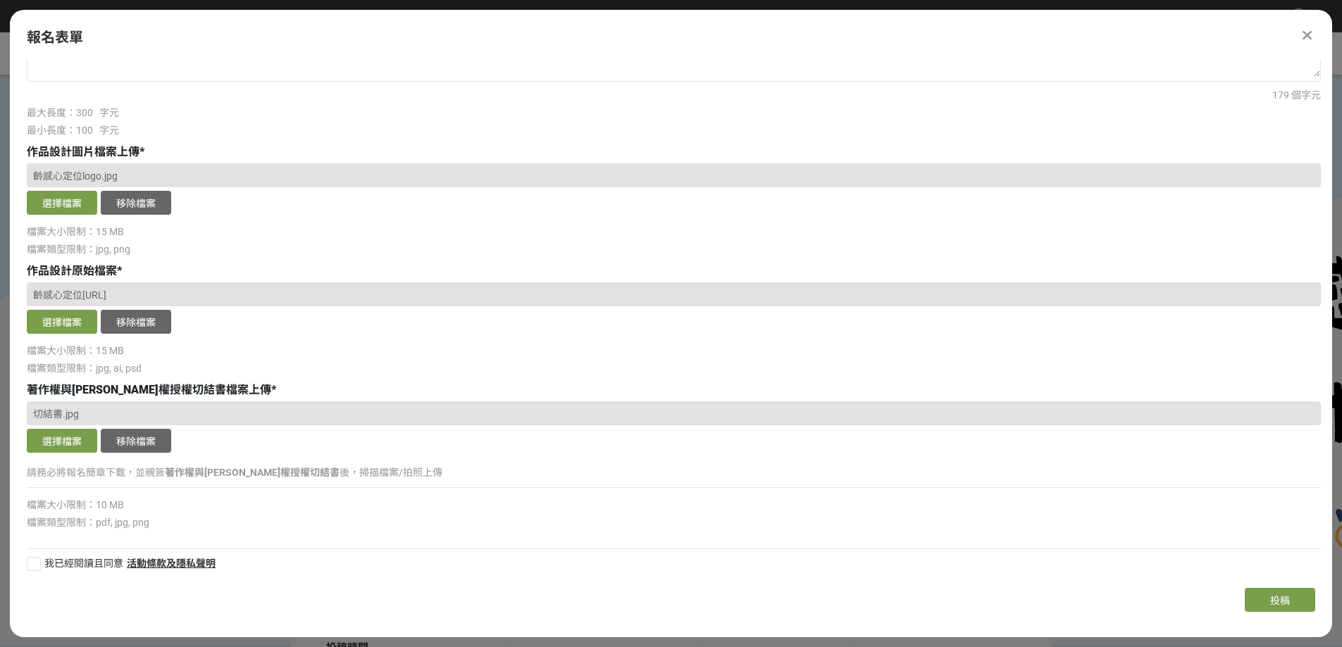
scroll to position [1116, 0]
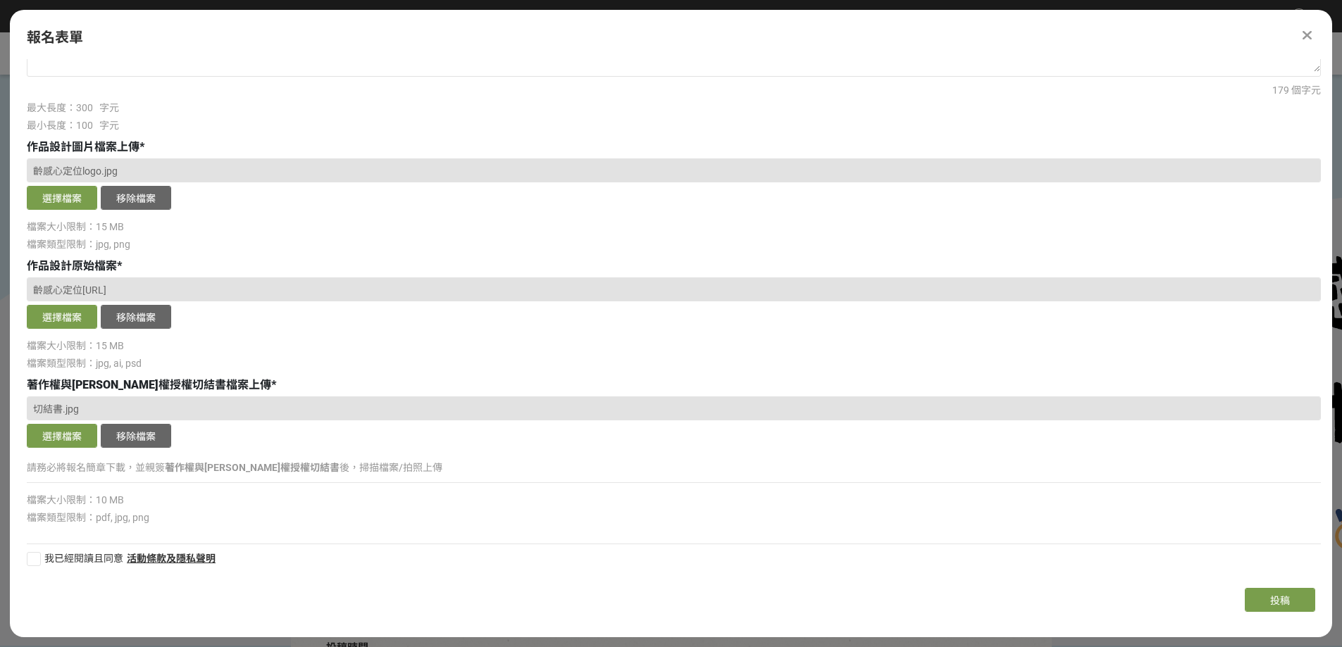
click at [40, 566] on label "我已經閱讀且同意" at bounding box center [75, 558] width 96 height 15
click at [37, 563] on input "我已經閱讀且同意" at bounding box center [31, 558] width 9 height 9
checkbox input "false"
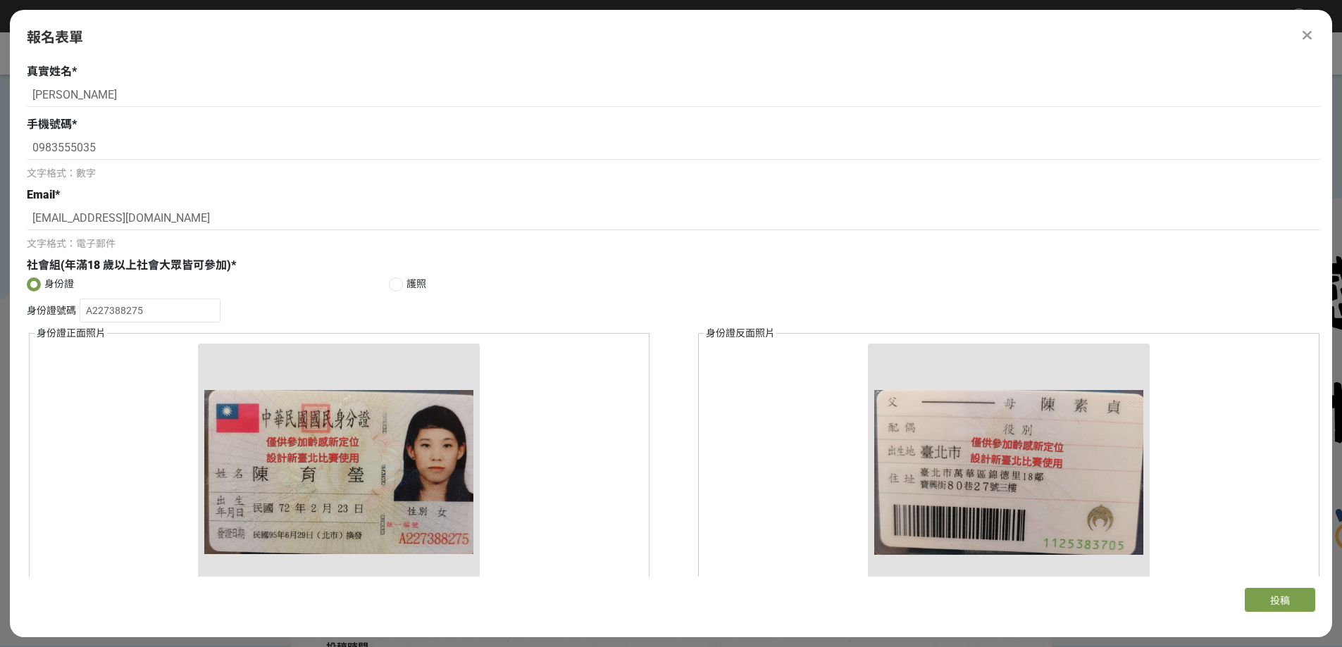
scroll to position [0, 0]
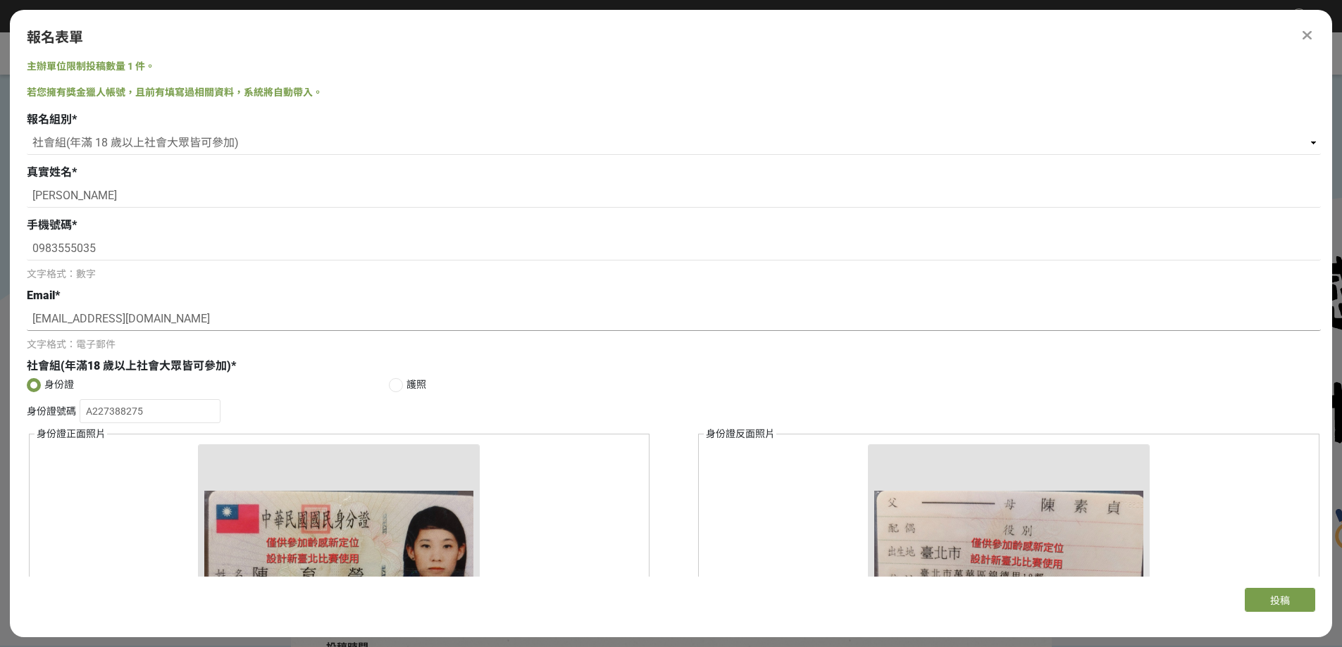
drag, startPoint x: 194, startPoint y: 352, endPoint x: 0, endPoint y: 359, distance: 193.8
paste input "[EMAIL_ADDRESS][DOMAIN_NAME]"
click at [253, 331] on input "[EMAIL_ADDRESS][DOMAIN_NAME]" at bounding box center [674, 319] width 1294 height 24
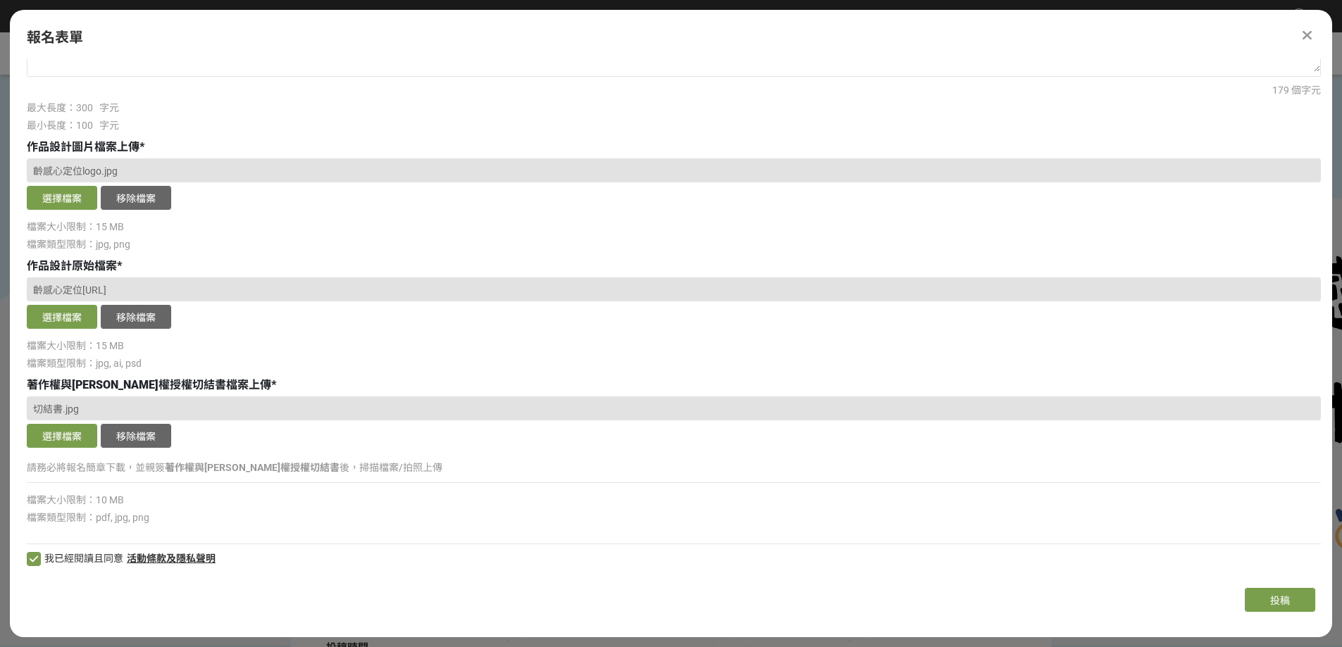
scroll to position [1116, 0]
type input "[EMAIL_ADDRESS][DOMAIN_NAME]"
click at [1289, 606] on span "投稿" at bounding box center [1280, 600] width 20 height 11
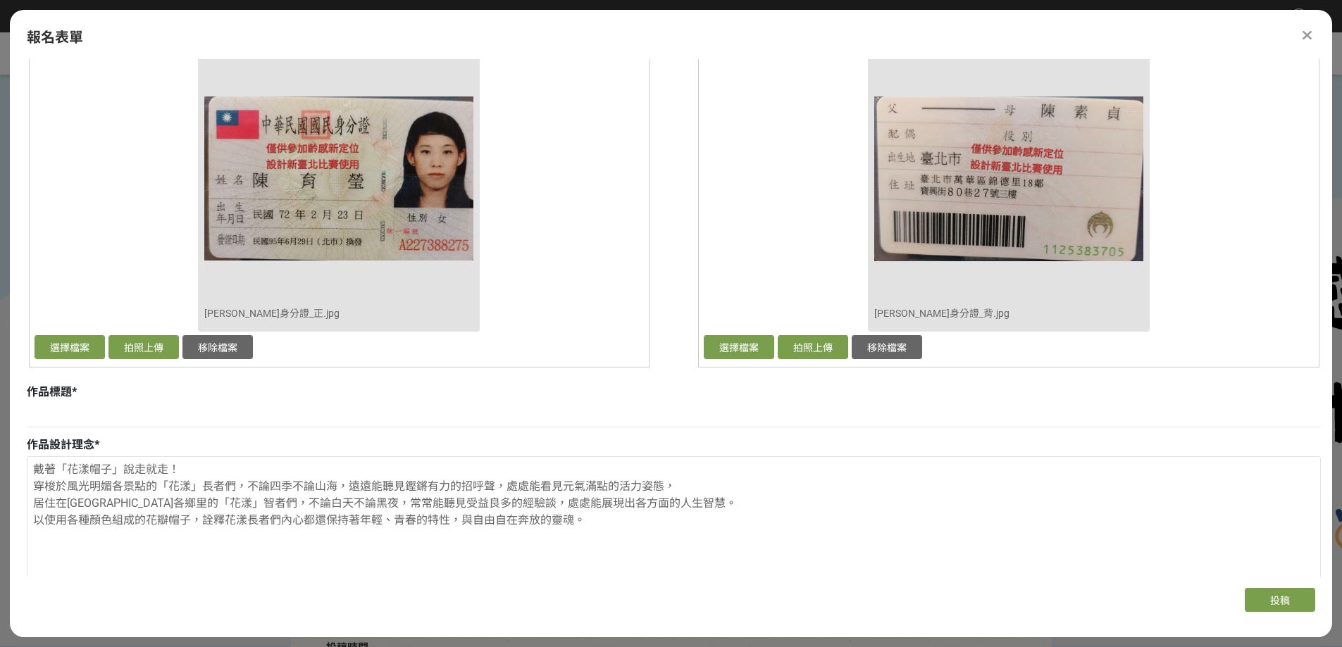
scroll to position [563, 0]
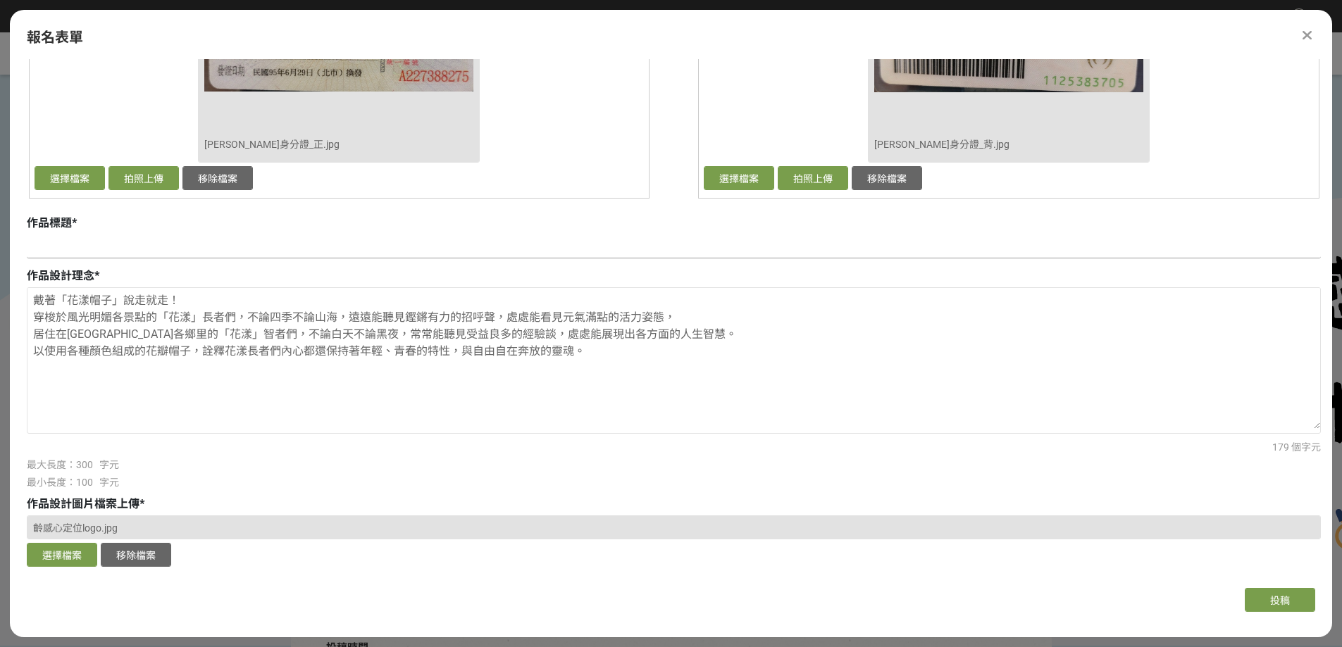
click at [56, 258] on input at bounding box center [674, 247] width 1294 height 24
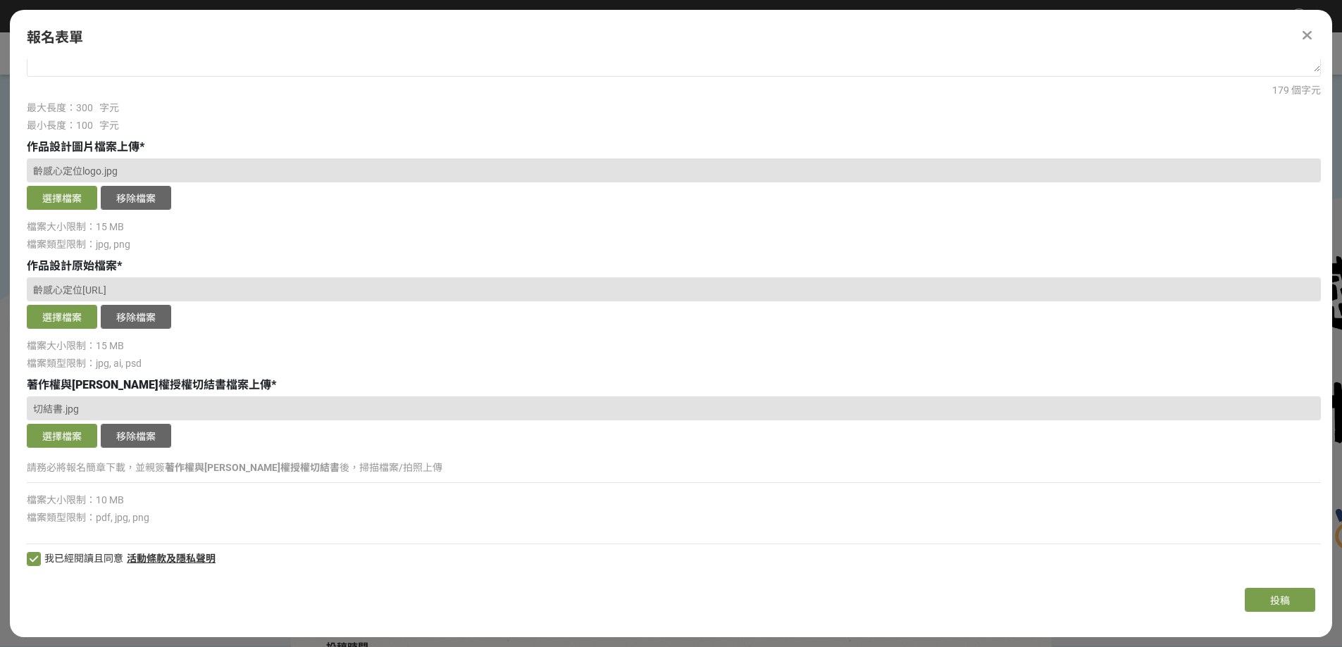
scroll to position [763, 0]
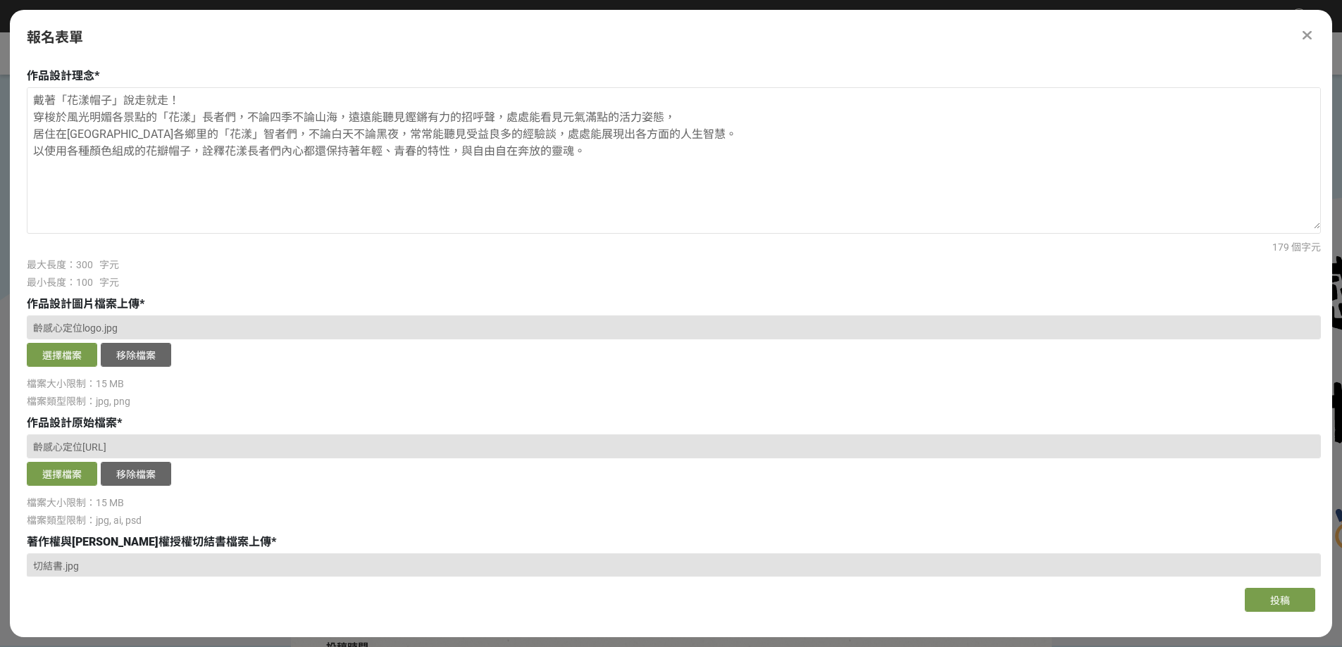
drag, startPoint x: 94, startPoint y: 177, endPoint x: 57, endPoint y: 175, distance: 37.4
click at [57, 58] on input "花漾長者" at bounding box center [674, 47] width 1294 height 24
paste input "感"
click at [130, 58] on input "花漾齡感" at bounding box center [674, 47] width 1294 height 24
drag, startPoint x: 88, startPoint y: 173, endPoint x: 60, endPoint y: 177, distance: 28.5
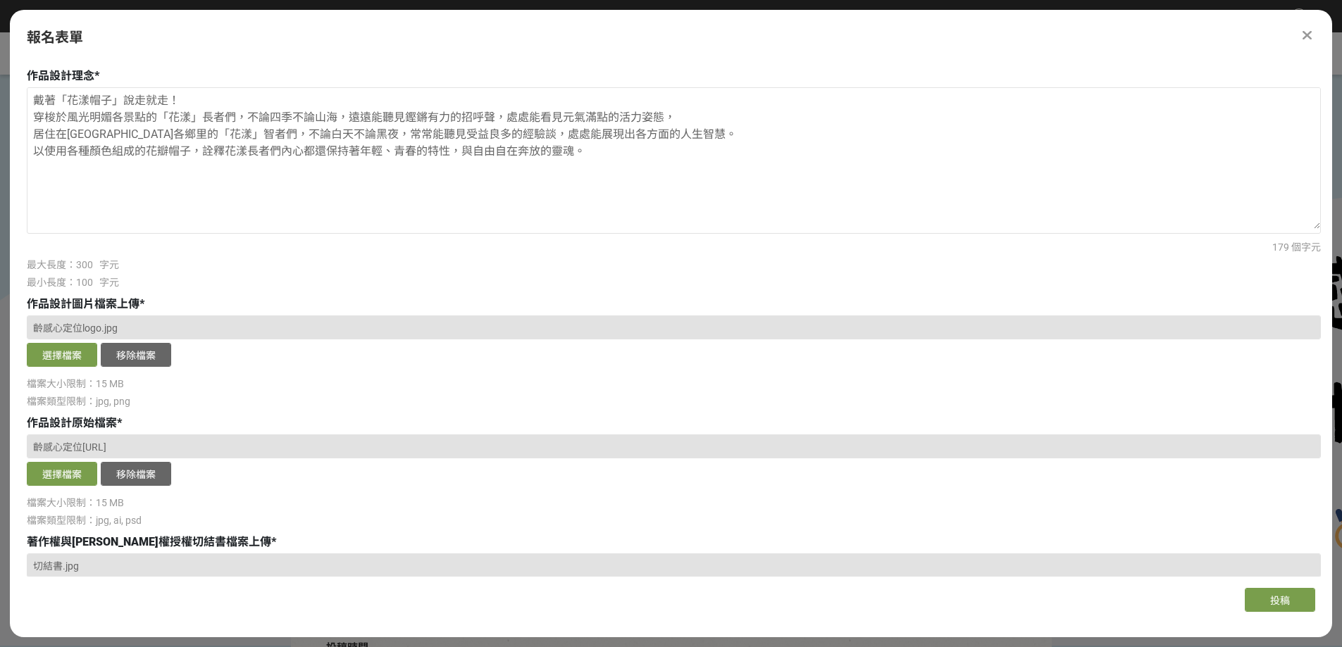
click at [60, 58] on input "花漾齡感" at bounding box center [674, 47] width 1294 height 24
drag, startPoint x: 125, startPoint y: 237, endPoint x: 102, endPoint y: 236, distance: 22.6
click at [102, 229] on textarea "戴著「花漾帽子」說走就走！ 穿梭於風光明媚各景點的「花漾」長者們，不論四季不論山海，遠遠能聽見鏗鏘有力的招呼聲，處處能看見元氣滿點的活力姿態， 居住在大街小巷…" at bounding box center [673, 158] width 1292 height 141
drag, startPoint x: 109, startPoint y: 239, endPoint x: 119, endPoint y: 167, distance: 72.5
click at [125, 62] on div "作品標題 * 花漾齡感" at bounding box center [674, 38] width 1294 height 47
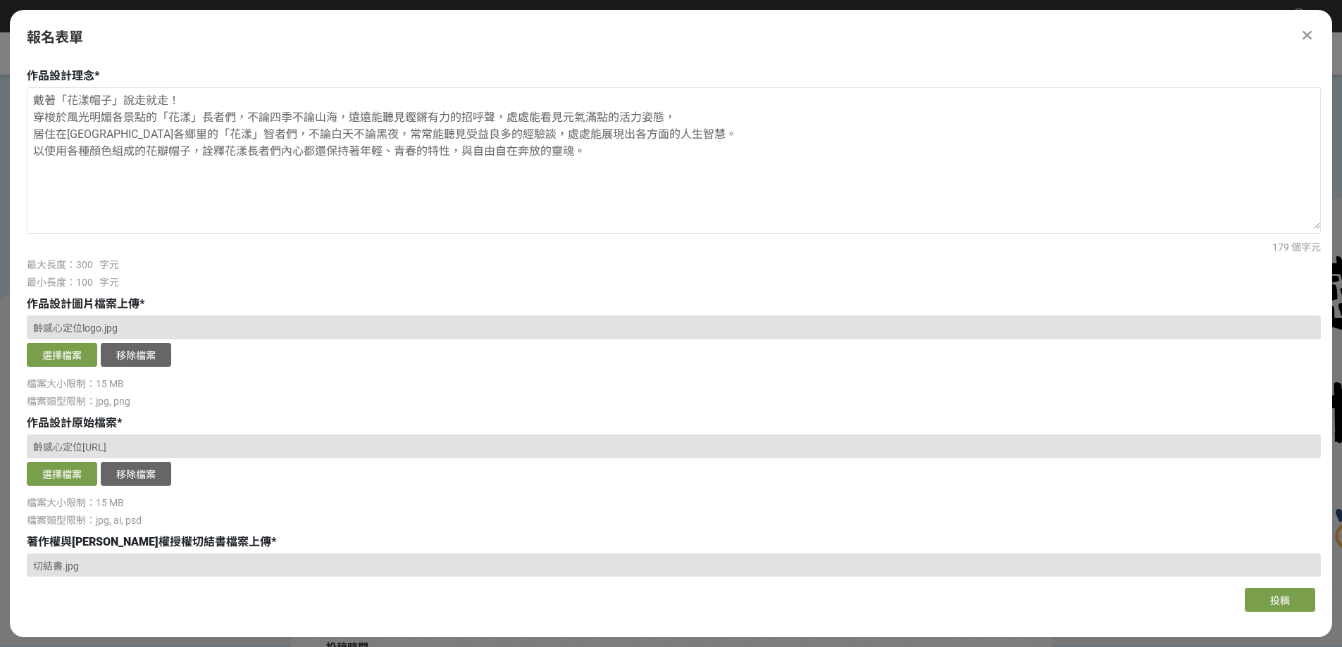
drag, startPoint x: 90, startPoint y: 177, endPoint x: 58, endPoint y: 174, distance: 31.8
click at [58, 58] on input "花漾齡感" at bounding box center [674, 47] width 1294 height 24
drag, startPoint x: 208, startPoint y: 244, endPoint x: 0, endPoint y: 235, distance: 207.9
drag, startPoint x: 54, startPoint y: 173, endPoint x: 14, endPoint y: 172, distance: 39.4
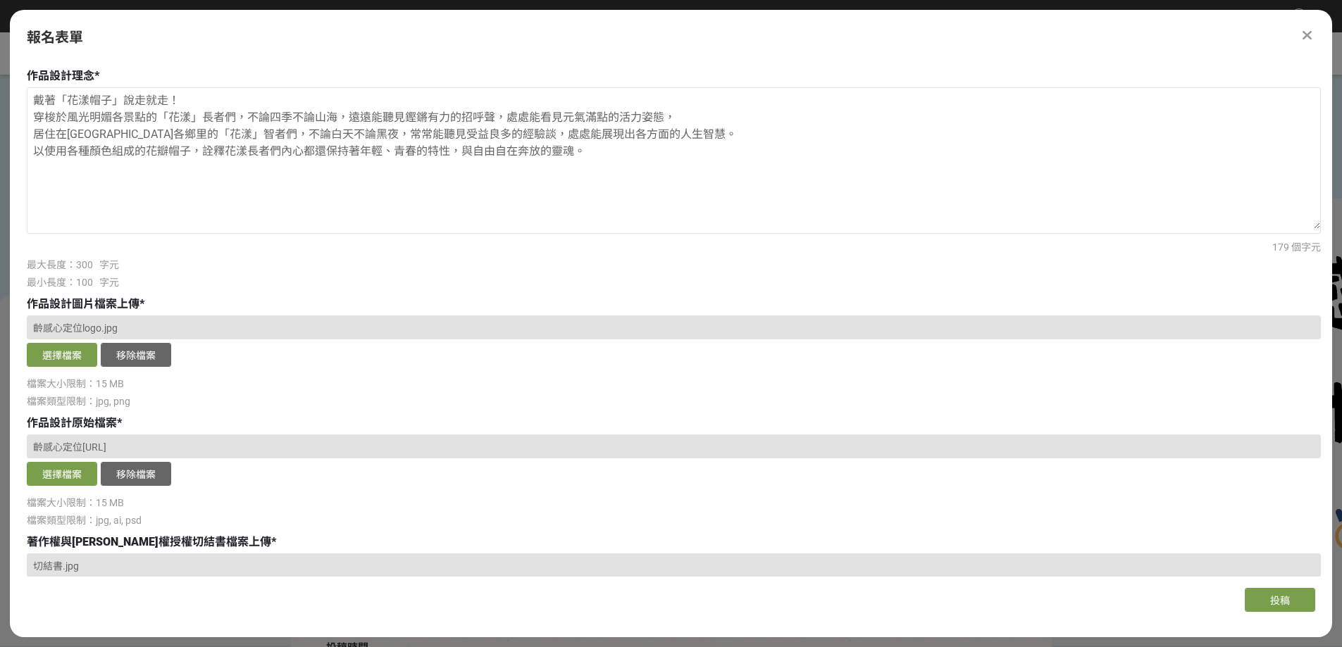
click at [14, 172] on div "主辦單位限制投稿數量 1 件。 若您擁有獎金獵人帳號，且前有填寫過相關資料，系統將自動帶入。 報名組別 * 請選擇... 學生組(限臺北市公私立高中職以上在學…" at bounding box center [671, 318] width 1322 height 518
paste input "戴著「花漾帽子」說走就走！"
click at [243, 58] on input "戴著「花漾帽子」說走就走！" at bounding box center [674, 47] width 1294 height 24
type input "戴著「花漾帽子」說走就走！"
click at [232, 229] on textarea "戴著「花漾帽子」說走就走！ 穿梭於風光明媚各景點的「花漾」長者們，不論四季不論山海，遠遠能聽見鏗鏘有力的招呼聲，處處能看見元氣滿點的活力姿態， 居住在大街小巷…" at bounding box center [673, 158] width 1292 height 141
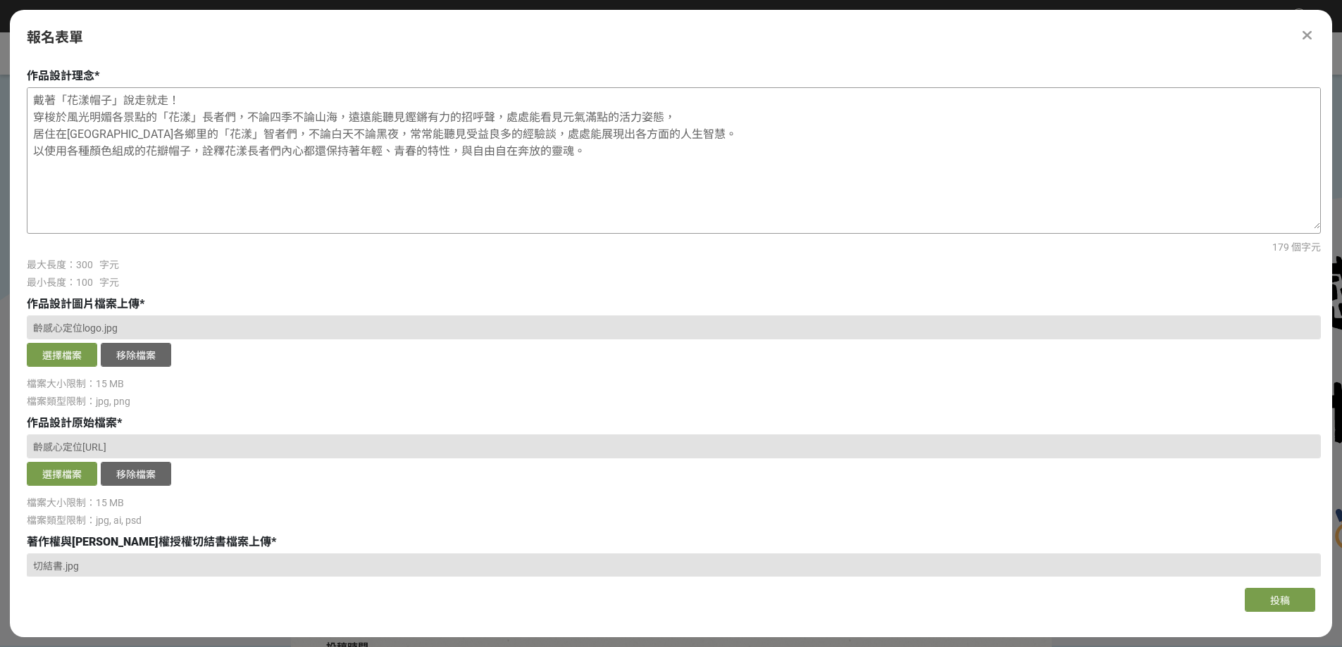
click at [283, 229] on textarea "戴著「花漾帽子」說走就走！ 穿梭於風光明媚各景點的「花漾」長者們，不論四季不論山海，遠遠能聽見鏗鏘有力的招呼聲，處處能看見元氣滿點的活力姿態， 居住在大街小巷…" at bounding box center [673, 158] width 1292 height 141
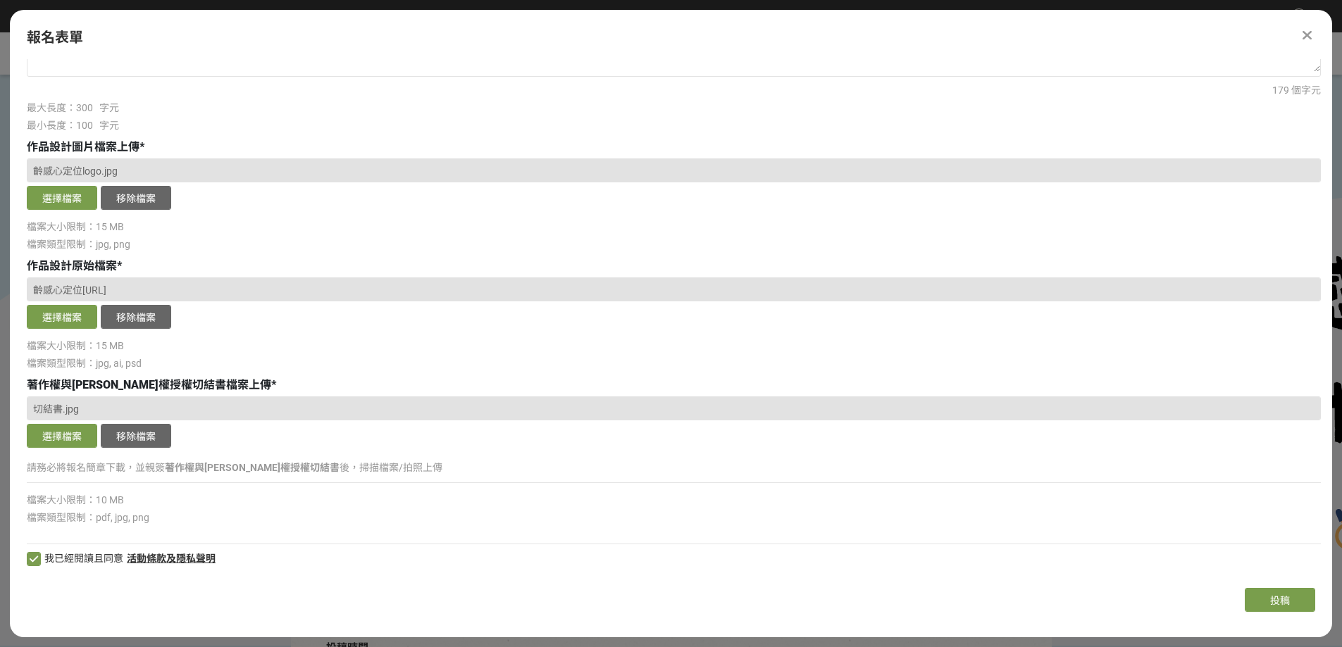
scroll to position [1116, 0]
click at [1295, 602] on button "投稿" at bounding box center [1279, 600] width 70 height 24
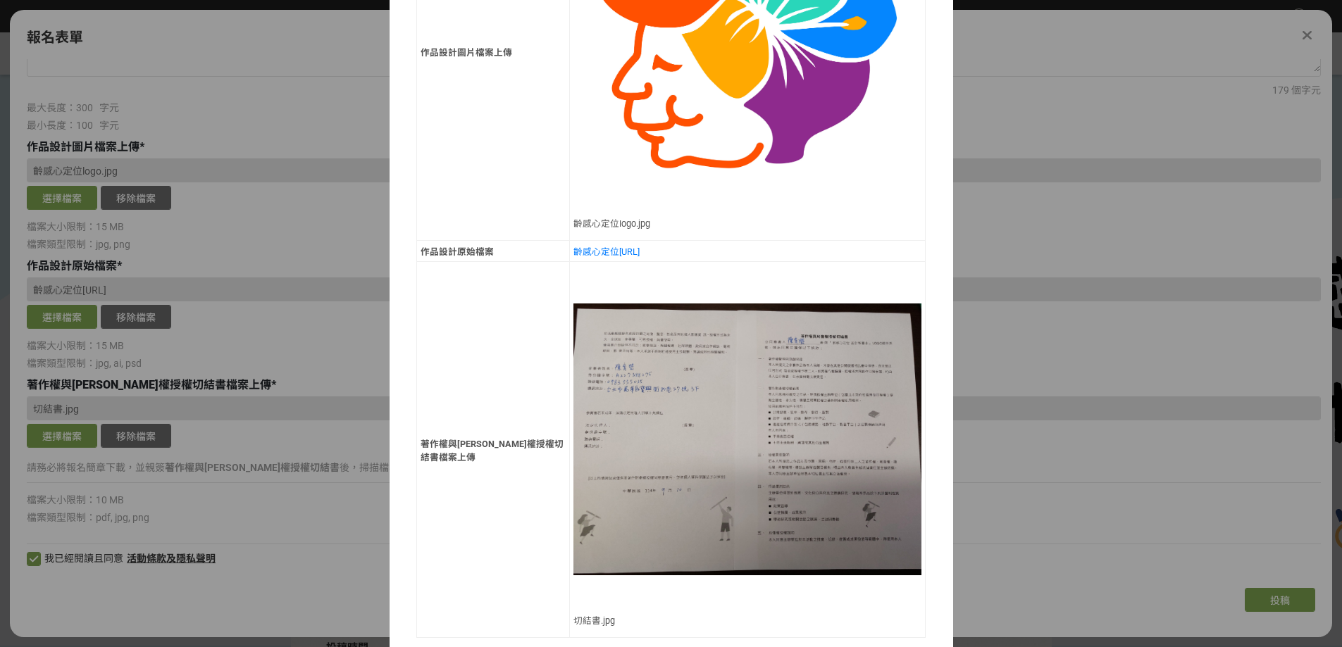
scroll to position [1443, 0]
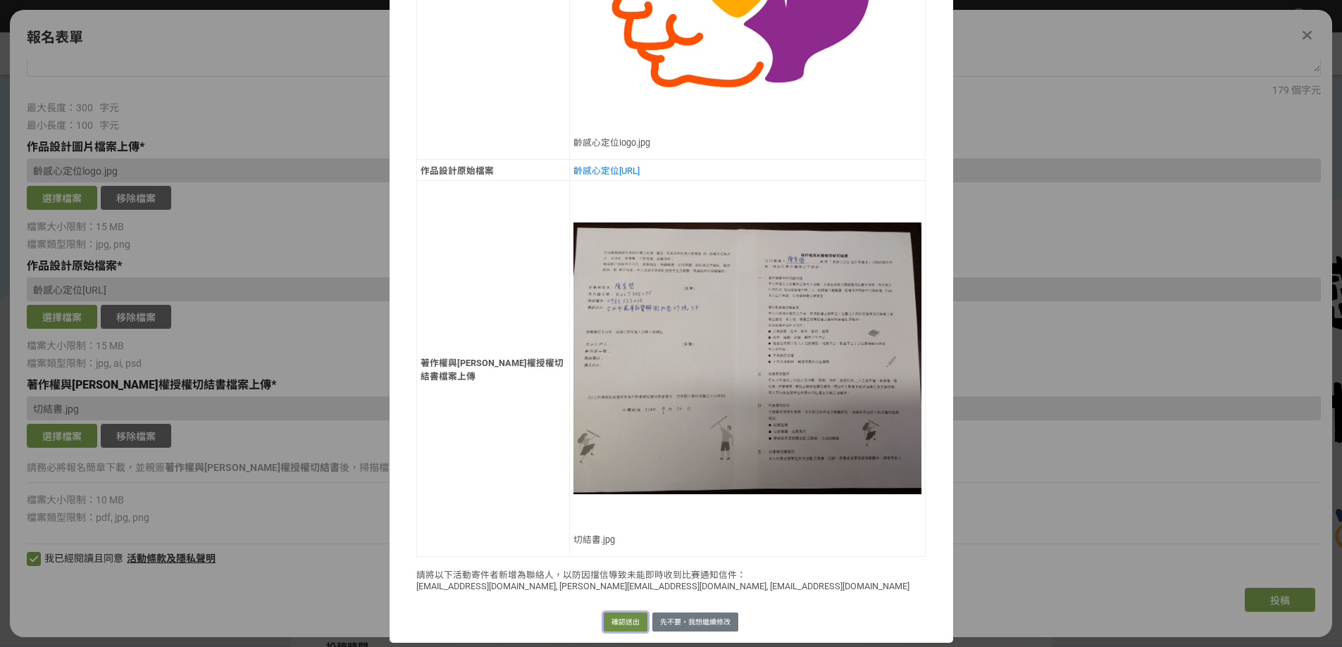
click at [617, 616] on button "確認送出" at bounding box center [626, 623] width 44 height 20
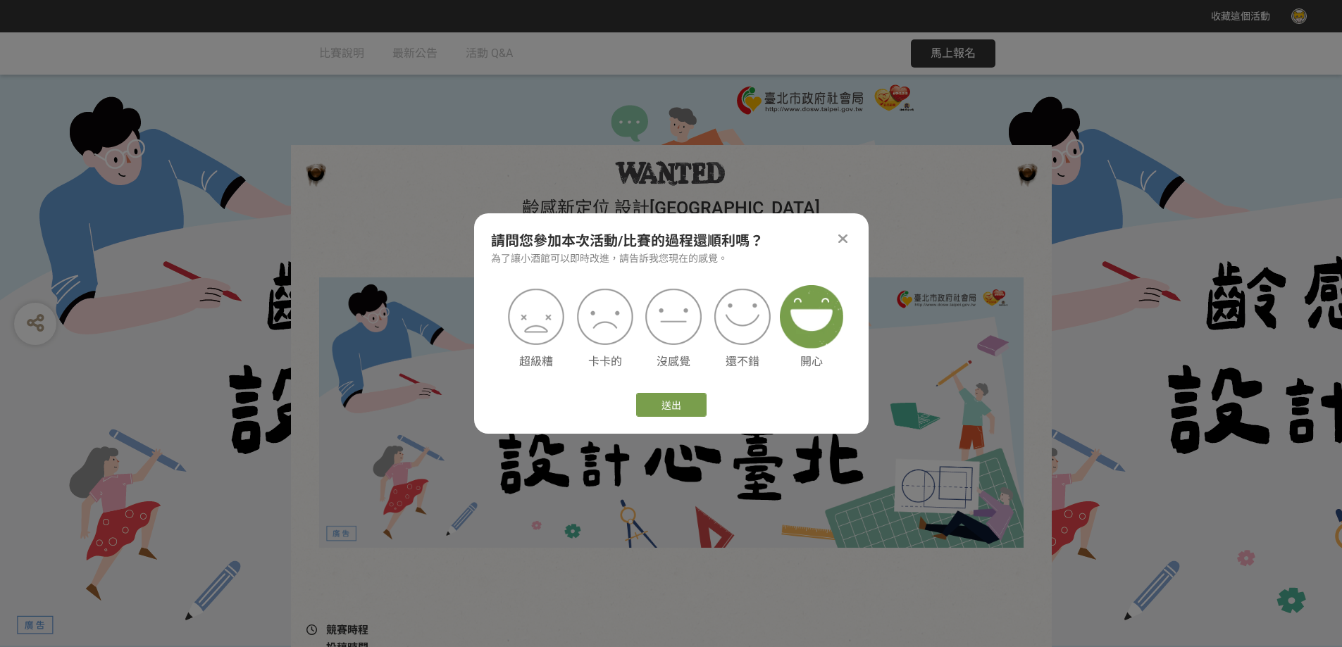
click at [821, 327] on img at bounding box center [811, 316] width 63 height 63
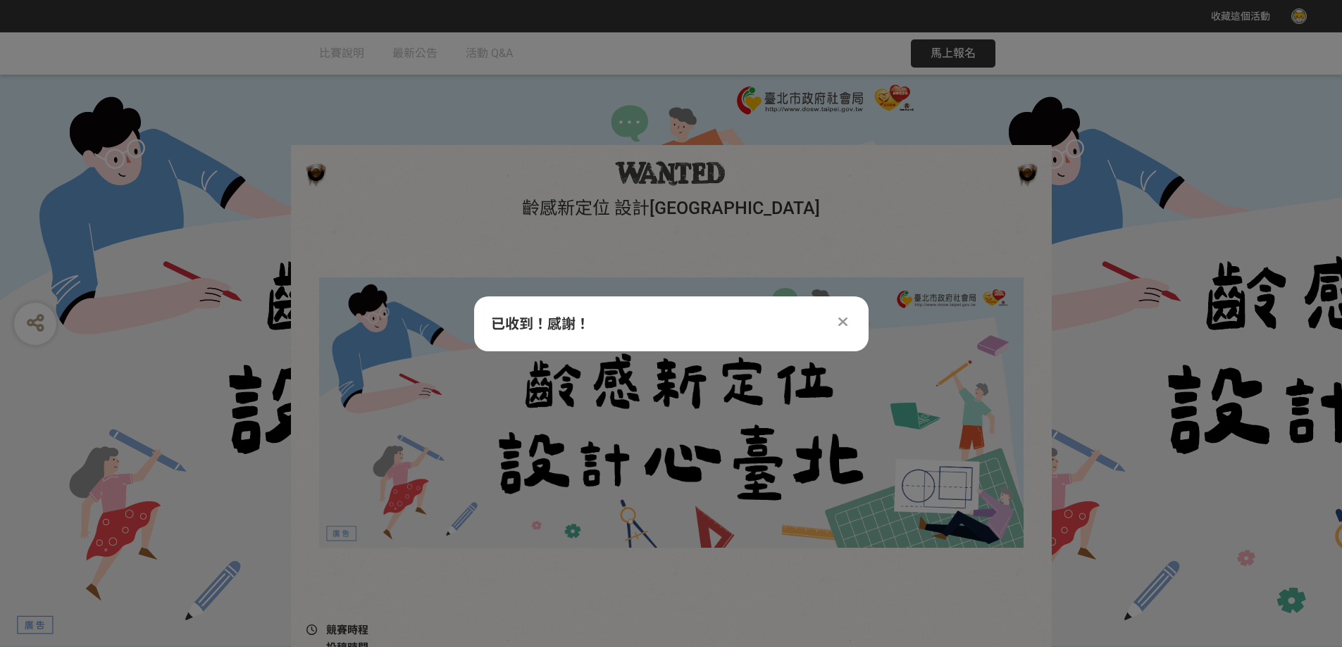
click at [843, 321] on icon at bounding box center [842, 322] width 9 height 14
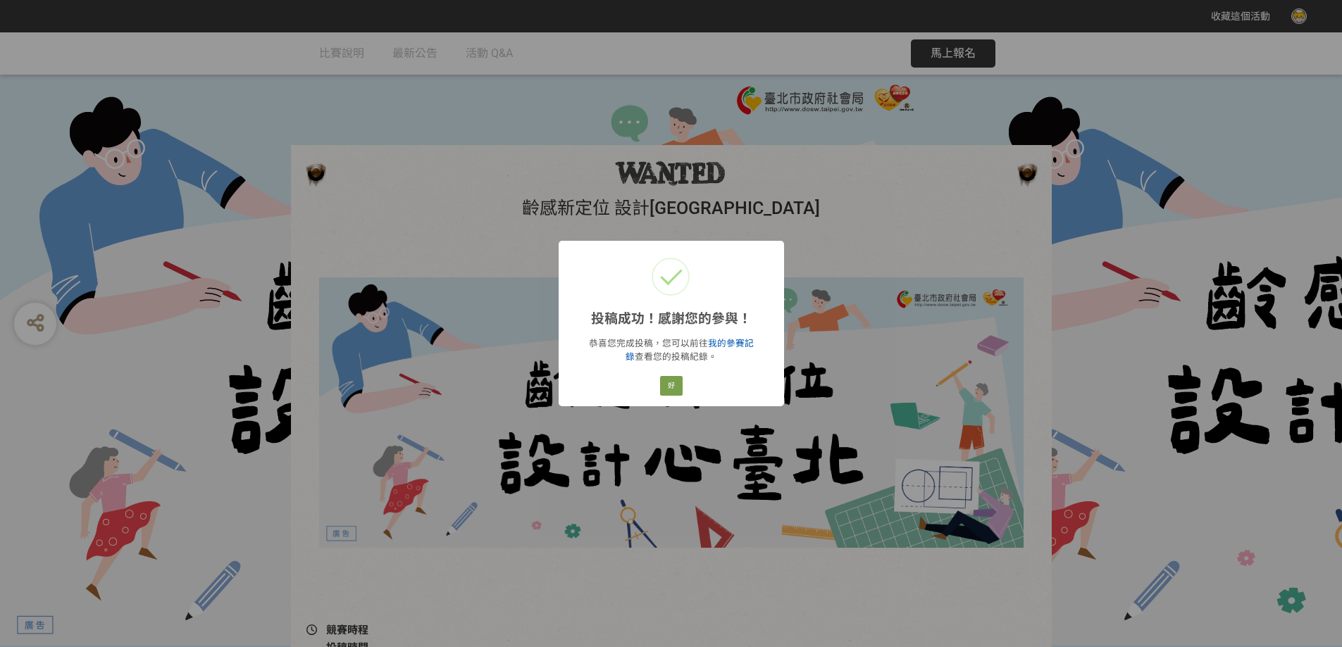
click at [754, 349] on link "我的參賽記錄" at bounding box center [689, 350] width 128 height 24
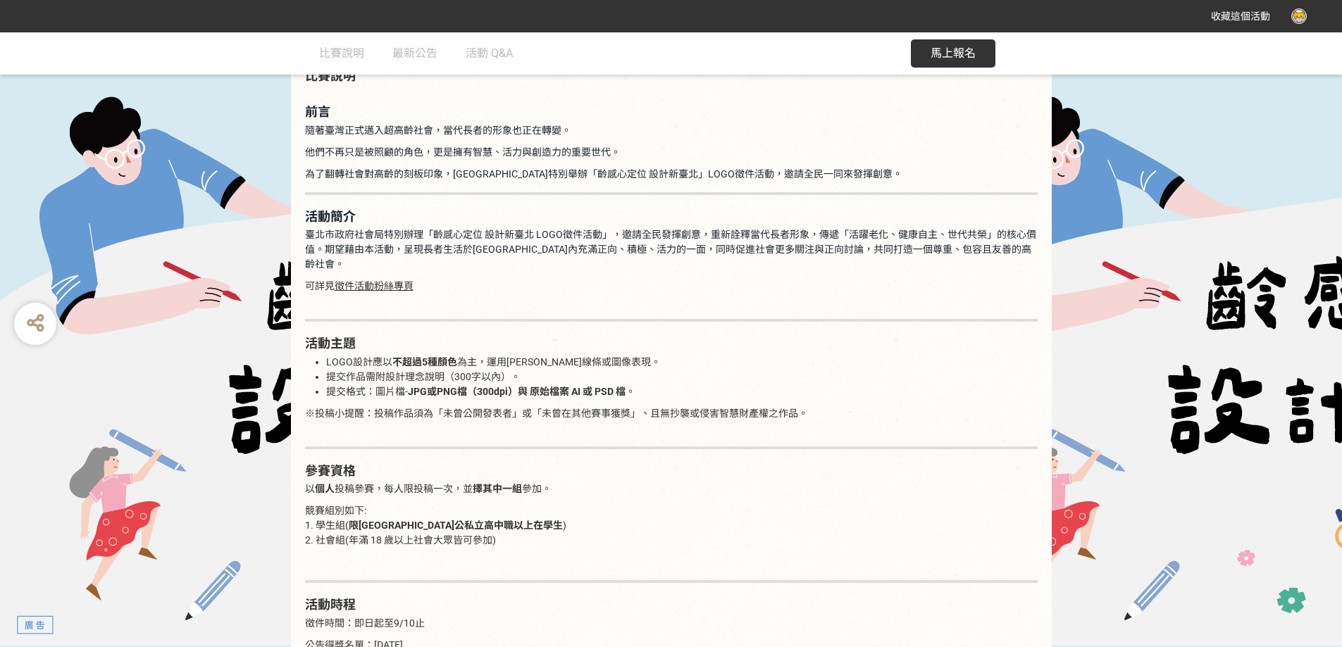
scroll to position [775, 0]
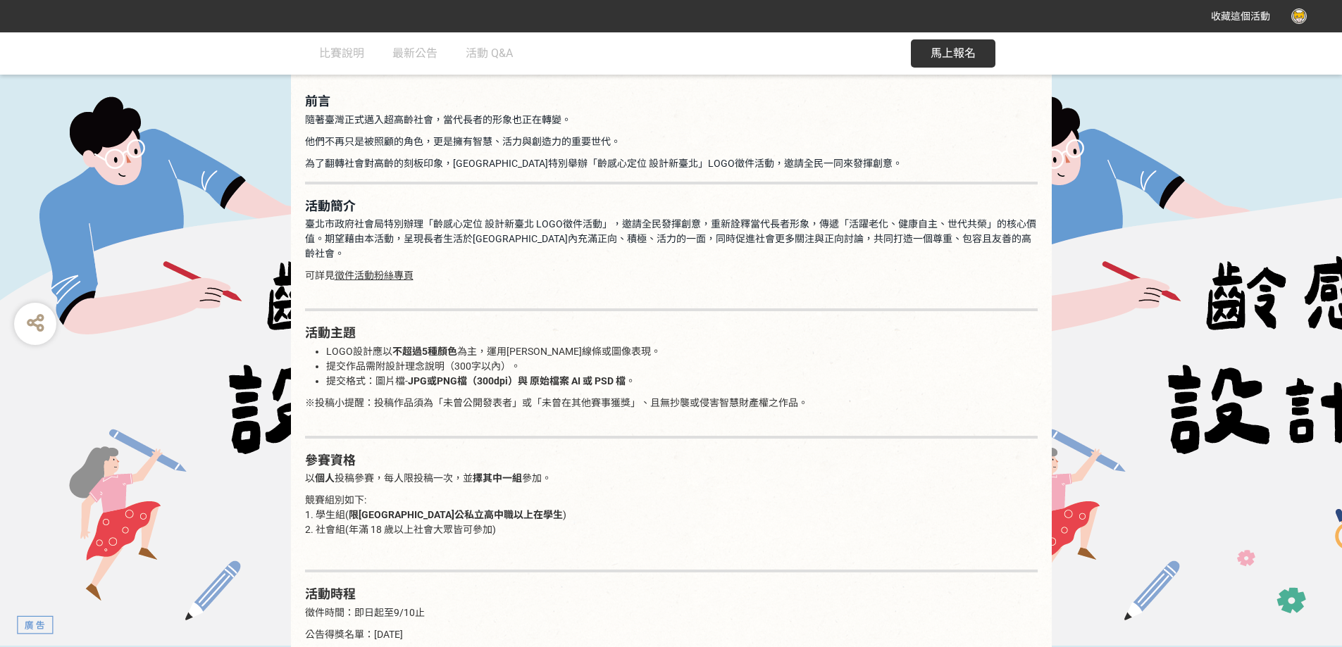
drag, startPoint x: 859, startPoint y: 232, endPoint x: 821, endPoint y: 211, distance: 43.5
click at [821, 127] on p "隨著臺灣正式邁入超高齡社會，當代長者的形象也正在轉變。" at bounding box center [671, 120] width 732 height 15
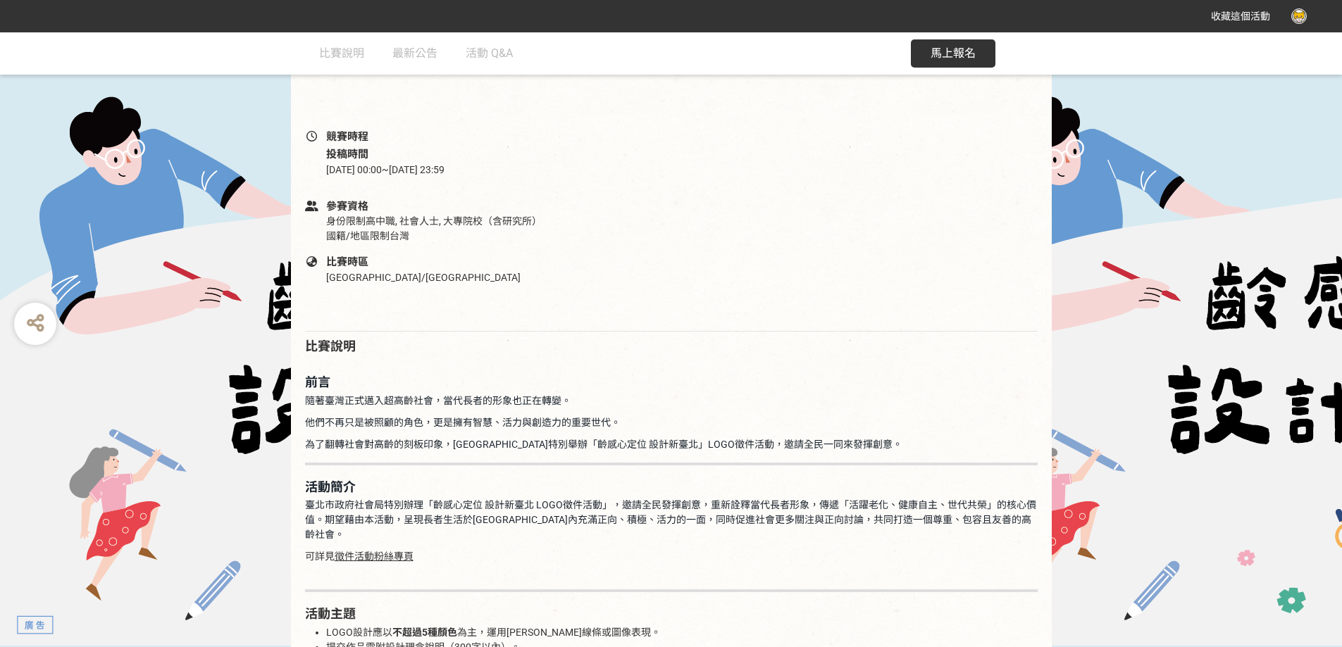
scroll to position [634, 0]
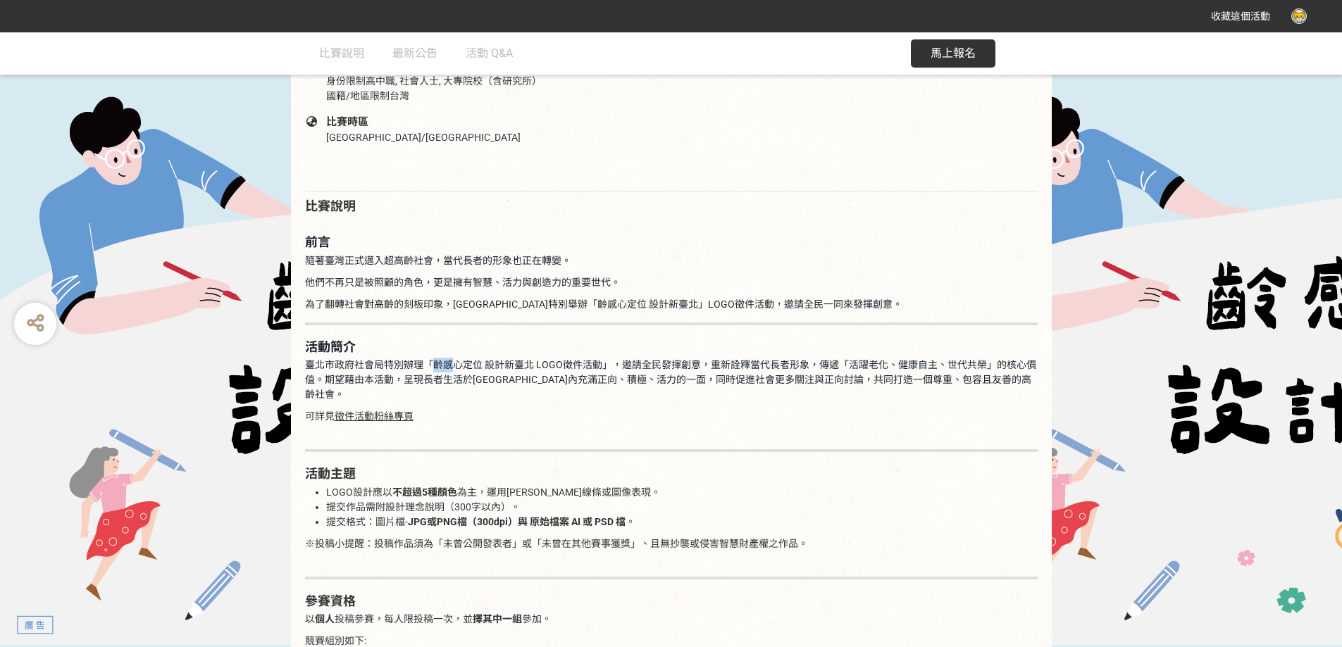
drag, startPoint x: 487, startPoint y: 471, endPoint x: 466, endPoint y: 470, distance: 20.4
click at [466, 400] on span "臺北市政府社會局特別辦理「齡感心定位 設計新臺北 LOGO徵件活動」，邀請全民發揮創意，重新詮釋當代長者形象，傳遞「活躍老化、健康自主、世代共榮」的核心價值。…" at bounding box center [670, 379] width 731 height 41
copy span "齡感"
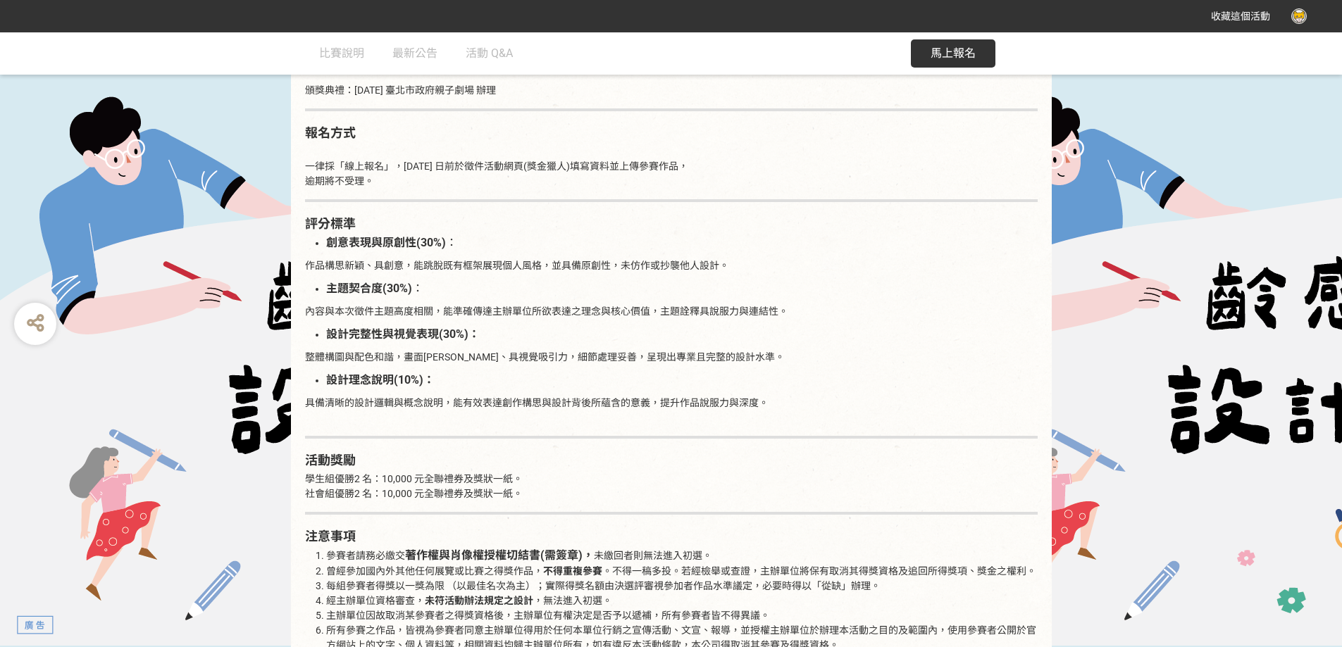
scroll to position [1338, 0]
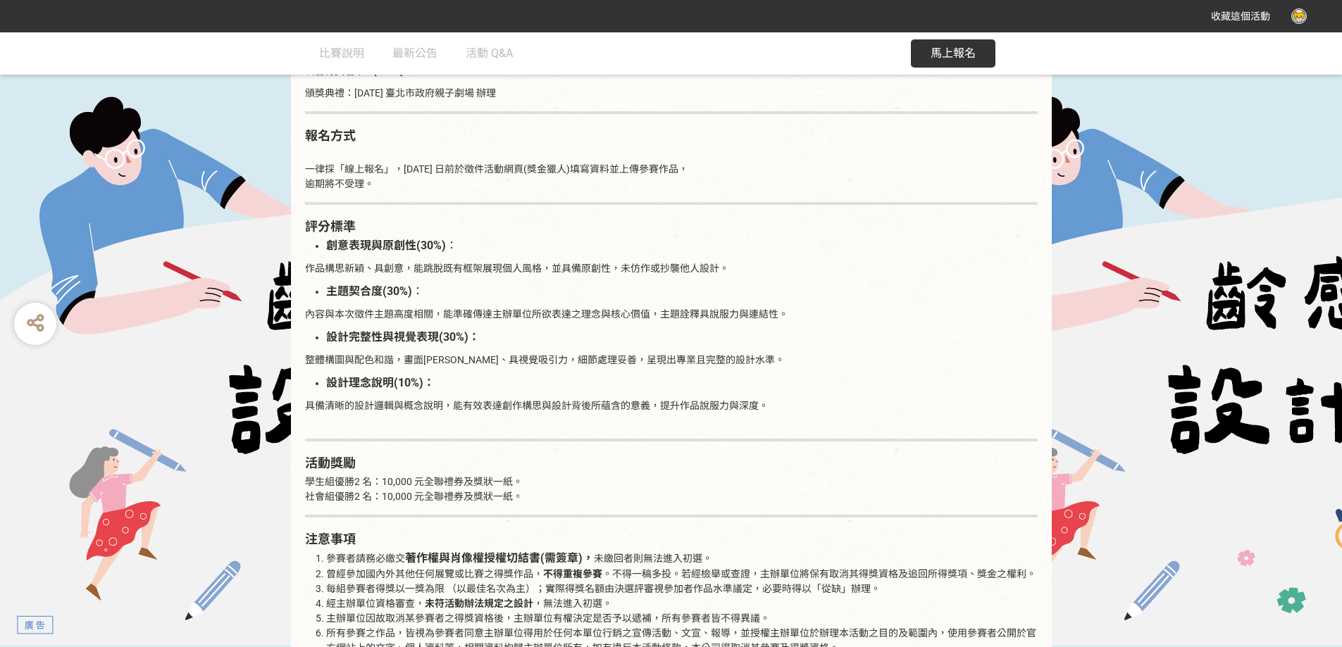
drag, startPoint x: 787, startPoint y: 226, endPoint x: 608, endPoint y: 194, distance: 181.7
click at [608, 39] on h2 "活動時程" at bounding box center [671, 30] width 732 height 15
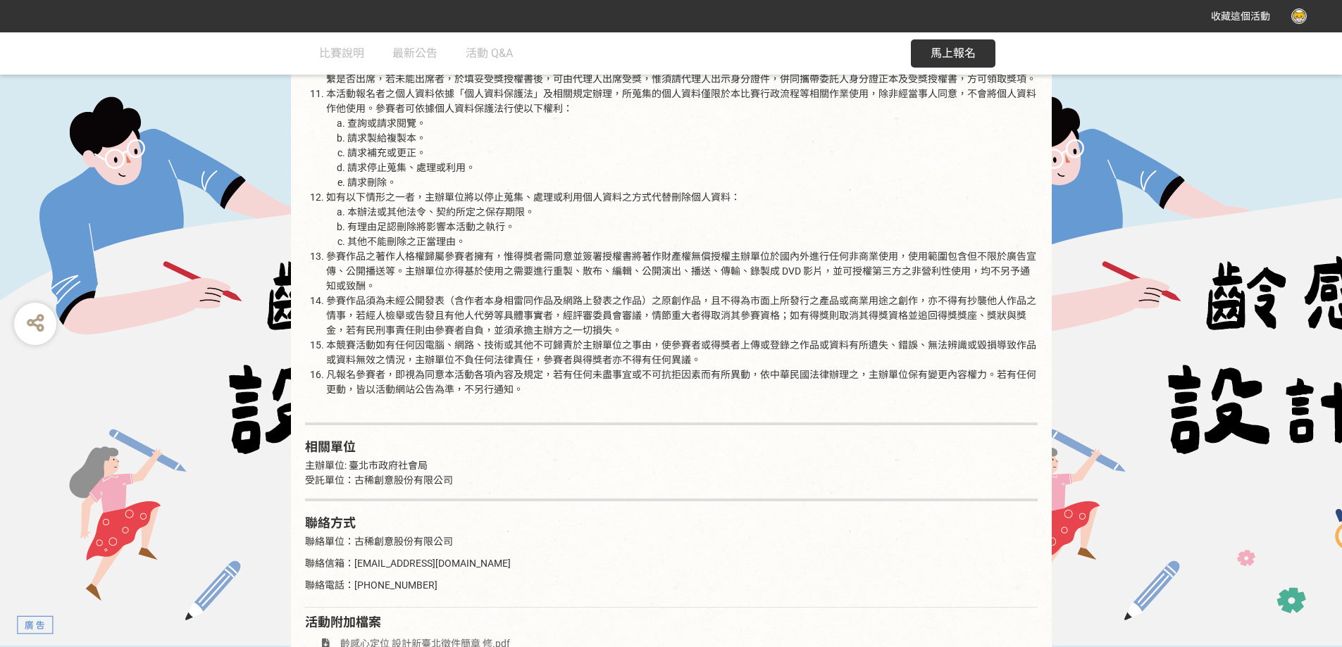
scroll to position [1831, 0]
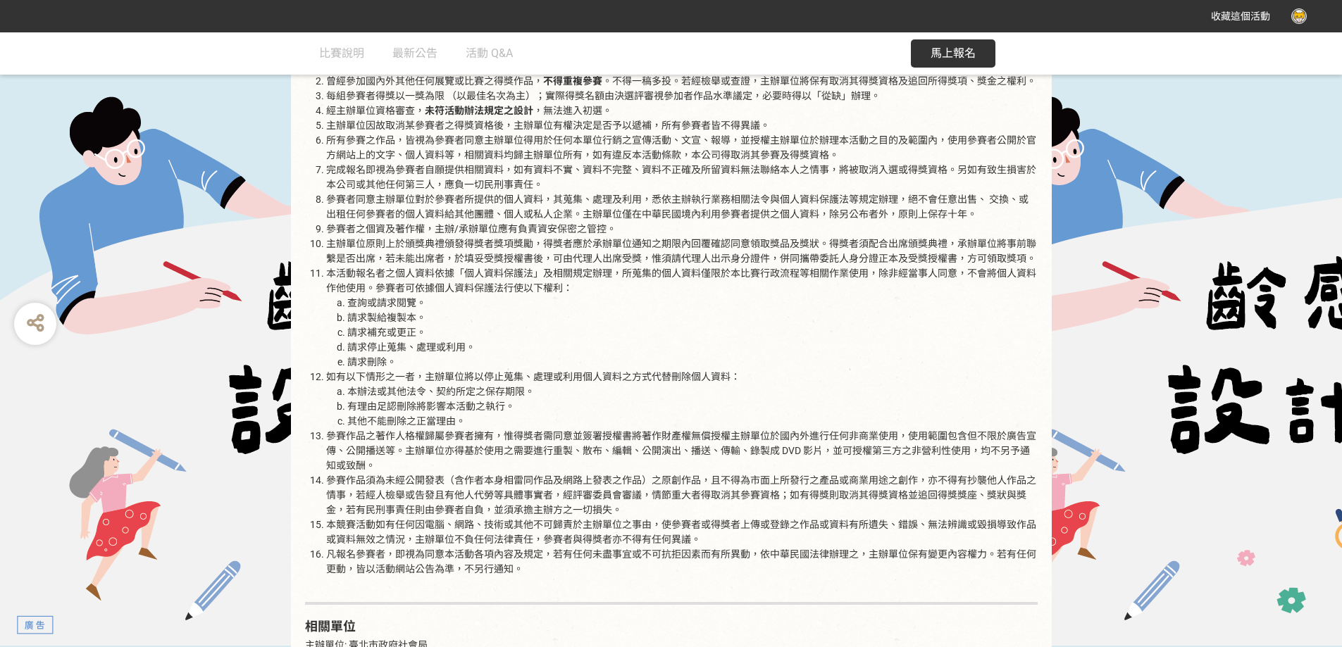
drag, startPoint x: 836, startPoint y: 249, endPoint x: 643, endPoint y: 279, distance: 195.3
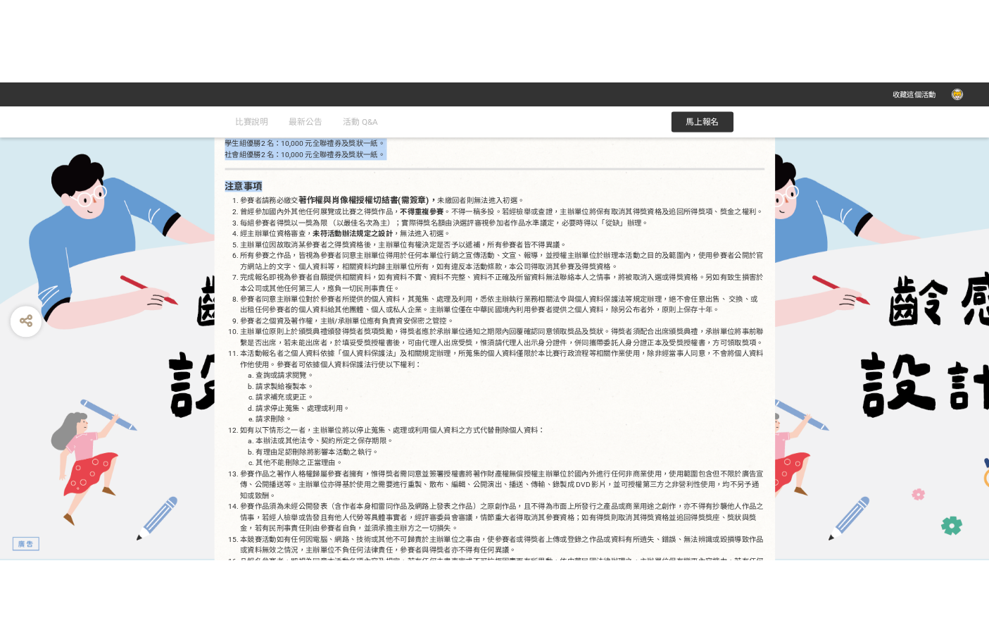
scroll to position [1620, 0]
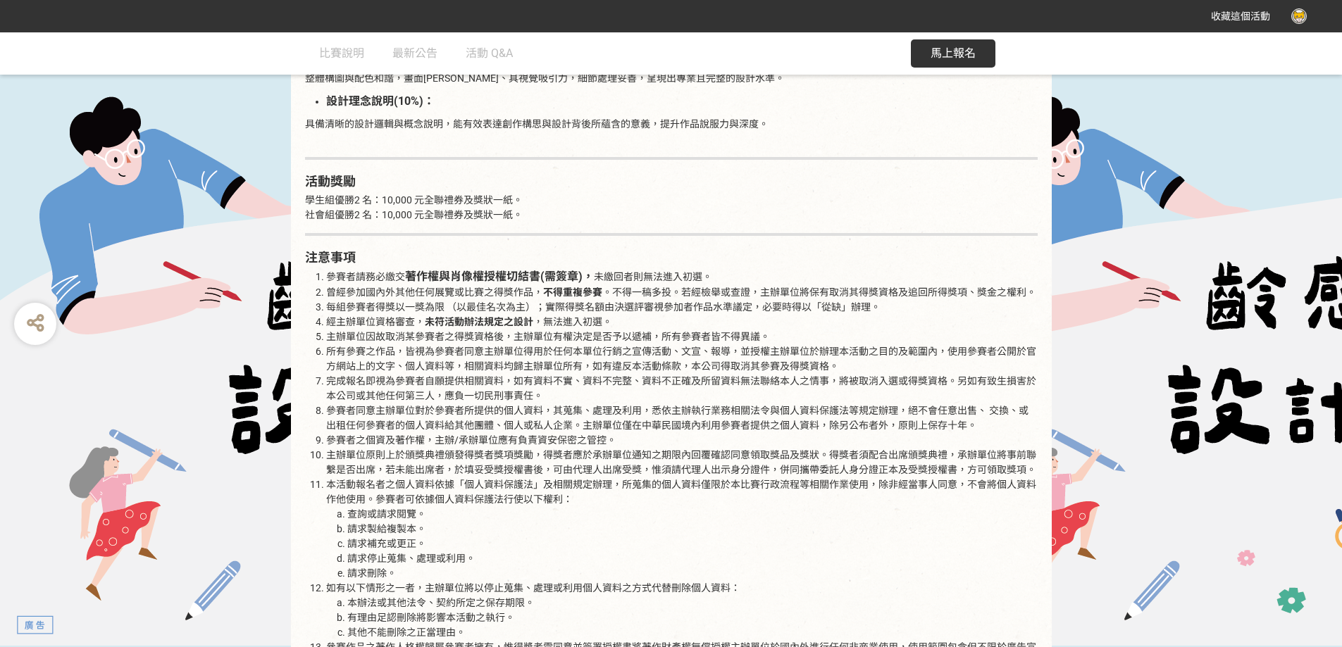
drag, startPoint x: 766, startPoint y: 306, endPoint x: 587, endPoint y: 266, distance: 183.2
click at [549, 291] on div "前言 隨著臺灣正式邁入超高齡社會，當代長者的形象也正在轉變。 他們不再只是被照顧的角色，更是擁有智慧、活力與創造力的重要世代。 為了翻轉社會對高齡的刻板印象，…" at bounding box center [671, 112] width 732 height 1756
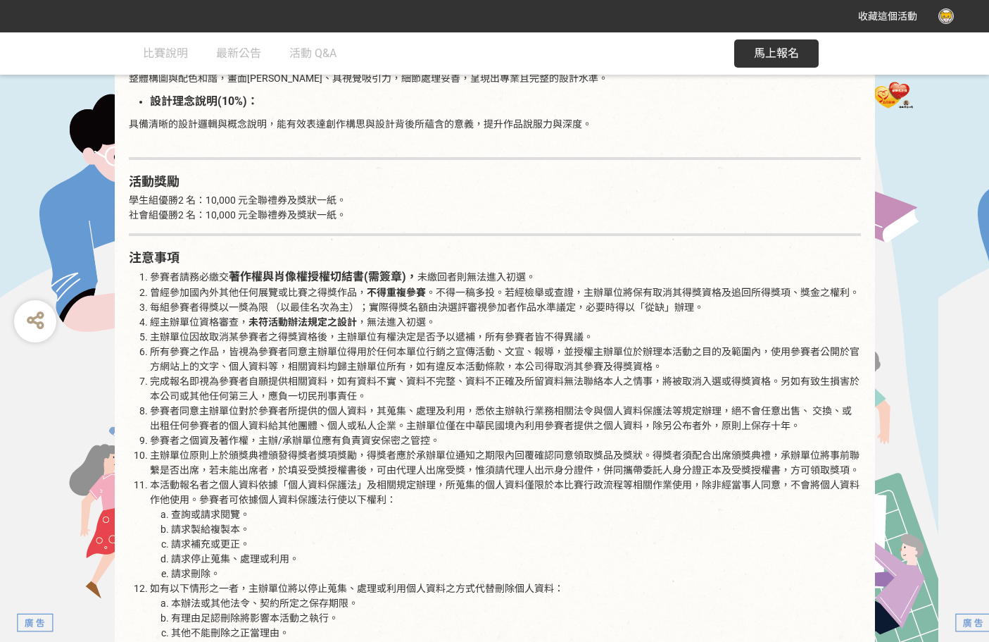
click at [415, 110] on li "設計理念說明(10%)：" at bounding box center [505, 101] width 711 height 17
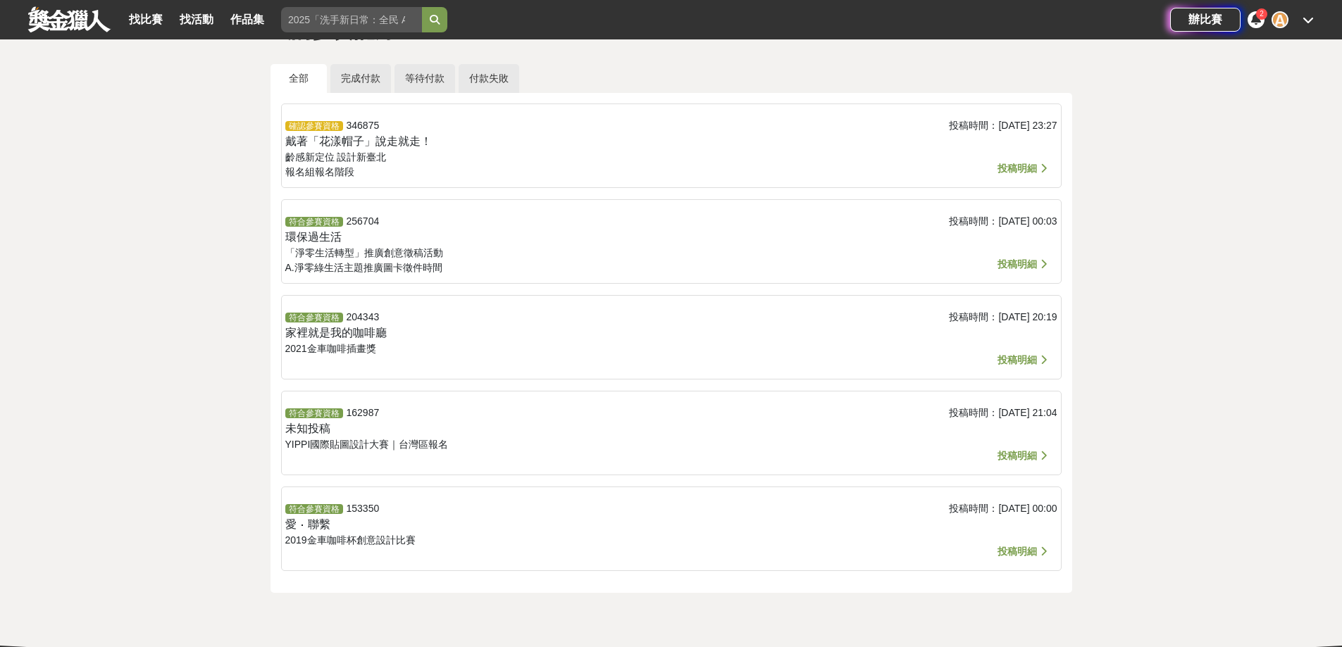
scroll to position [141, 0]
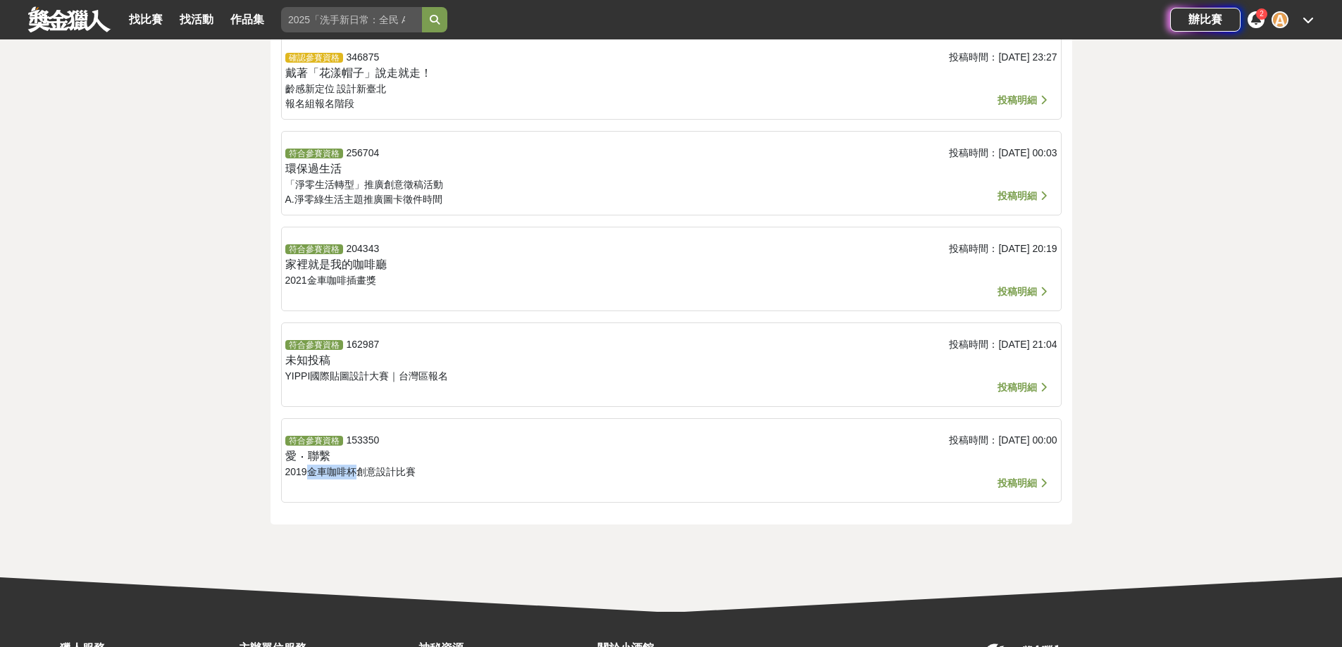
drag, startPoint x: 315, startPoint y: 490, endPoint x: 371, endPoint y: 492, distance: 56.4
click at [371, 477] on span "2019金車咖啡杯創意設計比賽" at bounding box center [350, 471] width 130 height 11
copy span "金車咖啡杯"
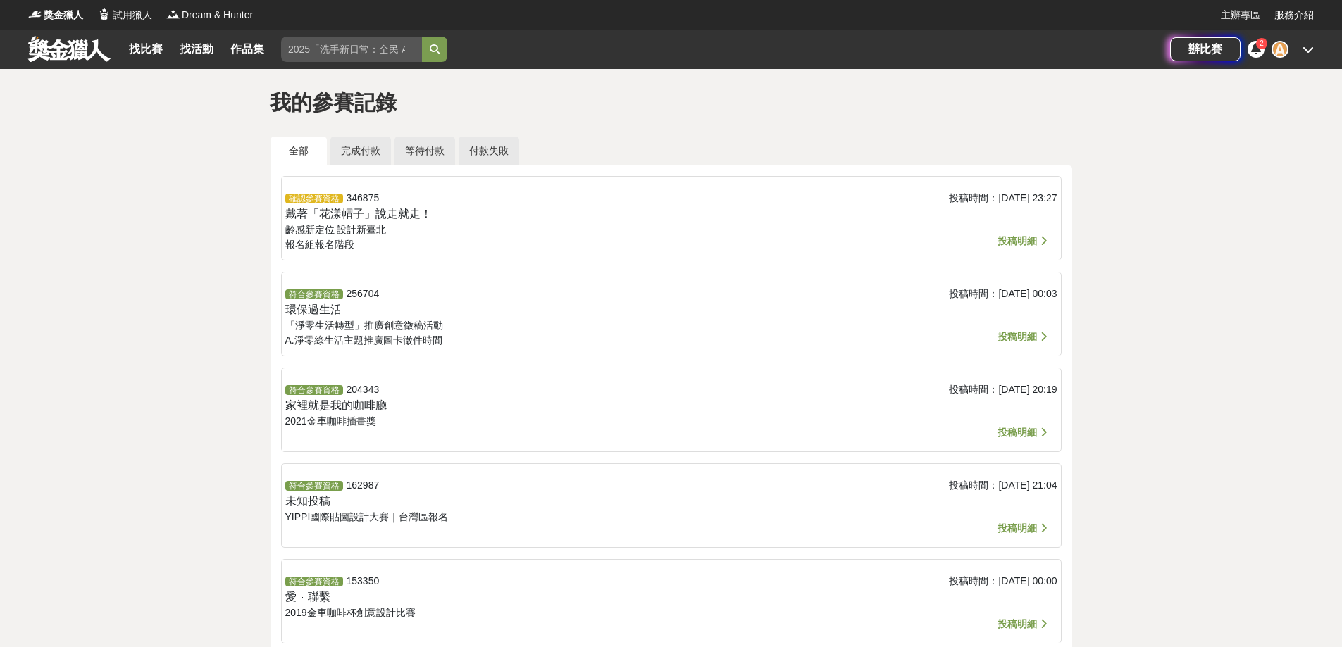
click at [1256, 47] on div "2" at bounding box center [1261, 43] width 11 height 11
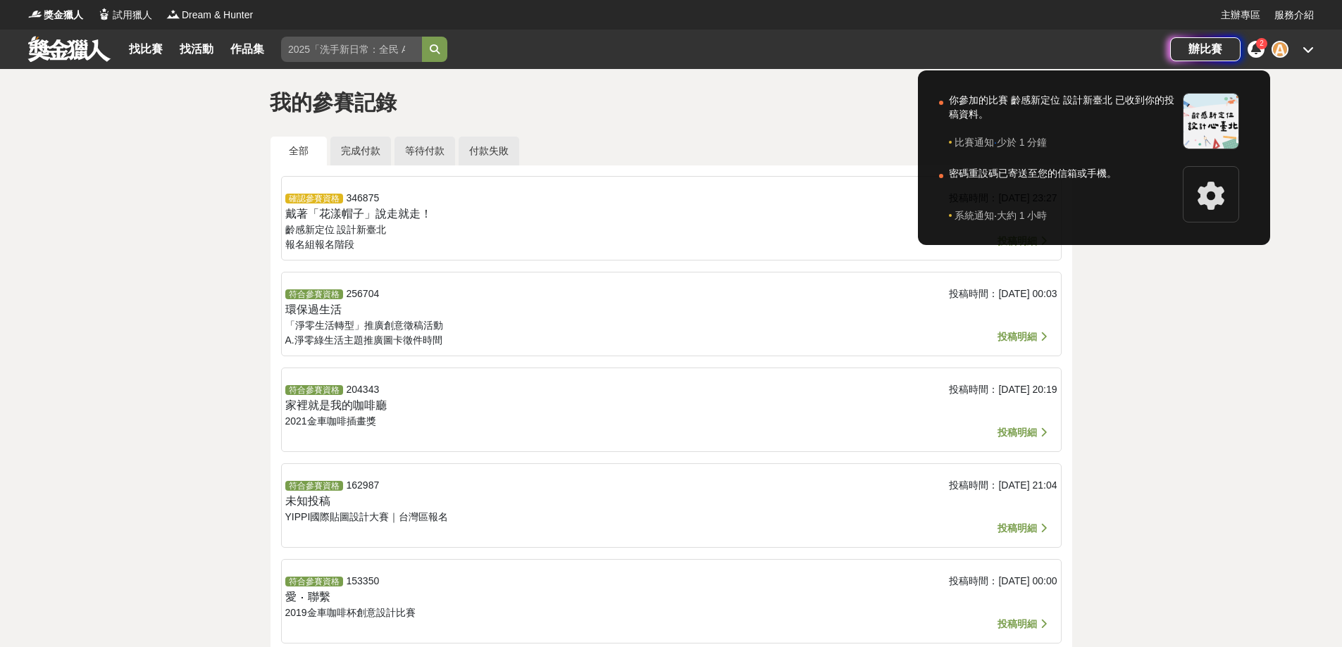
click at [1216, 344] on div at bounding box center [671, 323] width 1342 height 647
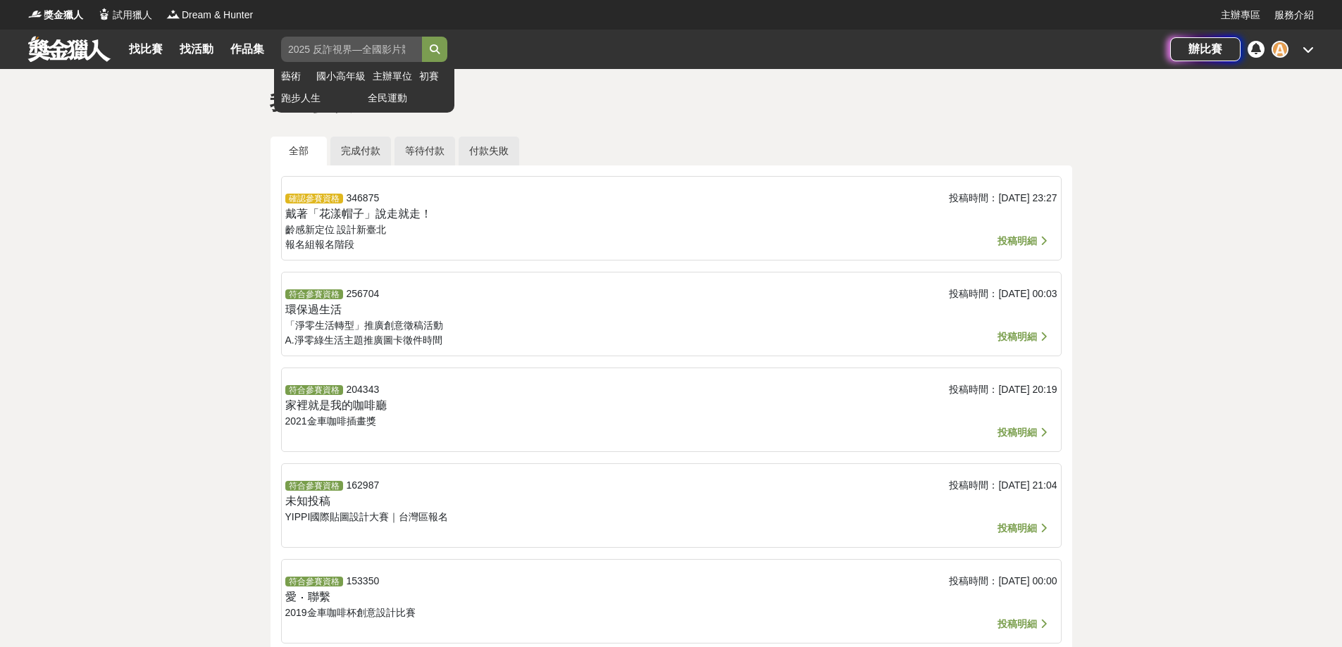
click at [366, 42] on input "search" at bounding box center [351, 49] width 141 height 25
paste input "金車咖啡杯"
type input "金車咖啡杯"
click at [439, 53] on icon "submit" at bounding box center [435, 49] width 10 height 10
